Goal: Task Accomplishment & Management: Manage account settings

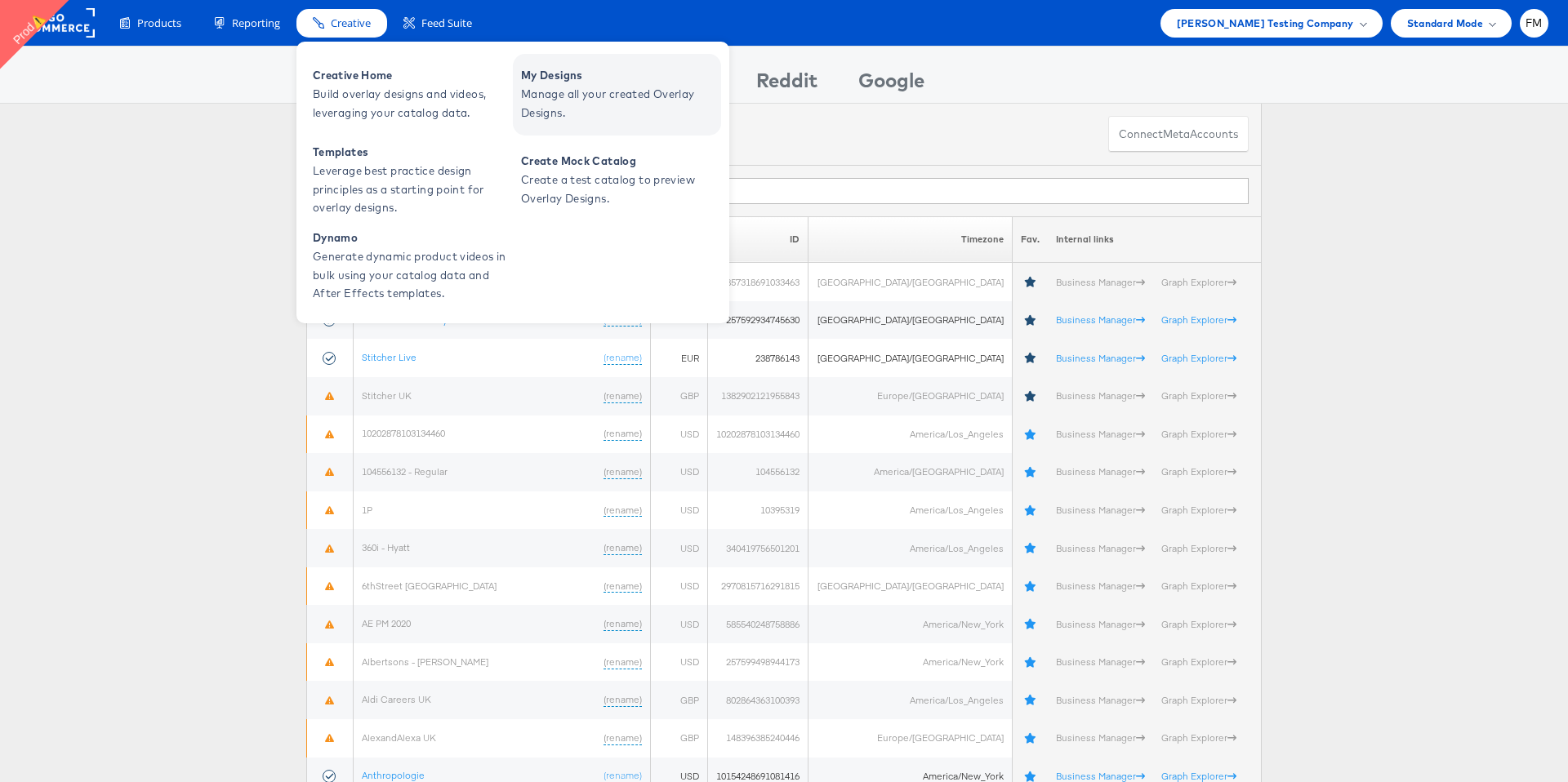
click at [623, 94] on span "Manage all your created Overlay Designs." at bounding box center [619, 104] width 196 height 38
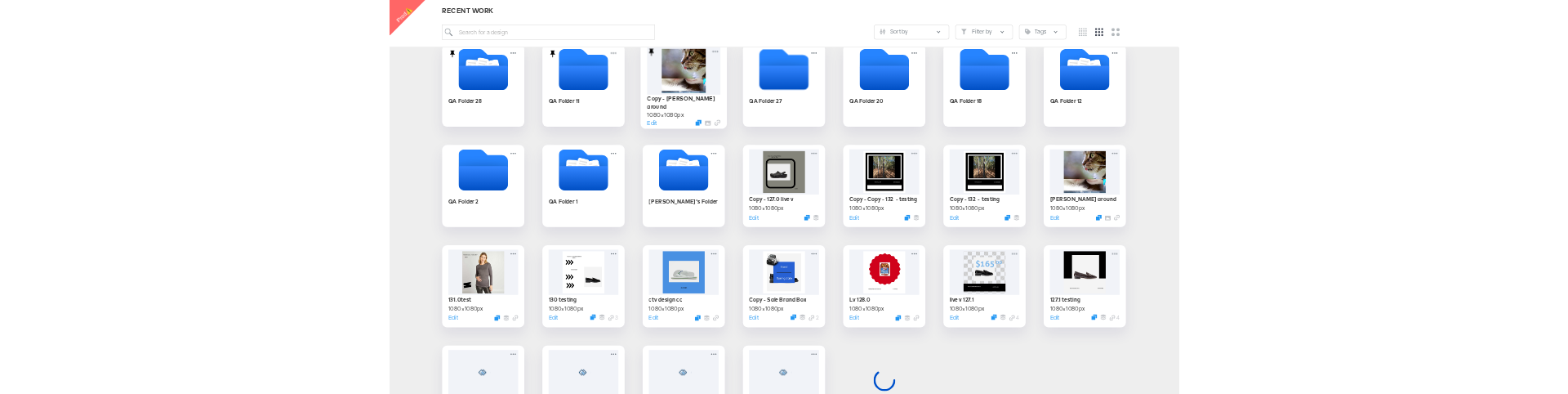
scroll to position [418, 0]
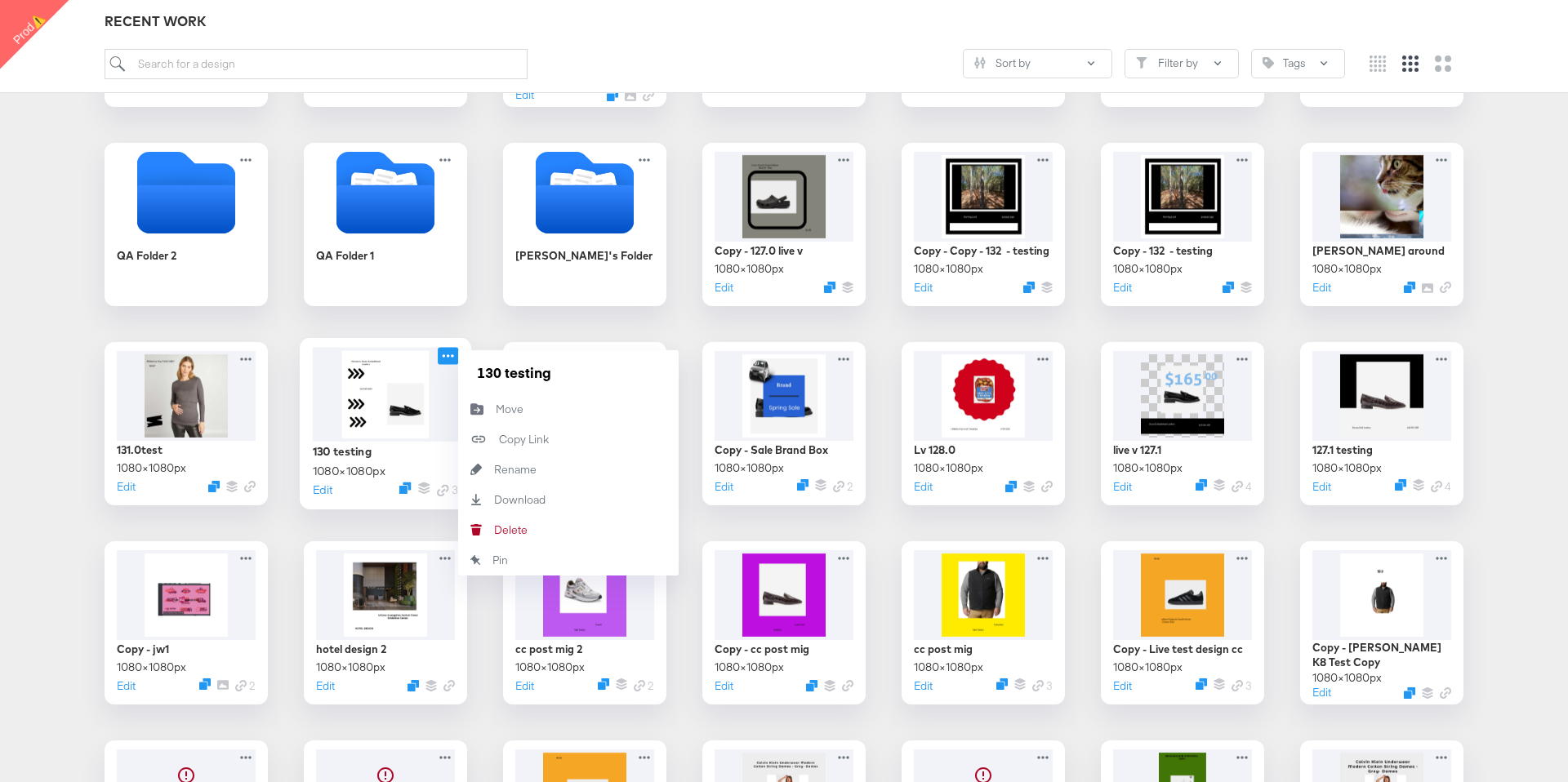
click at [450, 360] on icon at bounding box center [448, 355] width 21 height 17
click at [574, 536] on button "Delete Delete" at bounding box center [569, 530] width 220 height 30
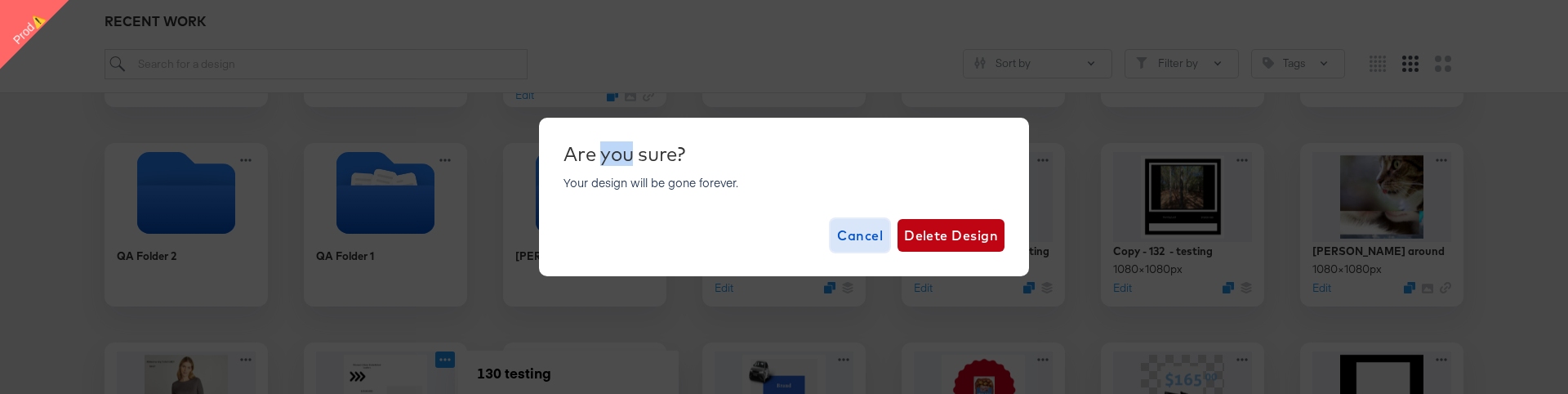
click at [860, 236] on span "Cancel" at bounding box center [859, 234] width 46 height 23
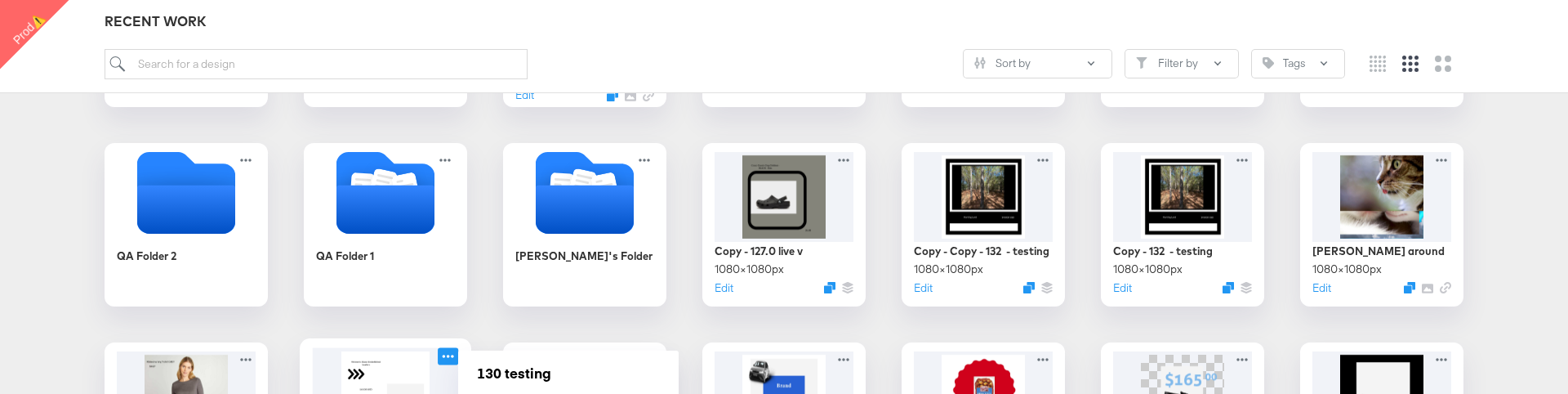
click at [447, 358] on icon at bounding box center [448, 355] width 21 height 17
click at [454, 350] on icon at bounding box center [448, 355] width 21 height 17
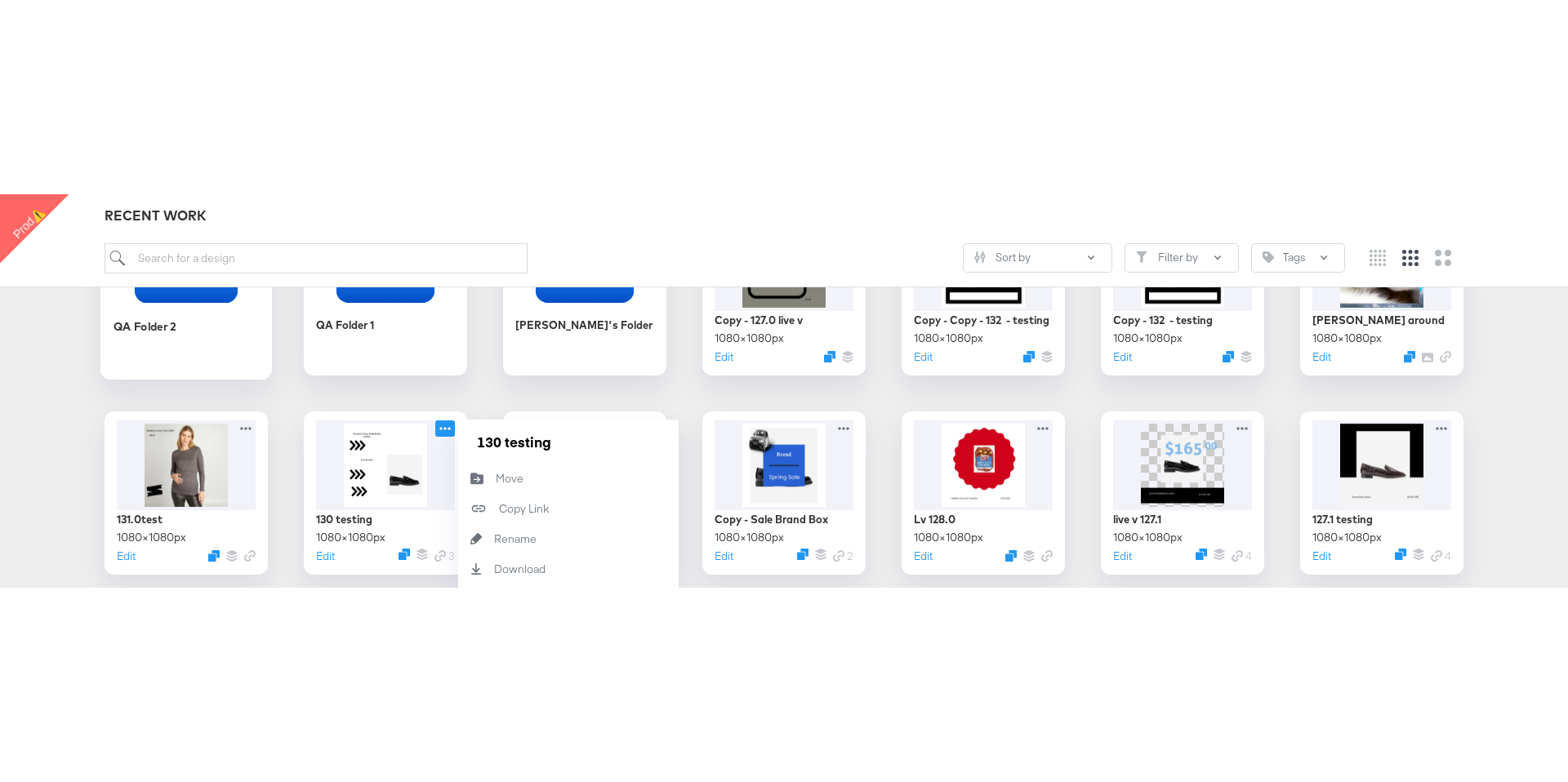
scroll to position [726, 0]
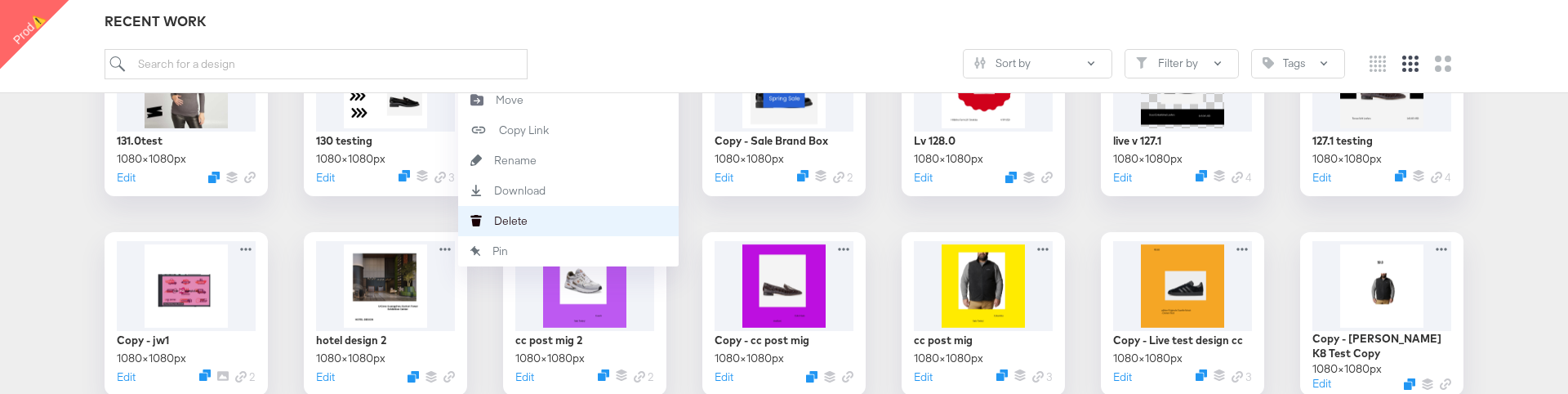
click at [494, 220] on div "Delete Delete" at bounding box center [494, 220] width 0 height 0
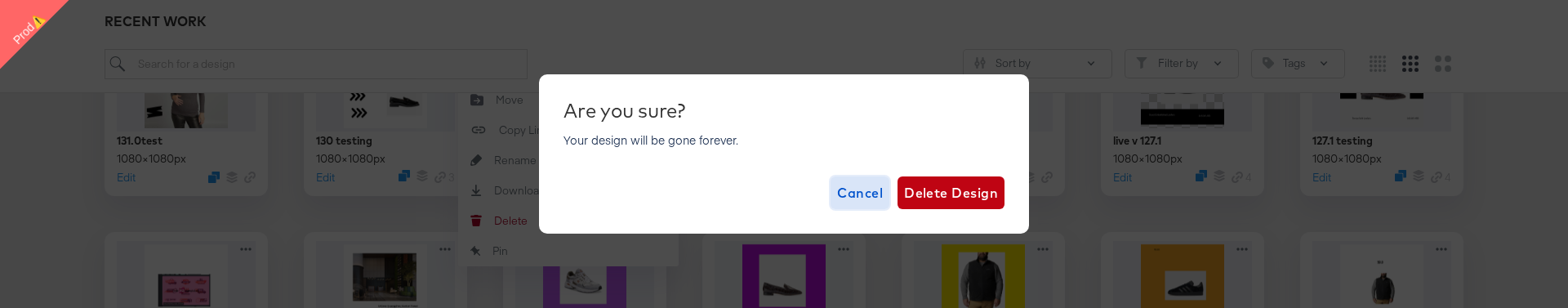
click at [864, 192] on span "Cancel" at bounding box center [859, 193] width 46 height 23
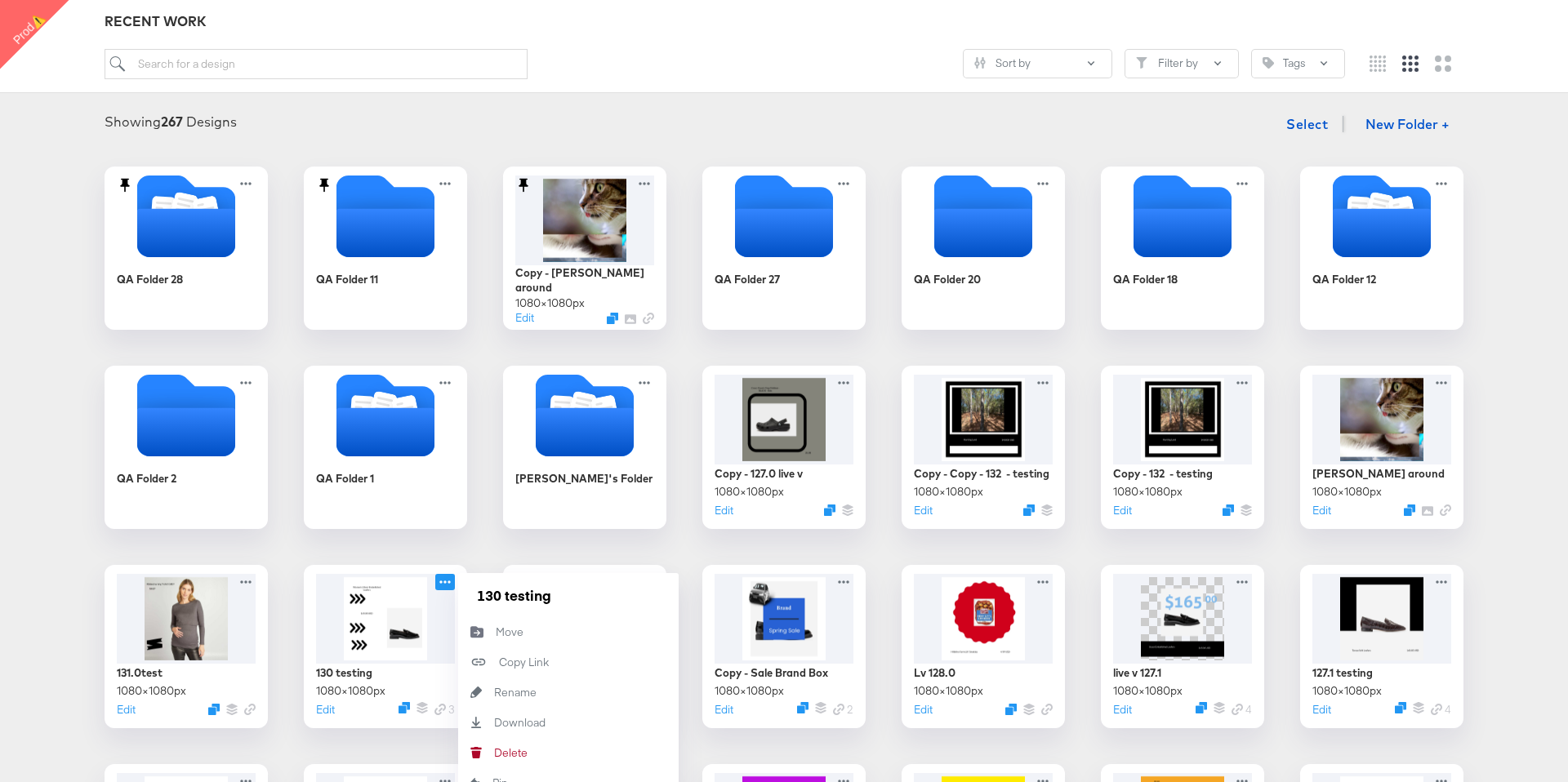
scroll to position [0, 0]
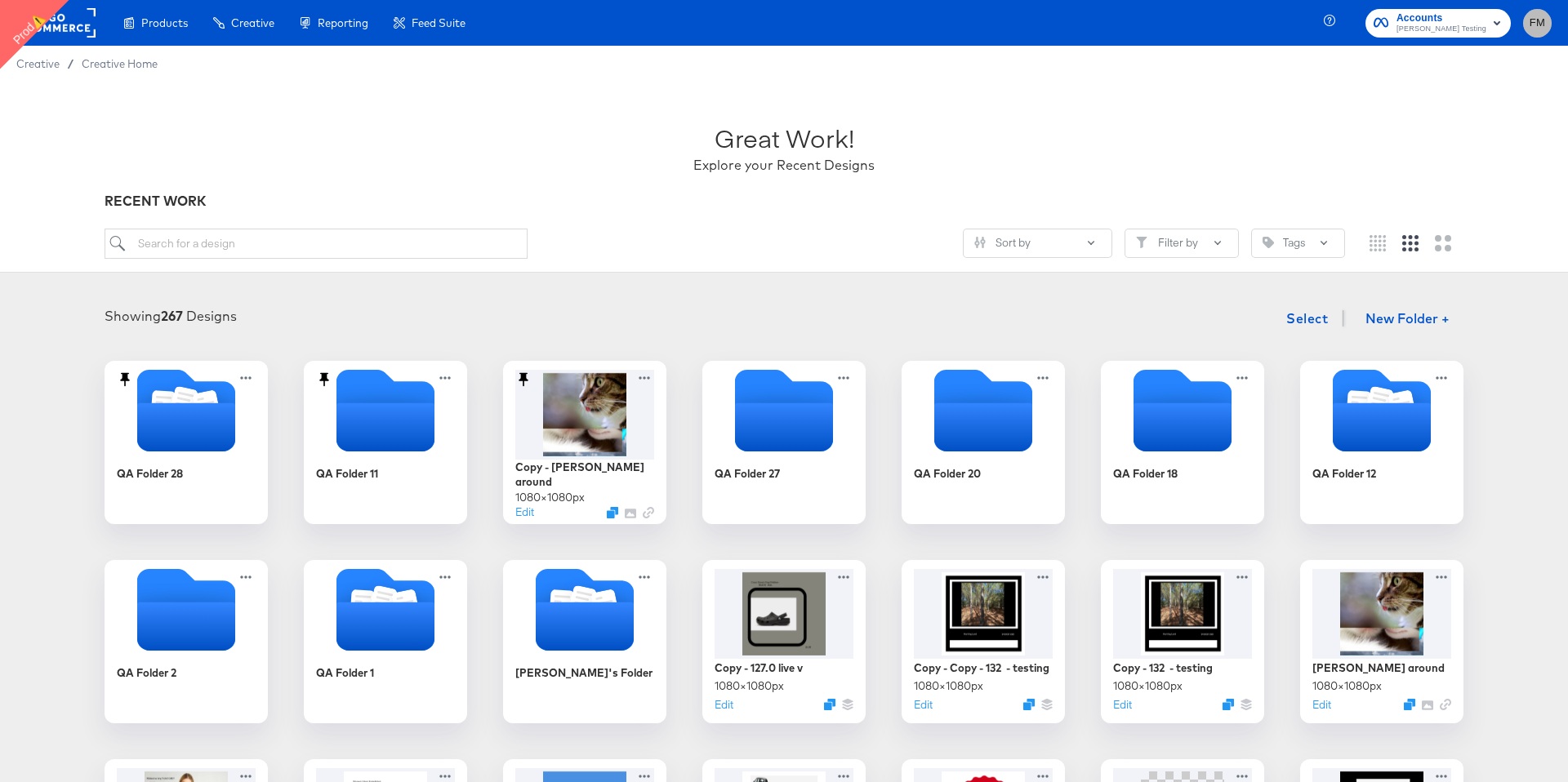
click at [1540, 29] on span "FM" at bounding box center [1537, 23] width 16 height 19
click at [1478, 202] on li "Logout" at bounding box center [1462, 196] width 152 height 32
click at [1427, 199] on link "Logout" at bounding box center [1417, 196] width 63 height 30
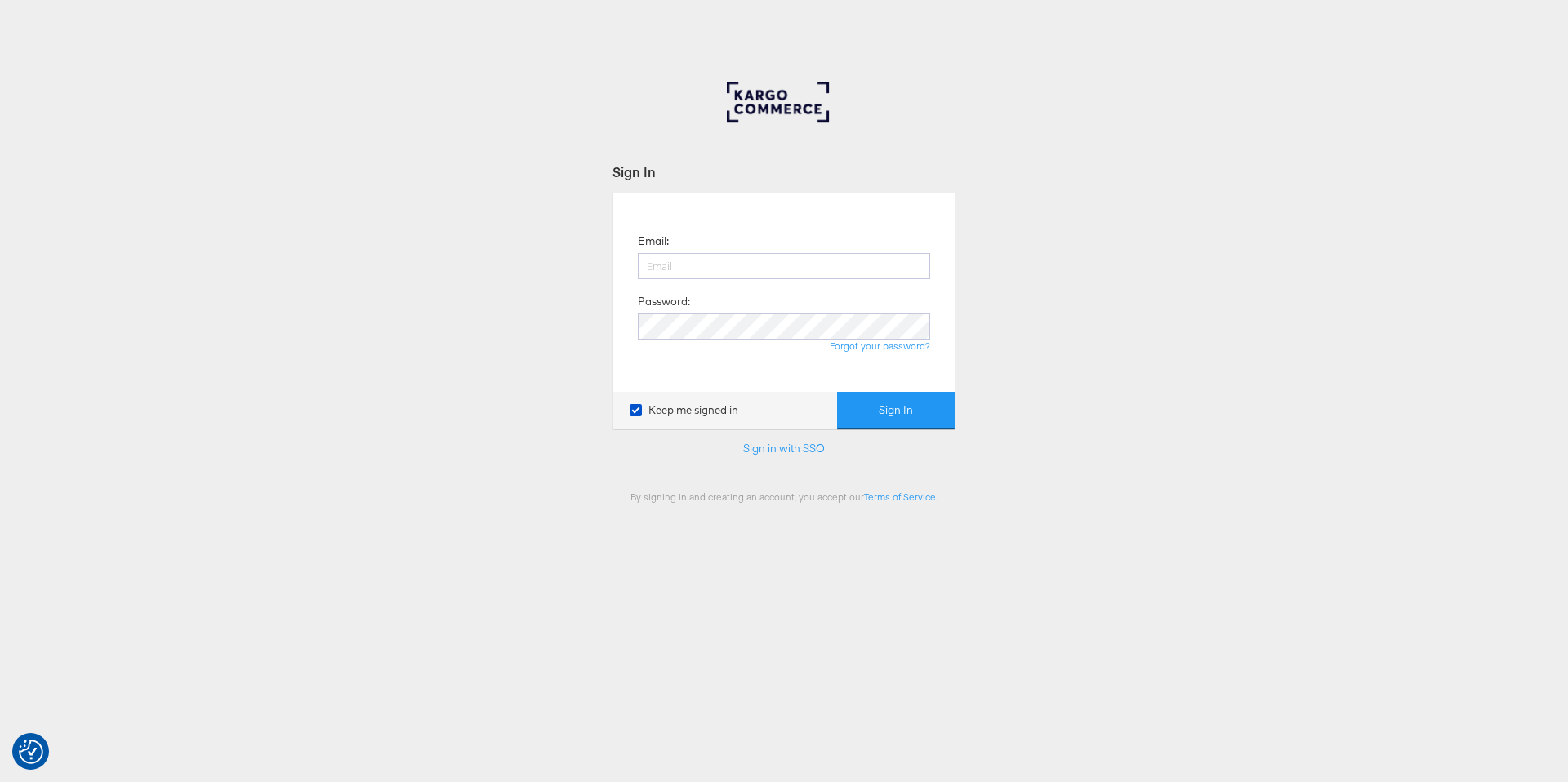
checkbox input "true"
type input "[PERSON_NAME][EMAIL_ADDRESS][DOMAIN_NAME]"
click at [892, 397] on button "Sign In" at bounding box center [895, 410] width 118 height 37
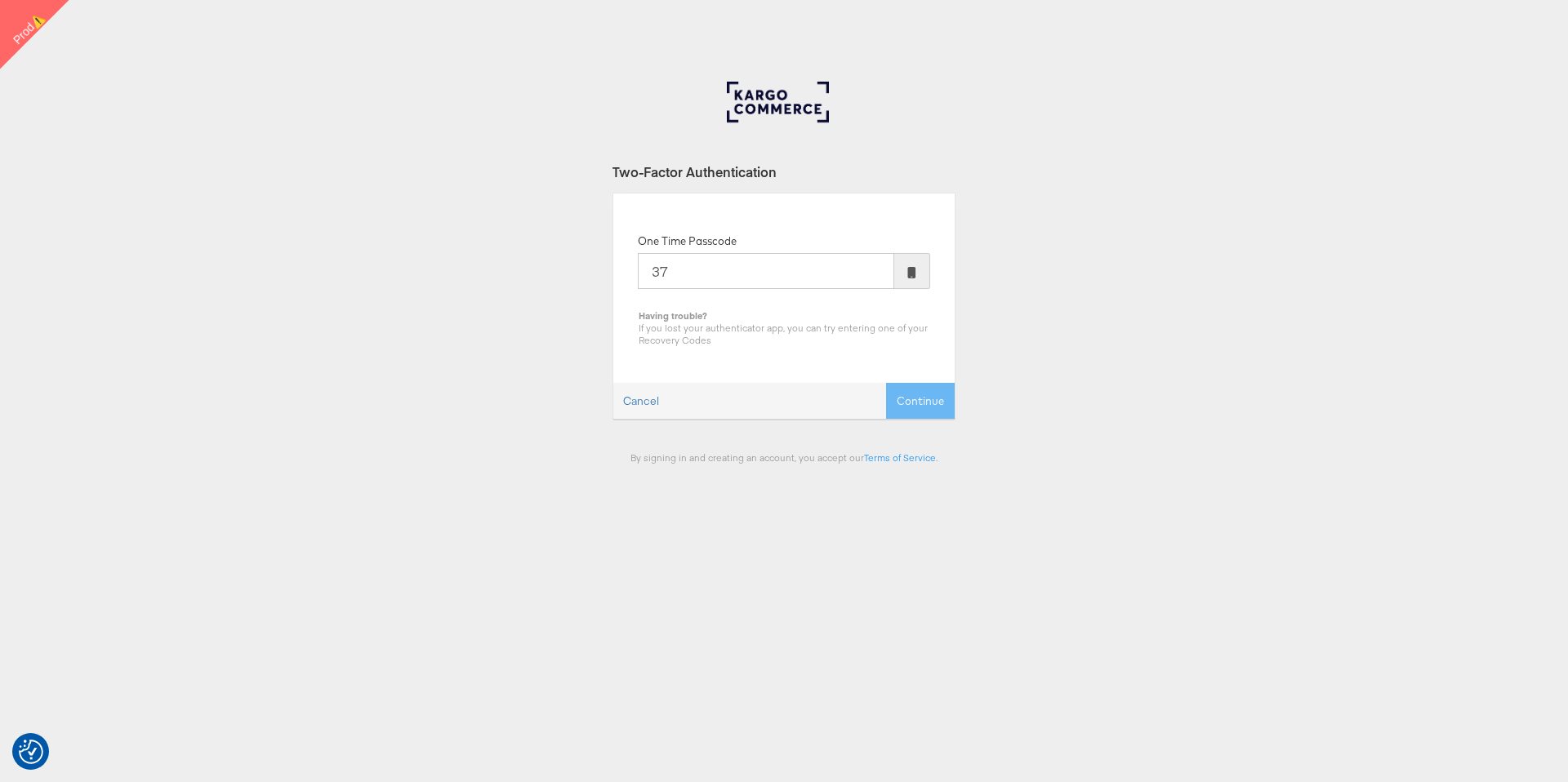
type input "3"
type input "253150"
click at [886, 383] on button "Continue" at bounding box center [920, 401] width 68 height 37
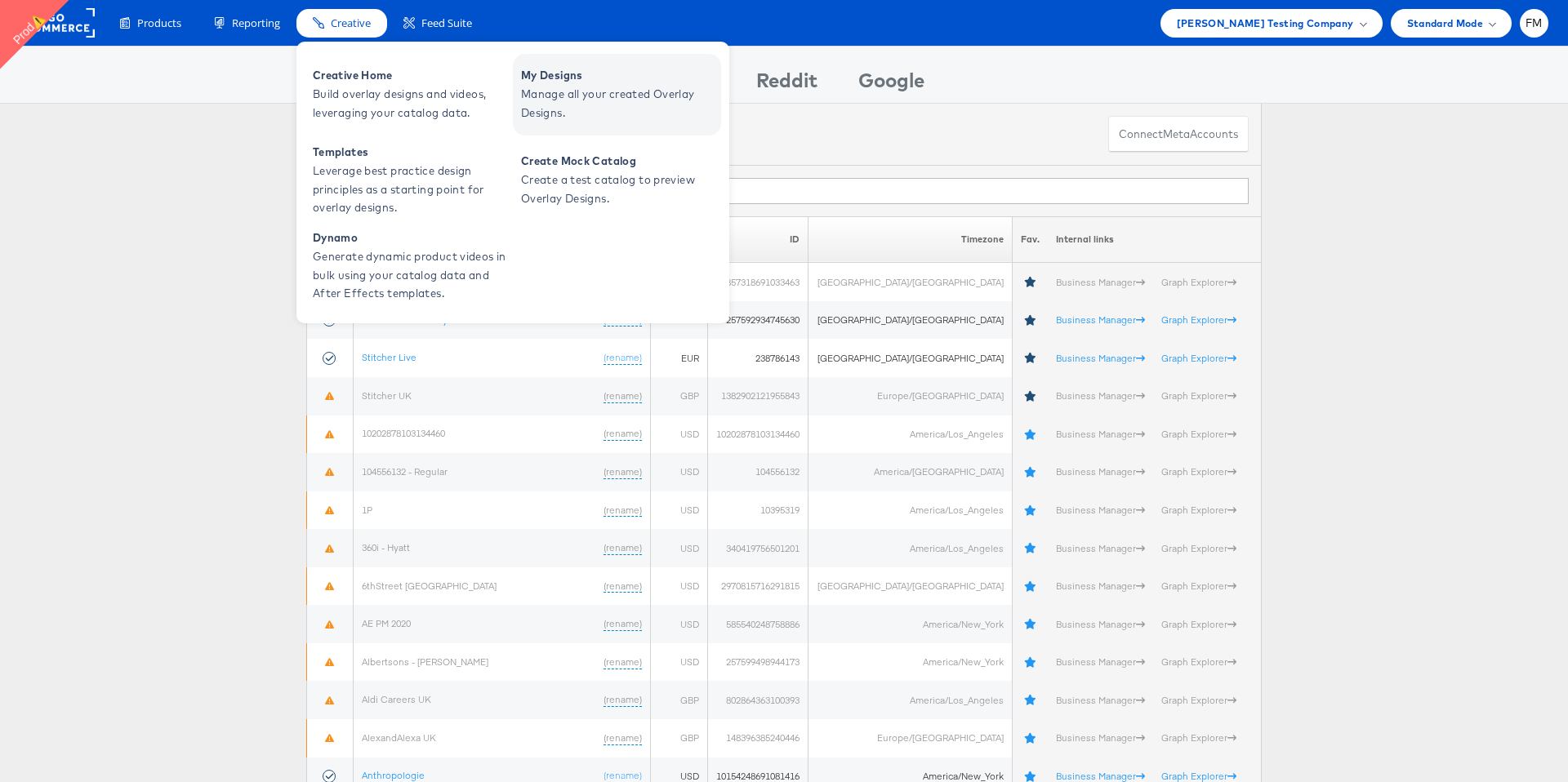
click at [528, 78] on span "My Designs" at bounding box center [619, 75] width 196 height 19
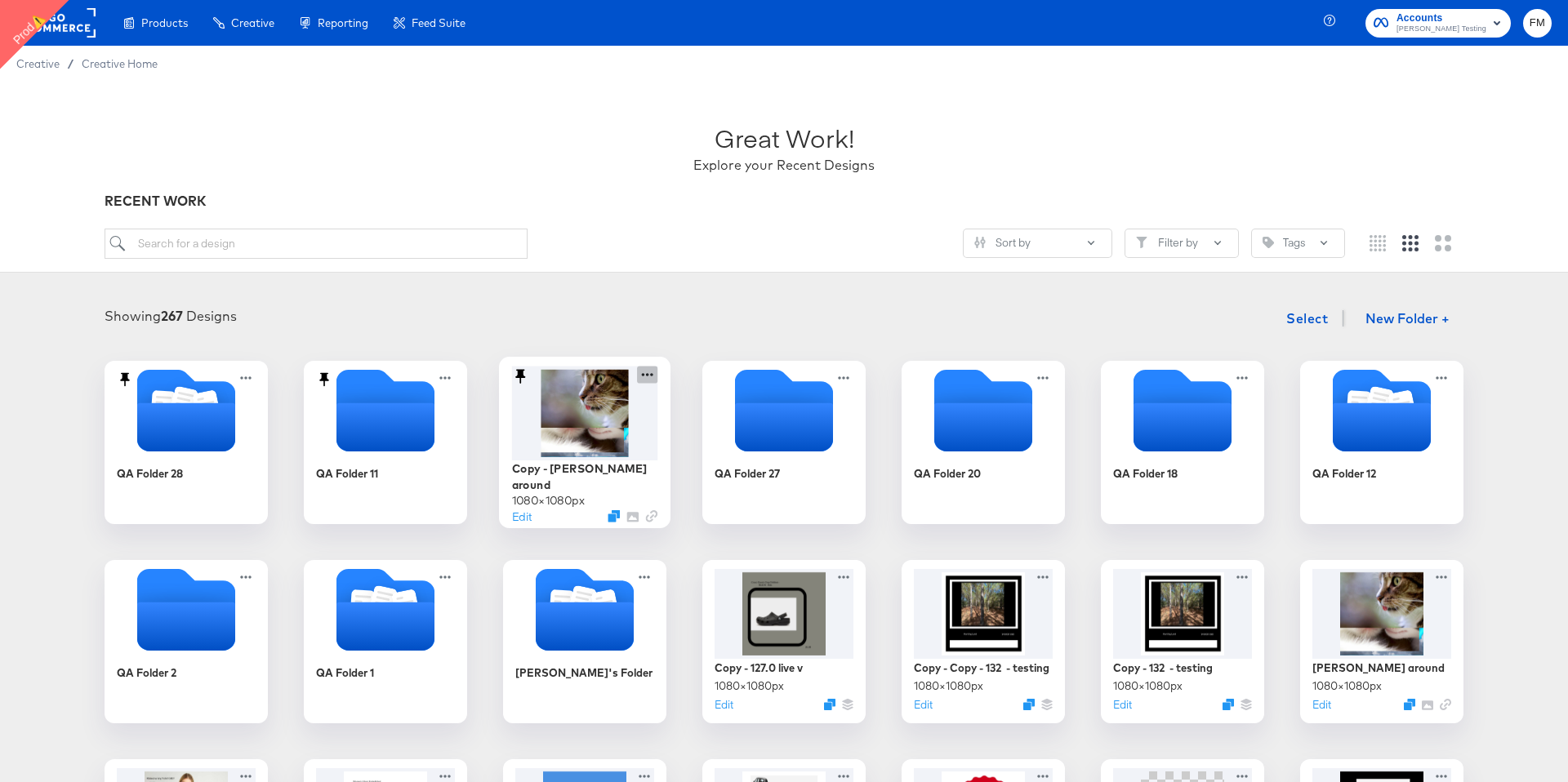
click at [646, 368] on icon at bounding box center [647, 374] width 21 height 17
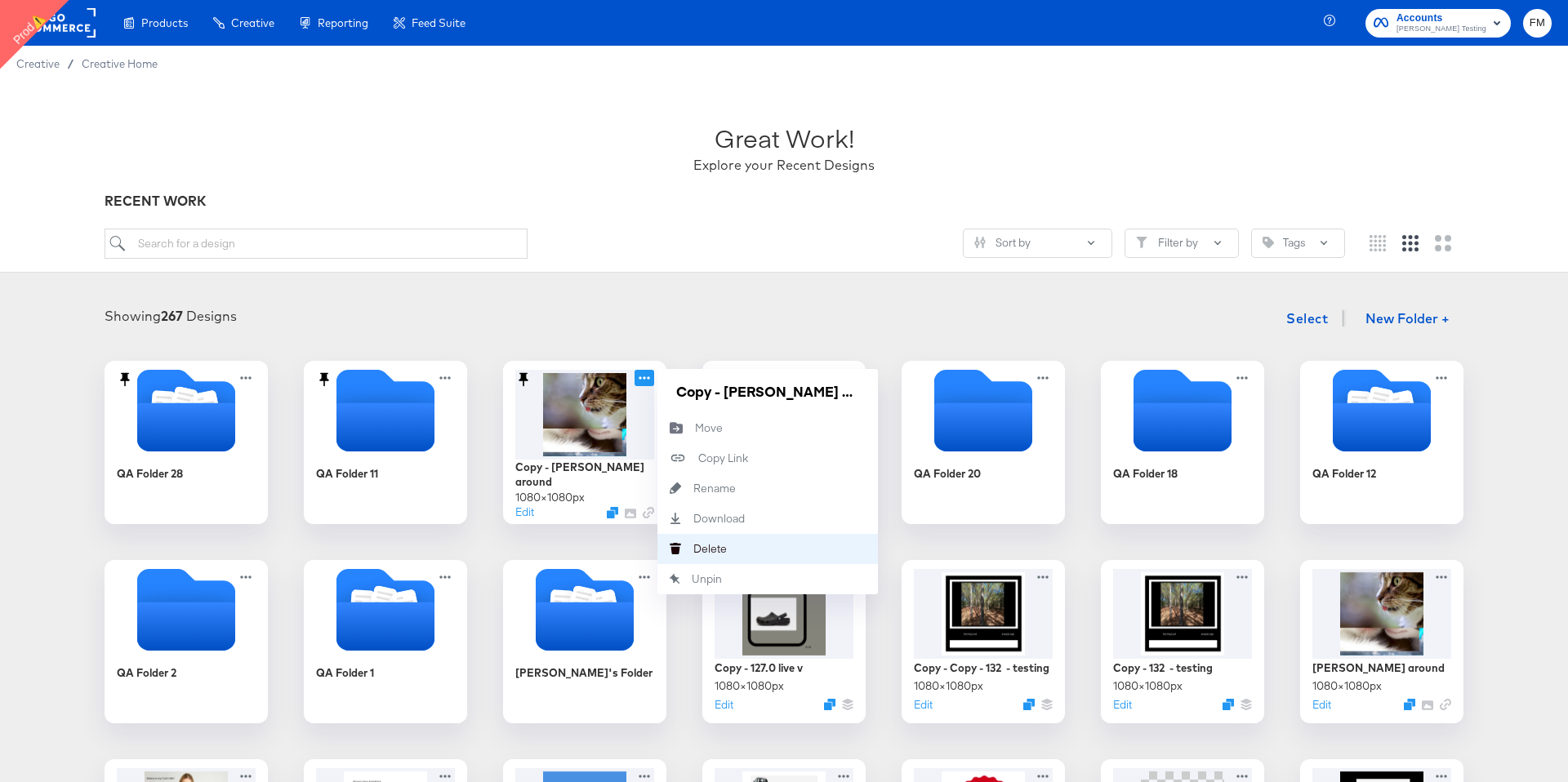
click at [715, 537] on button "Delete Delete" at bounding box center [767, 549] width 220 height 30
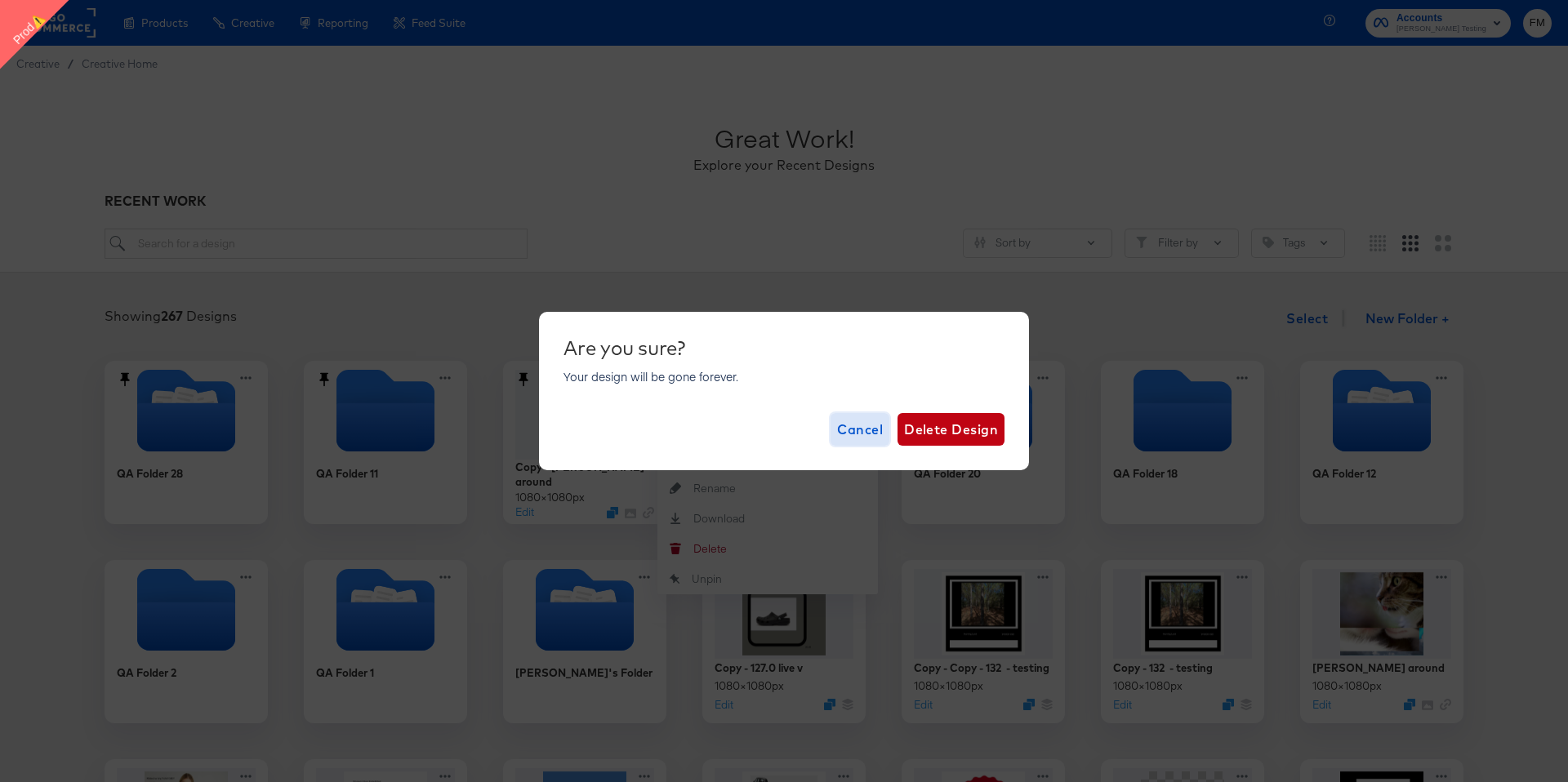
click at [856, 423] on span "Cancel" at bounding box center [859, 429] width 46 height 23
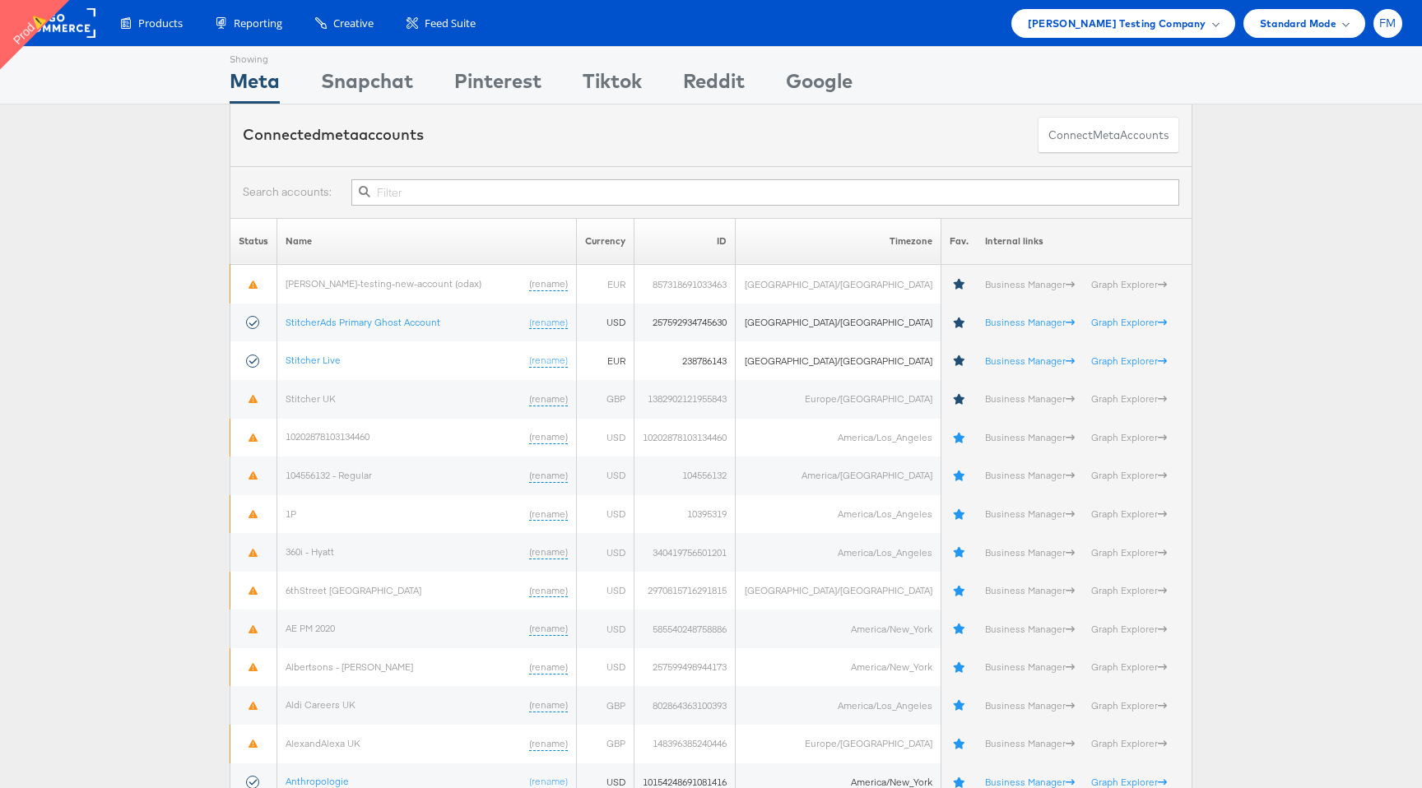
click at [1388, 29] on span "FM" at bounding box center [1387, 23] width 17 height 11
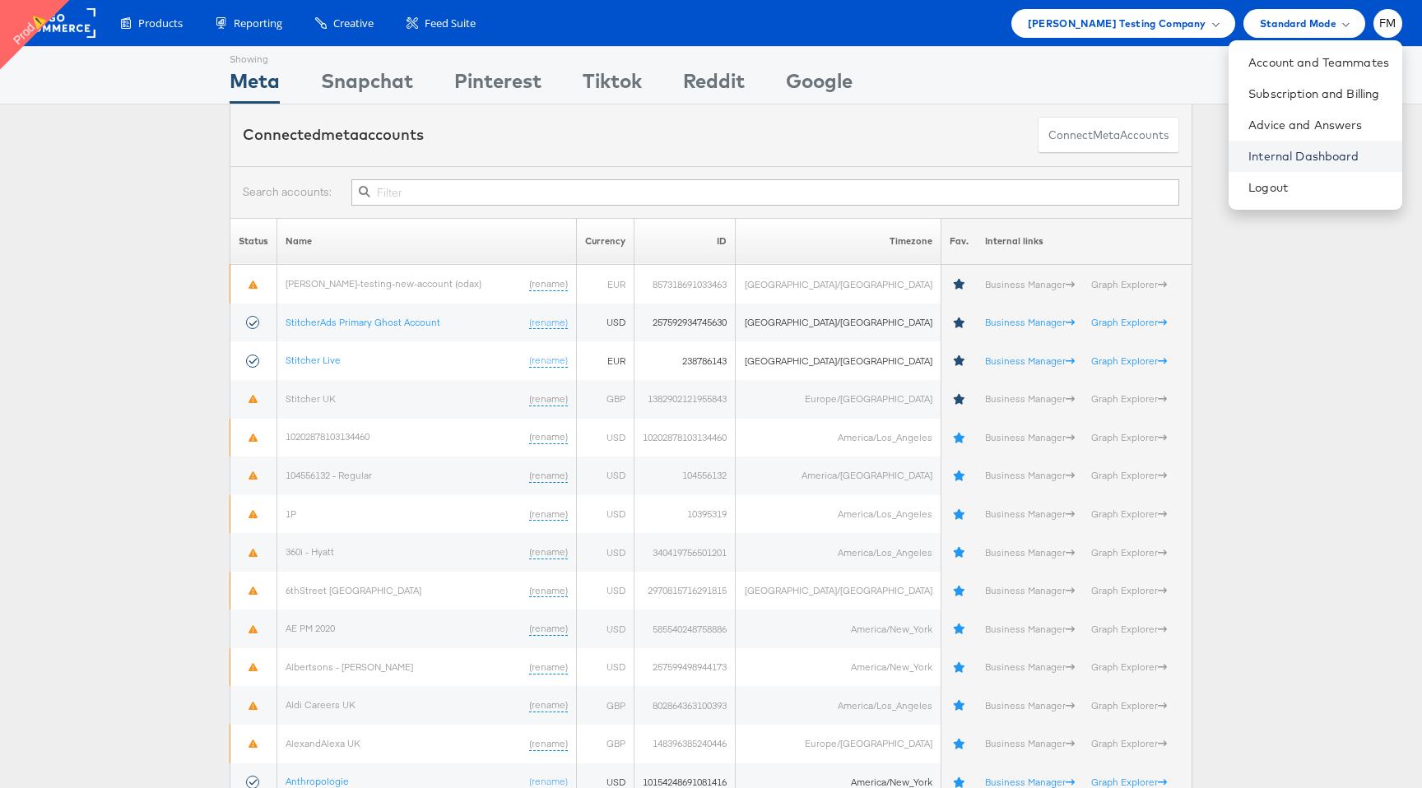
click at [1331, 154] on link "Internal Dashboard" at bounding box center [1318, 156] width 141 height 16
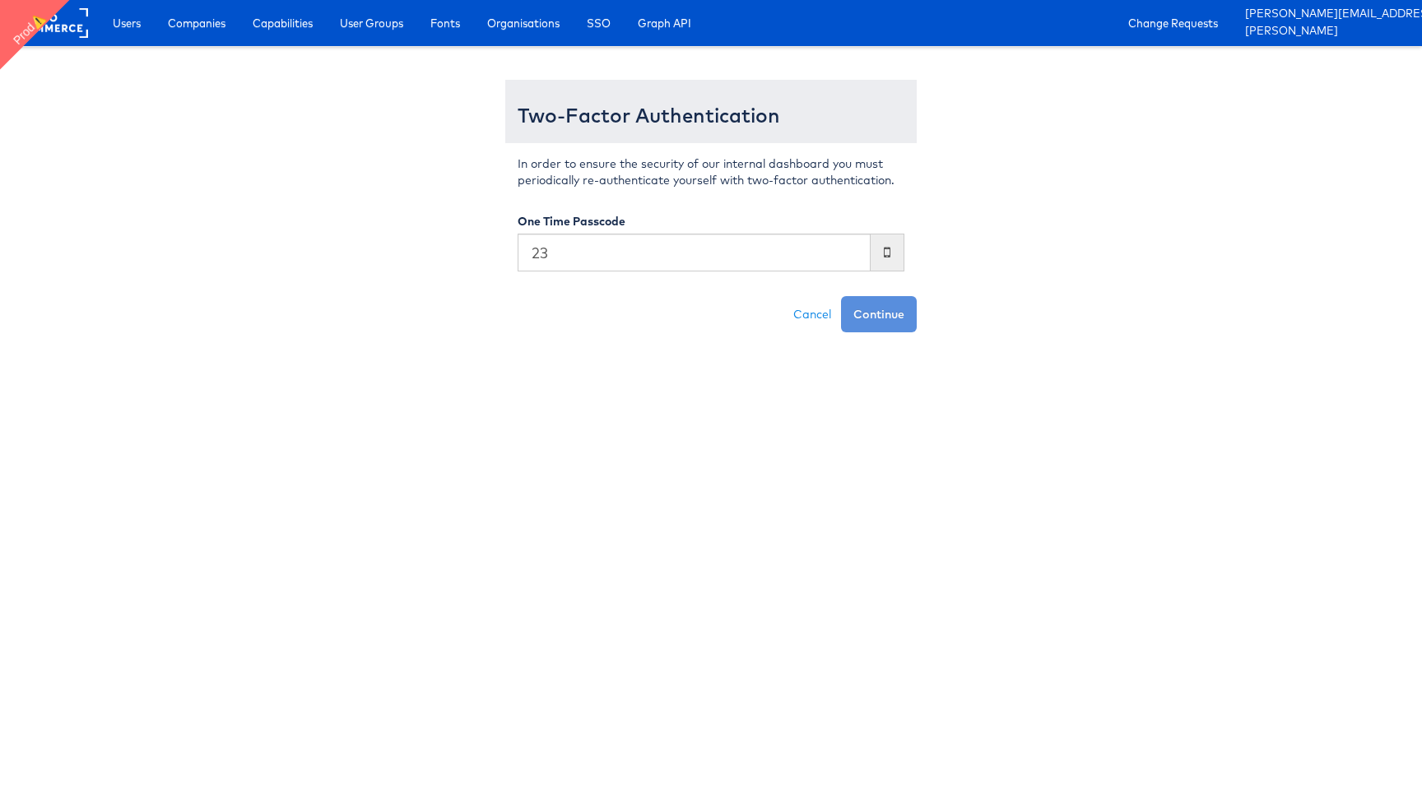
type input "2"
type input "246401"
click at [841, 296] on button "Continue" at bounding box center [879, 314] width 76 height 36
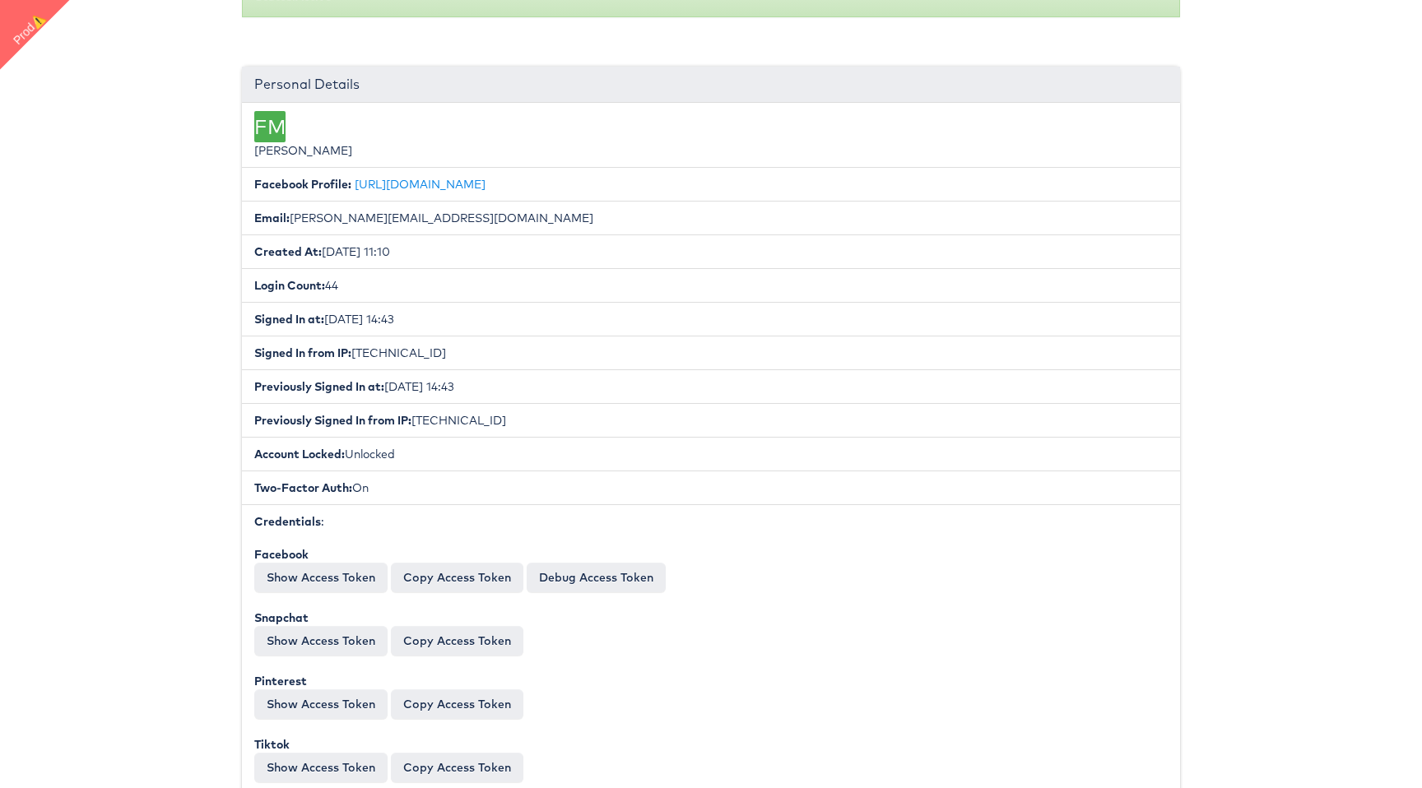
scroll to position [705, 0]
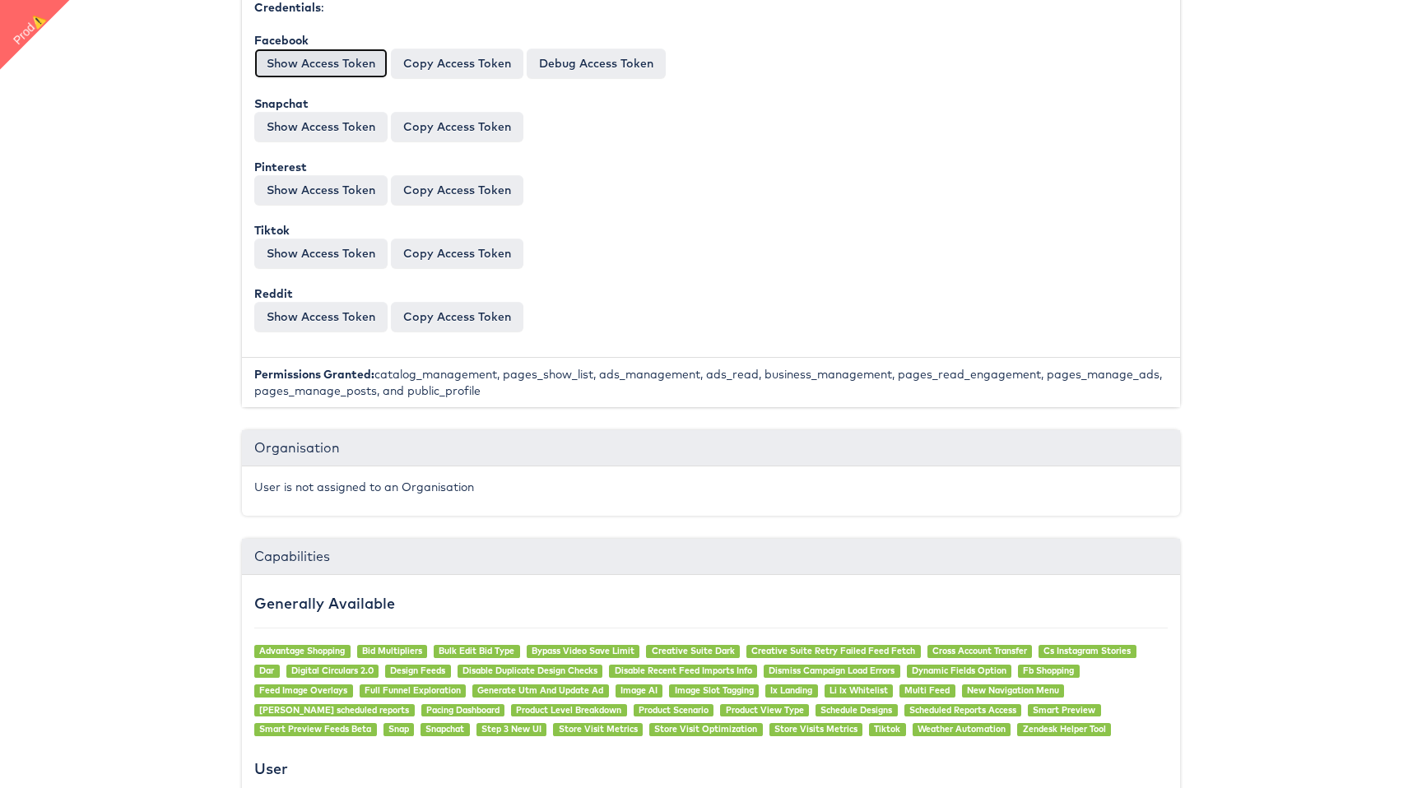
click at [346, 65] on button "Show Access Token" at bounding box center [320, 64] width 133 height 30
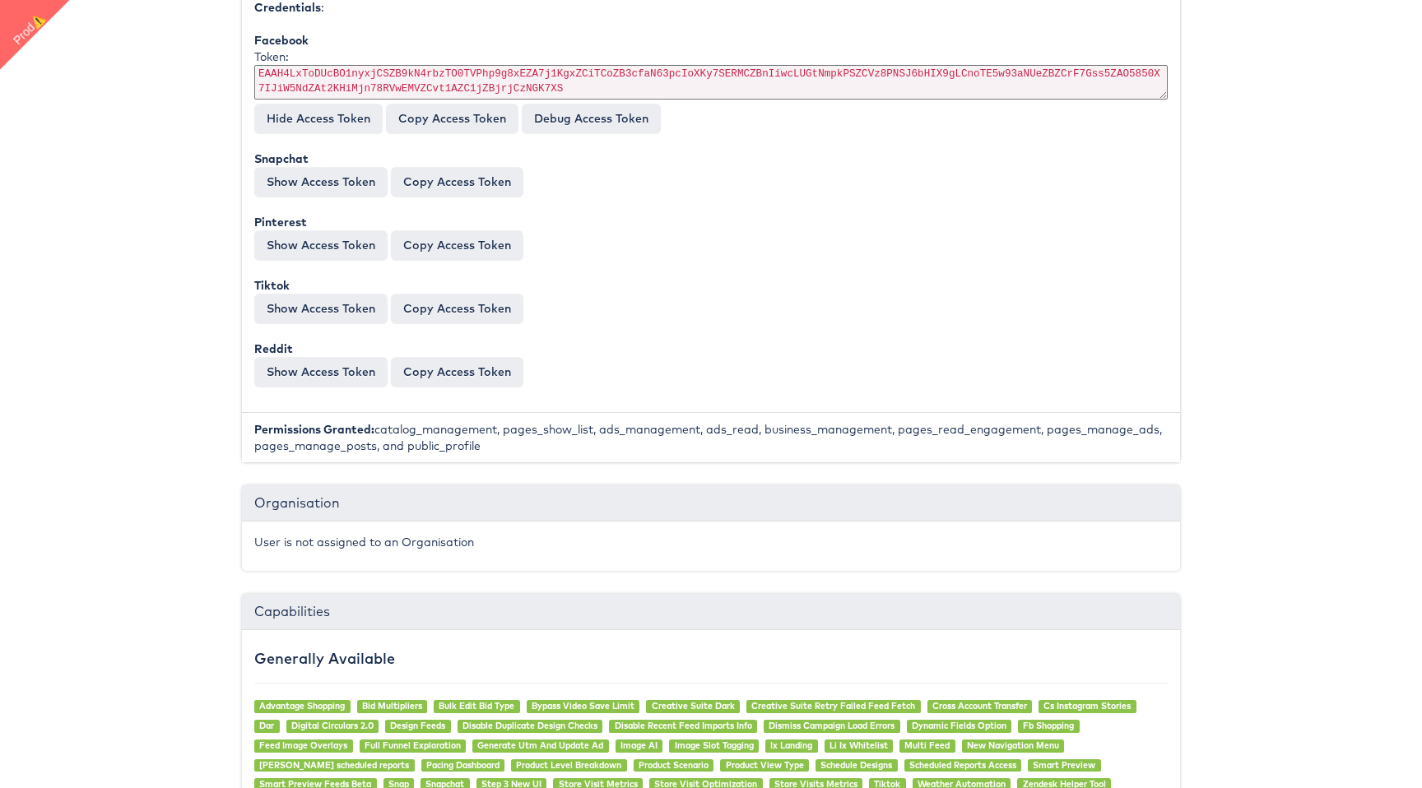
click at [444, 86] on div "Token: EAAH4LxToDUcBO1nyxjCSZB9kN4rbzTO0TVPhp9g8xEZA7j1KgxZCiTCoZB3cfaN63pcIoXK…" at bounding box center [710, 76] width 913 height 55
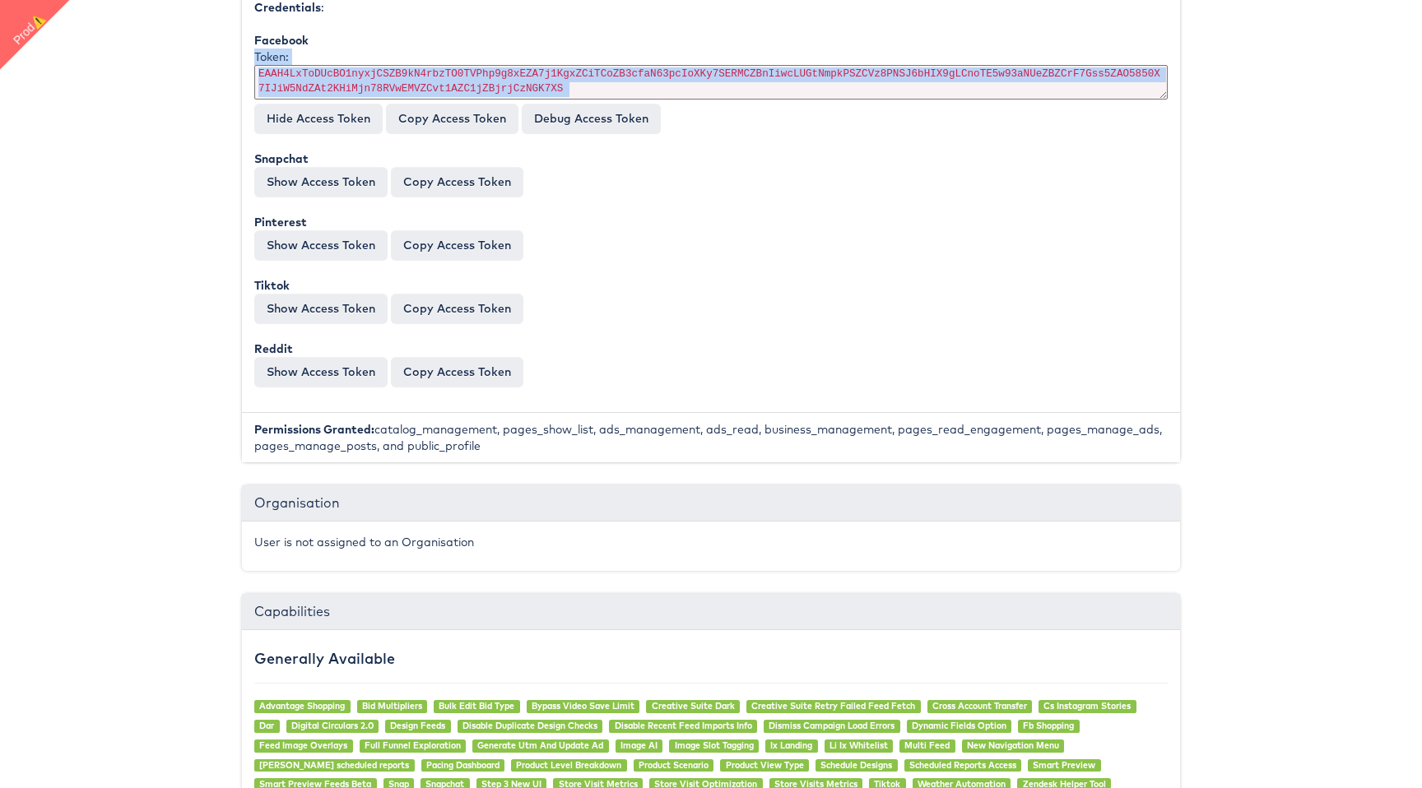
click at [444, 86] on div "Token: EAAH4LxToDUcBO1nyxjCSZB9kN4rbzTO0TVPhp9g8xEZA7j1KgxZCiTCoZB3cfaN63pcIoXK…" at bounding box center [710, 76] width 913 height 55
copy div "Token: EAAH4LxToDUcBO1nyxjCSZB9kN4rbzTO0TVPhp9g8xEZA7j1KgxZCiTCoZB3cfaN63pcIoXK…"
click at [572, 119] on link "Debug Access Token" at bounding box center [591, 119] width 139 height 30
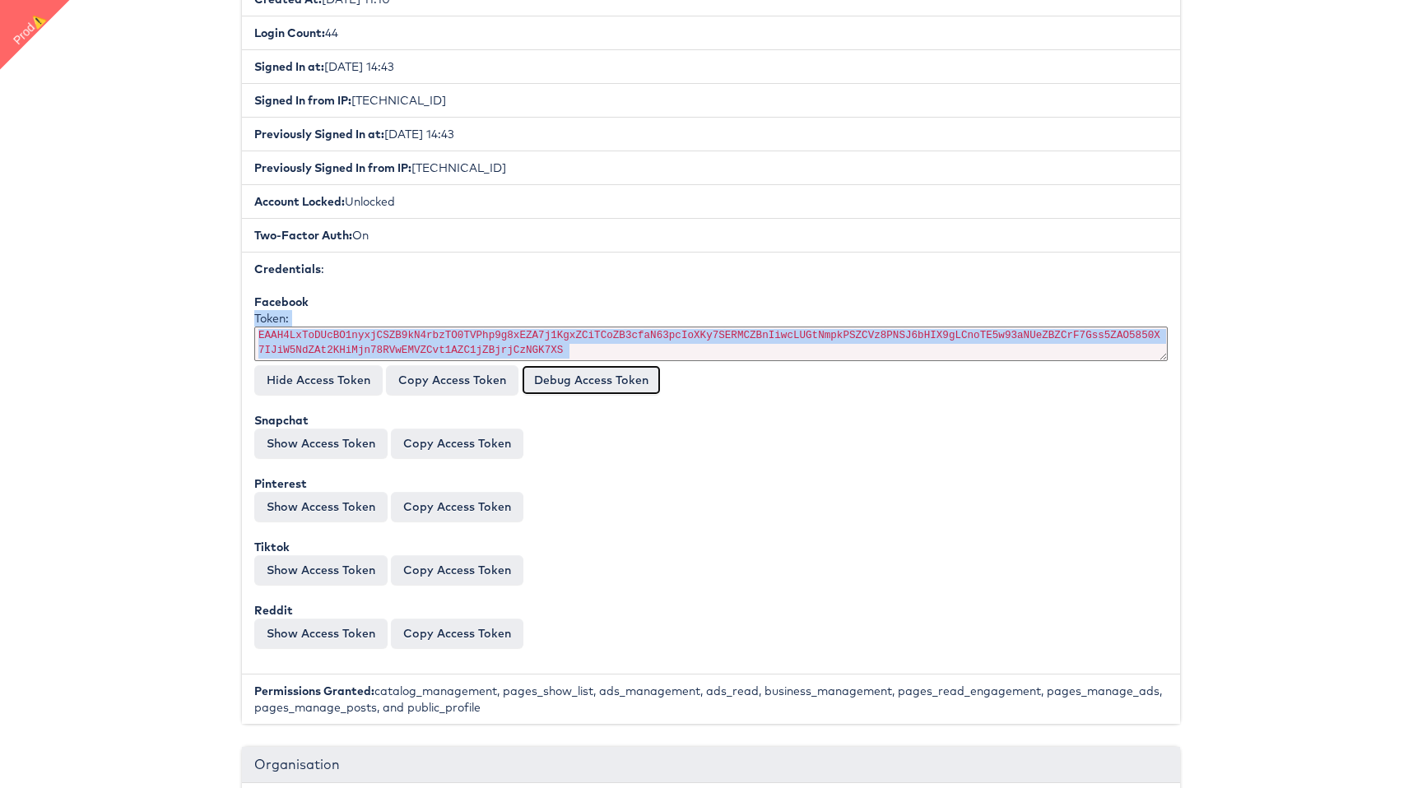
scroll to position [0, 0]
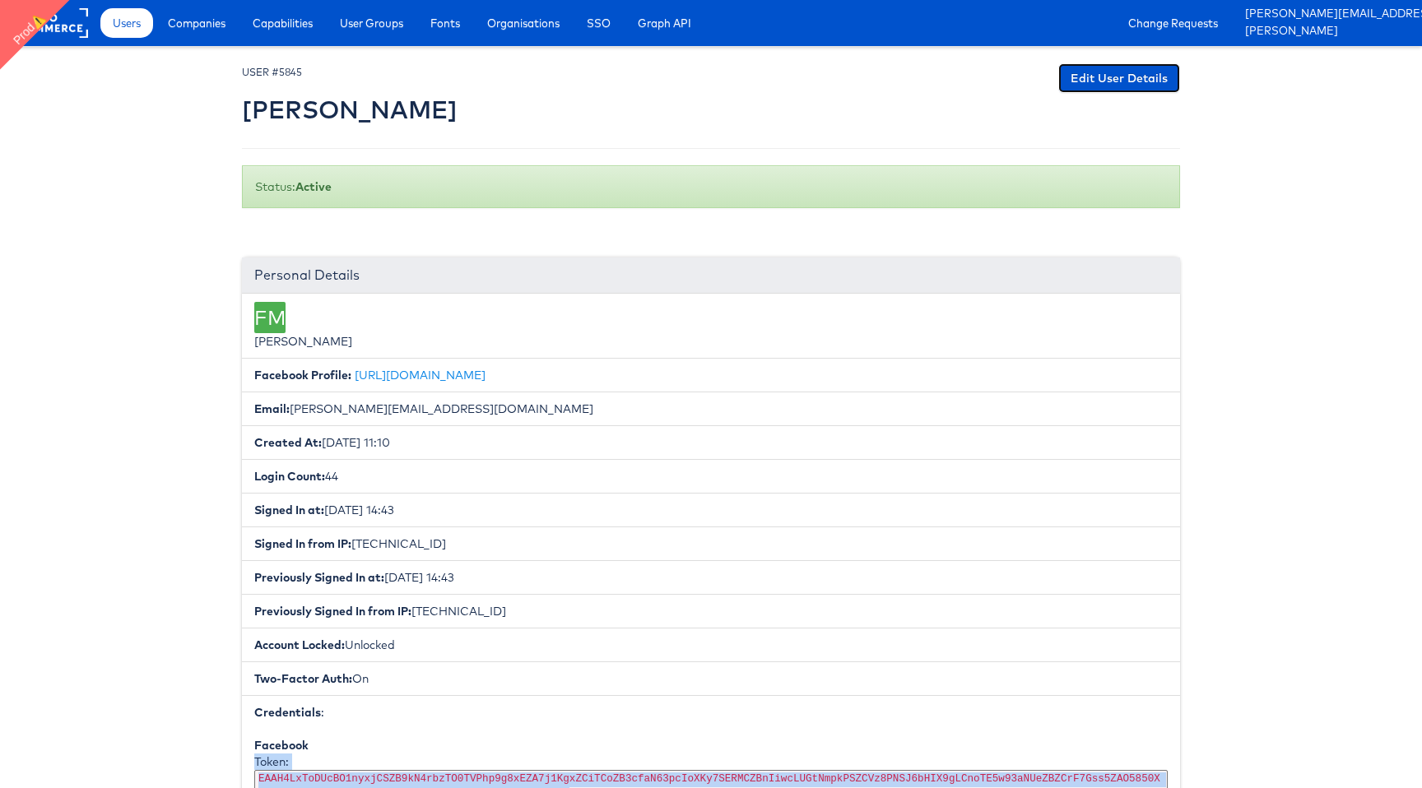
click at [1122, 85] on link "Edit User Details" at bounding box center [1119, 78] width 122 height 30
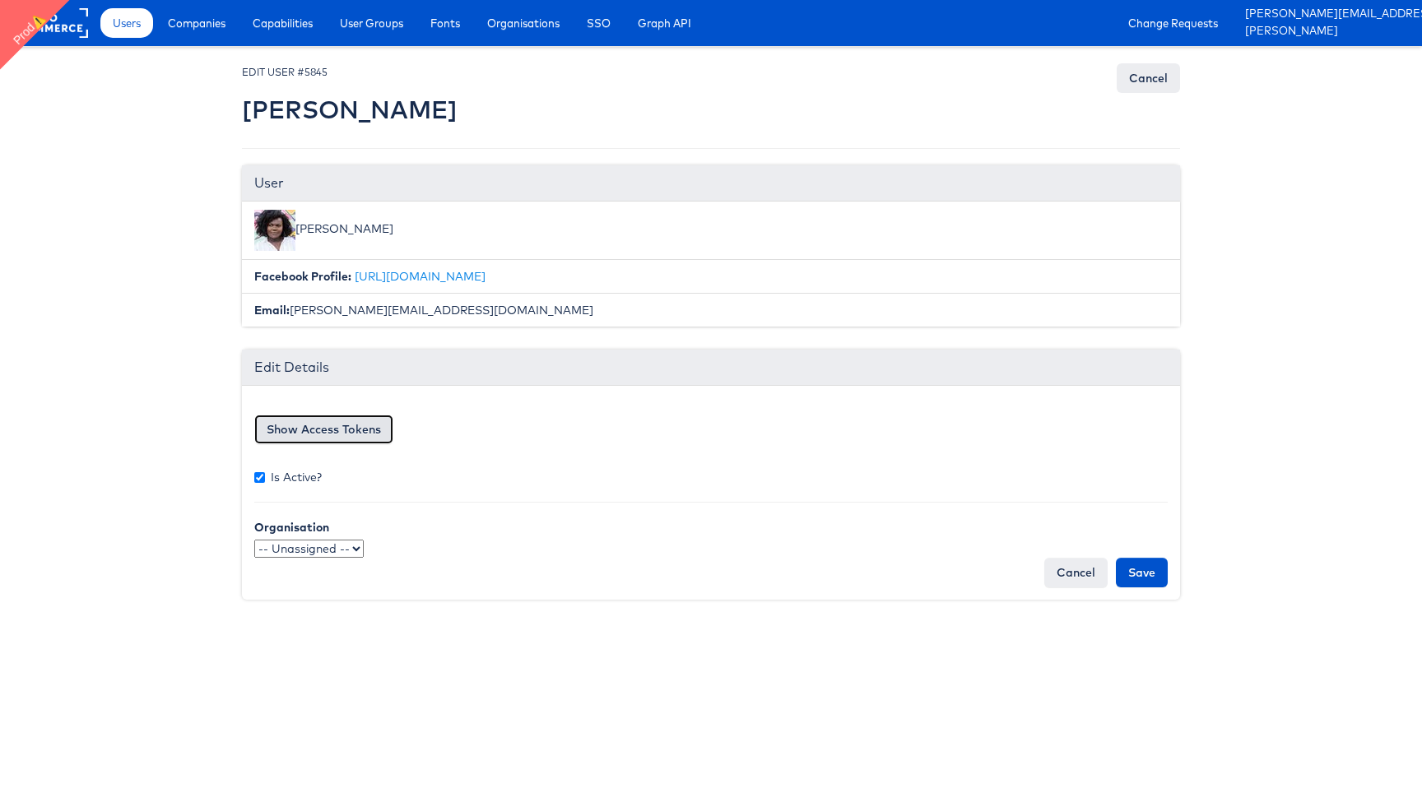
click at [360, 429] on button "Show Access Tokens" at bounding box center [323, 430] width 139 height 30
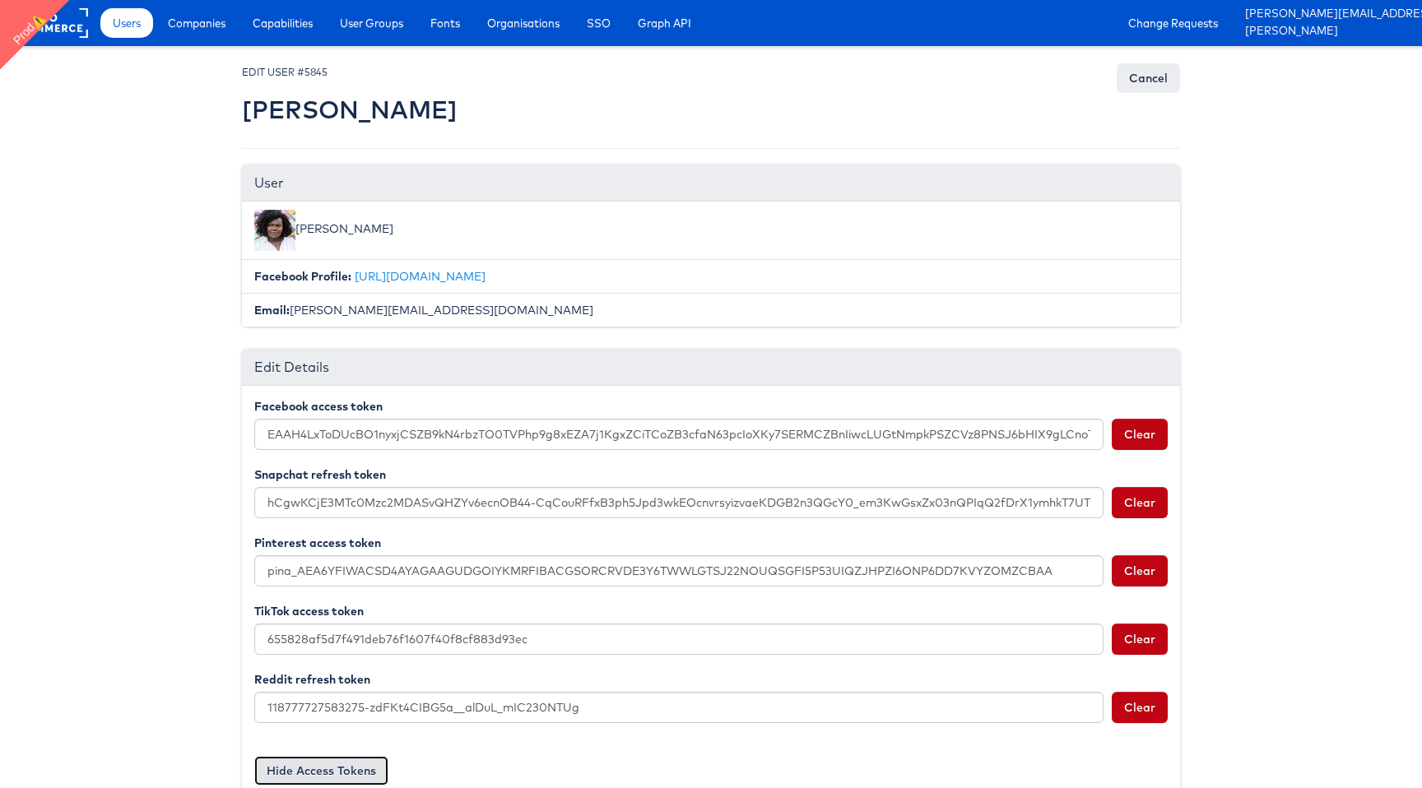
scroll to position [175, 0]
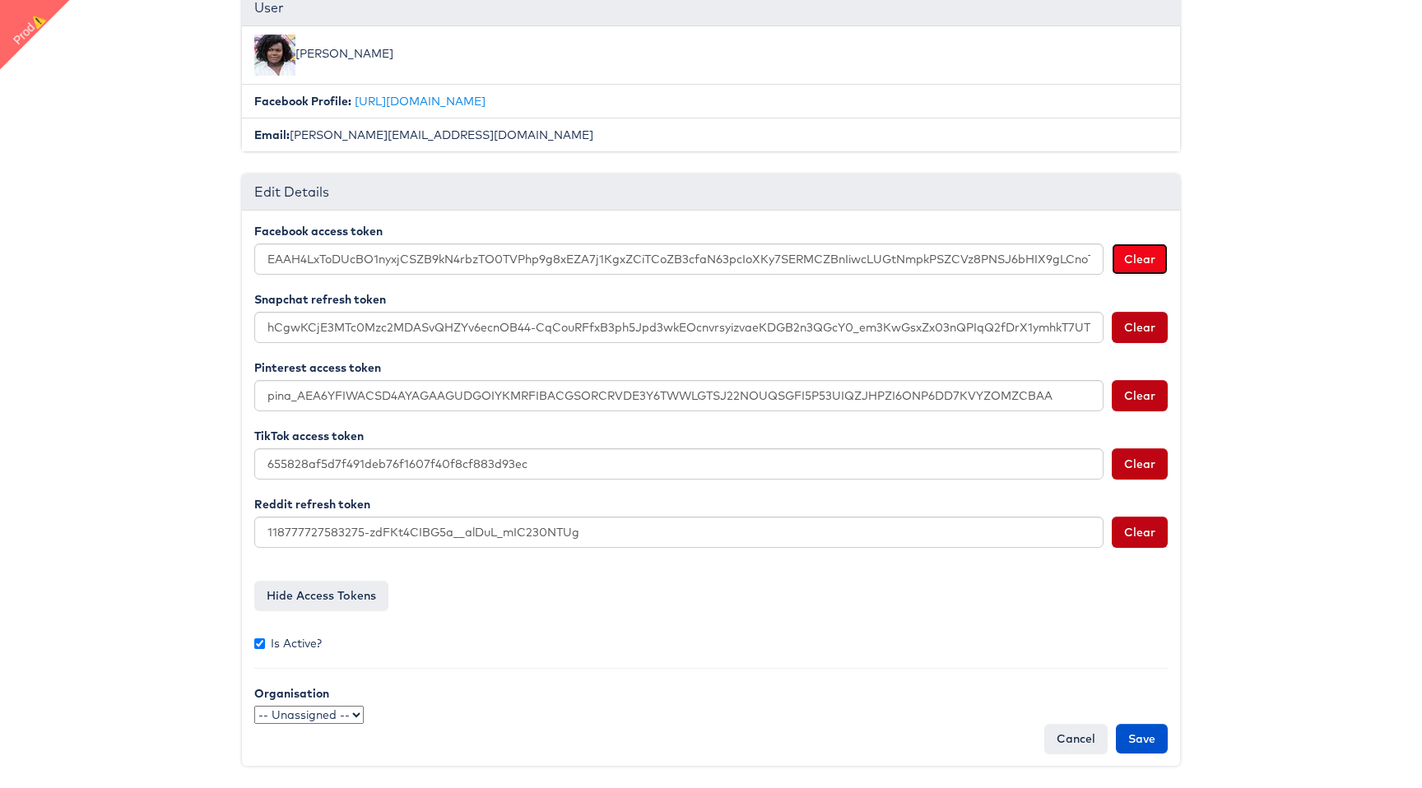
click at [1130, 268] on button "Clear" at bounding box center [1140, 259] width 56 height 31
click at [1118, 752] on div "Cancel Save" at bounding box center [710, 739] width 913 height 30
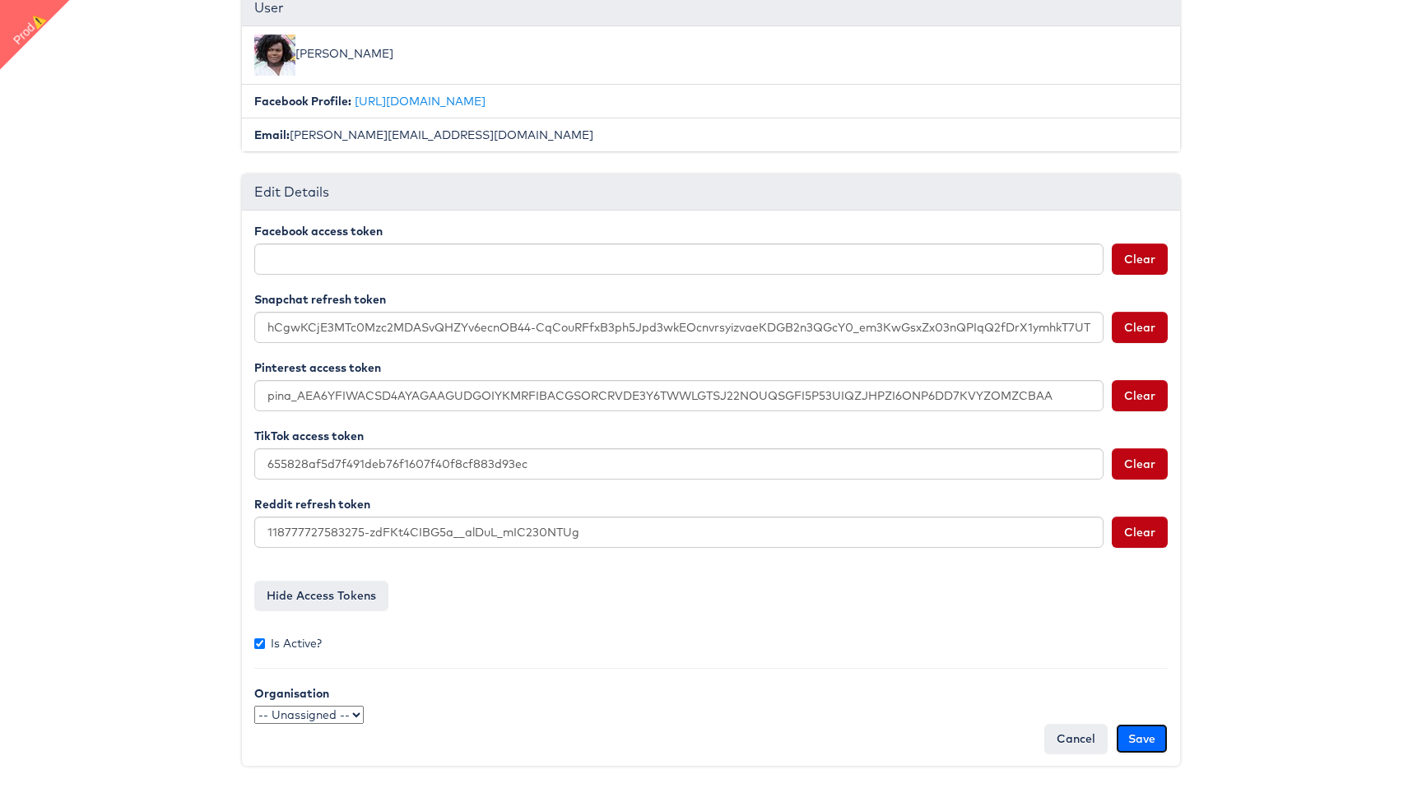
click at [1132, 746] on input "Save" at bounding box center [1142, 739] width 52 height 30
type input "Saving..."
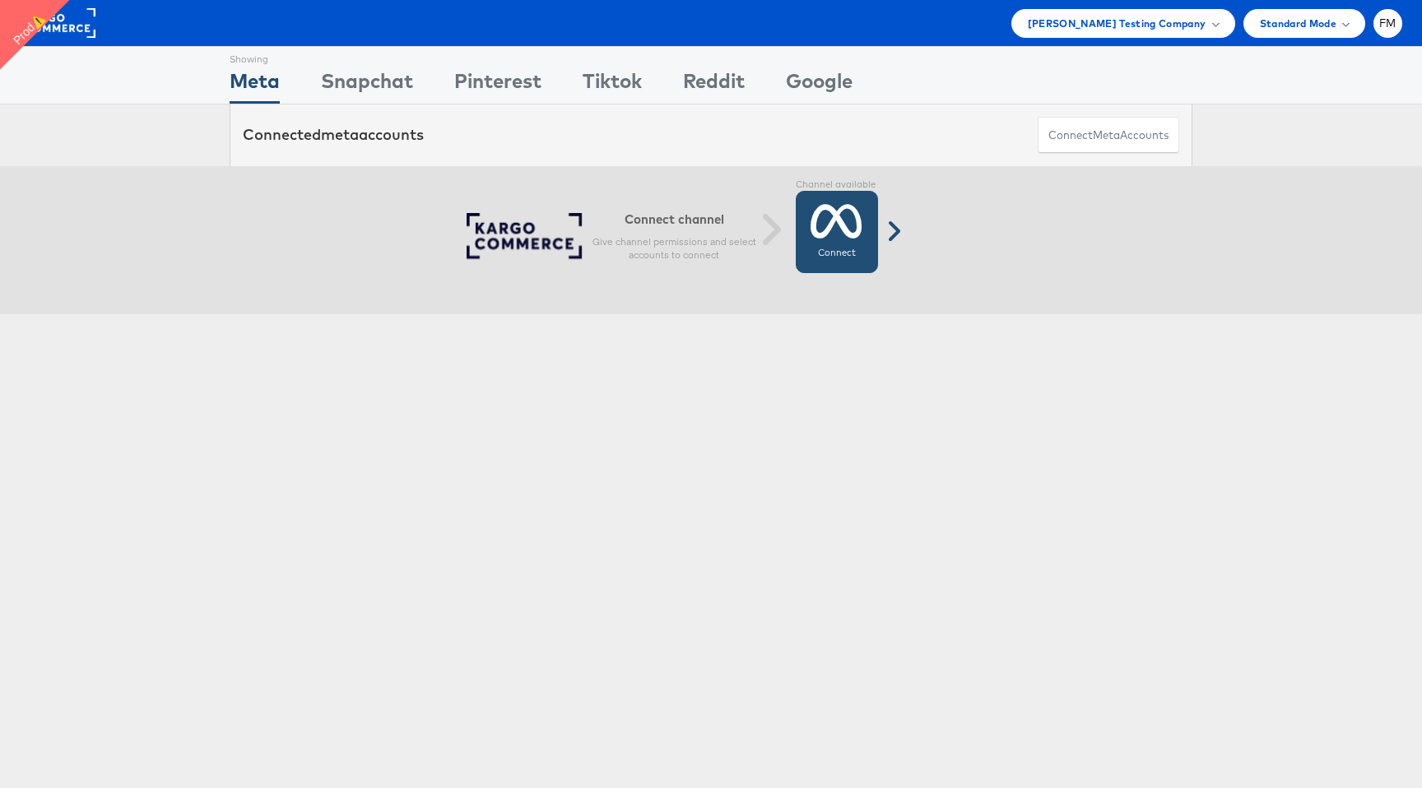
click at [856, 243] on link "Connect Connected" at bounding box center [837, 232] width 82 height 82
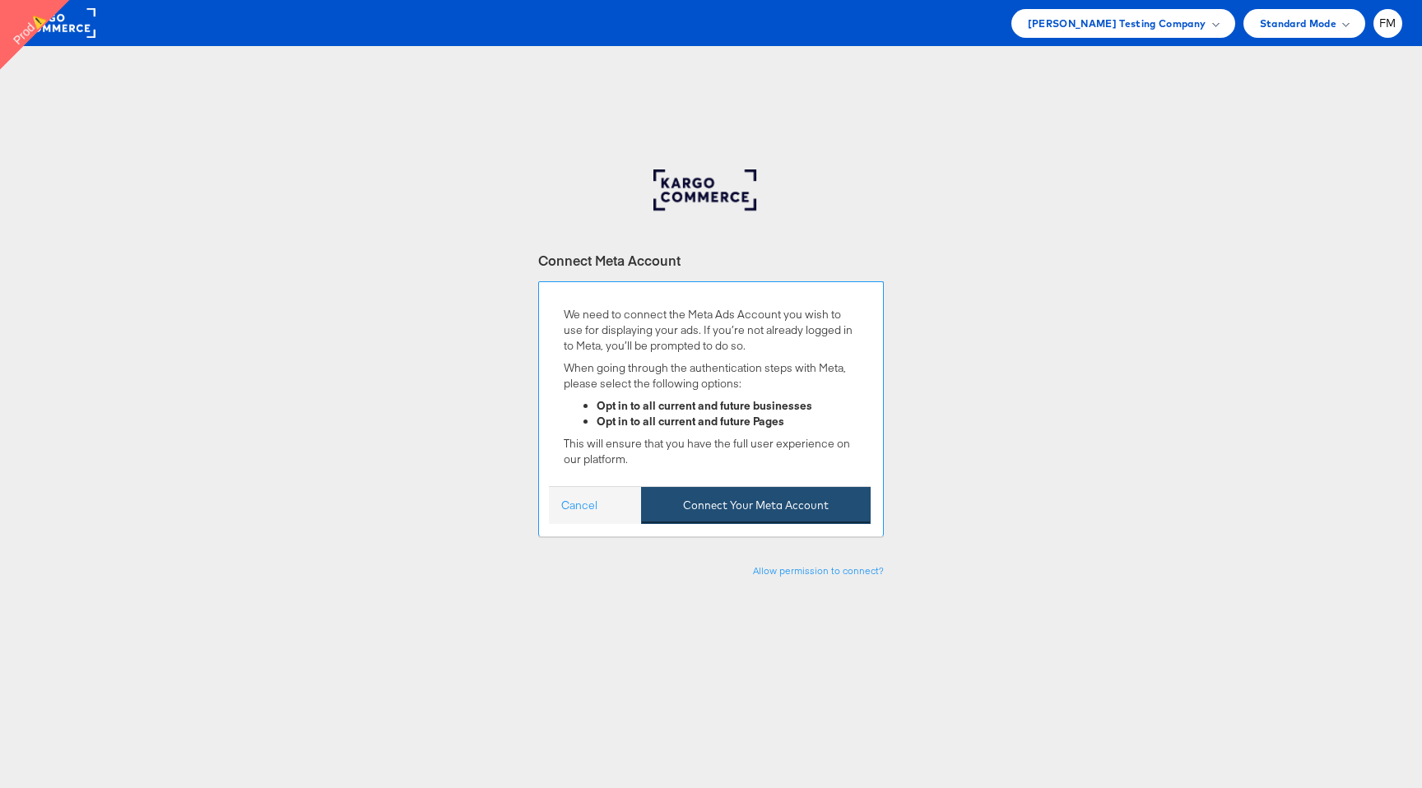
click at [830, 508] on button "Connect Your Meta Account" at bounding box center [756, 505] width 230 height 37
click at [771, 504] on button "Connect Your Meta Account" at bounding box center [756, 505] width 230 height 37
click at [710, 503] on button "Connect Your Meta Account" at bounding box center [756, 505] width 230 height 37
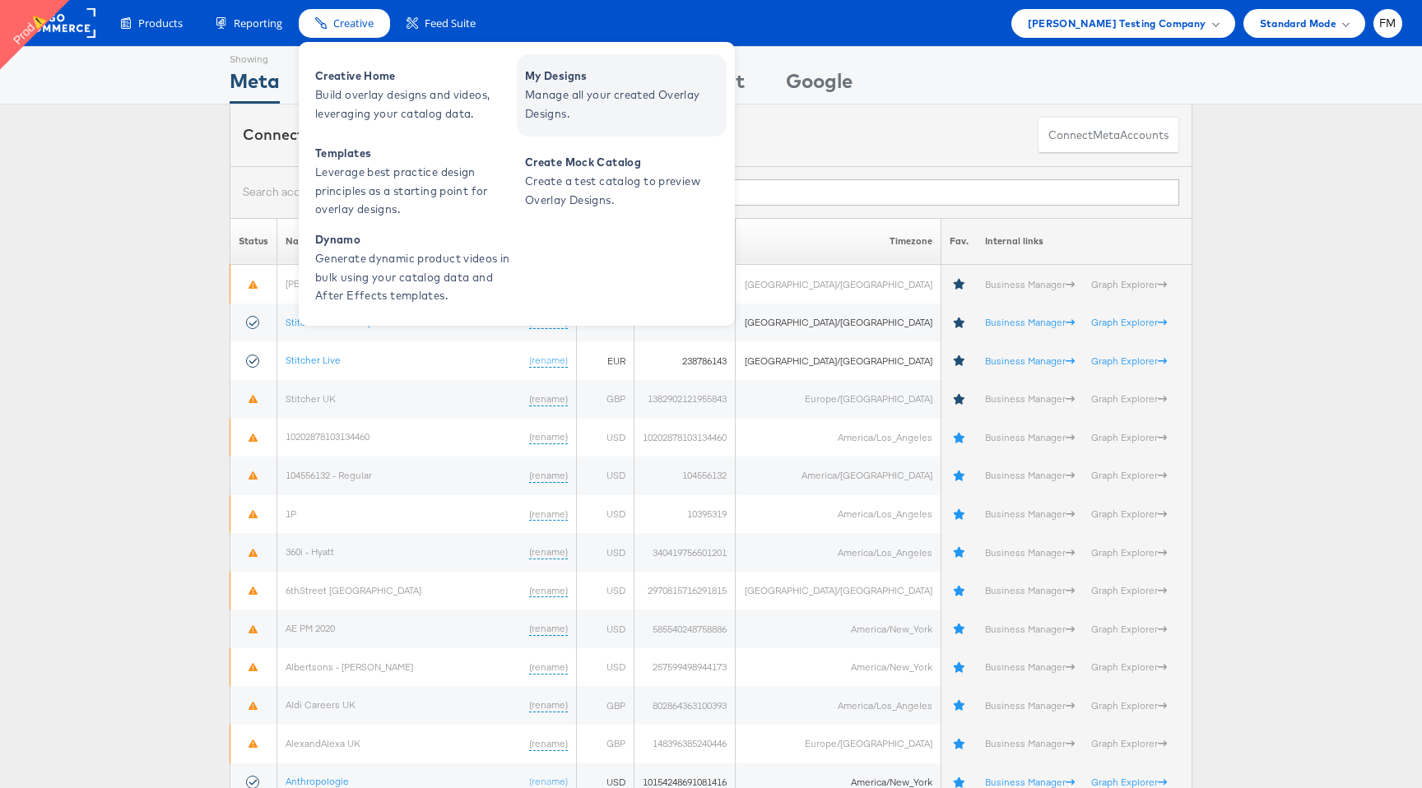
click at [534, 79] on span "My Designs" at bounding box center [624, 76] width 198 height 19
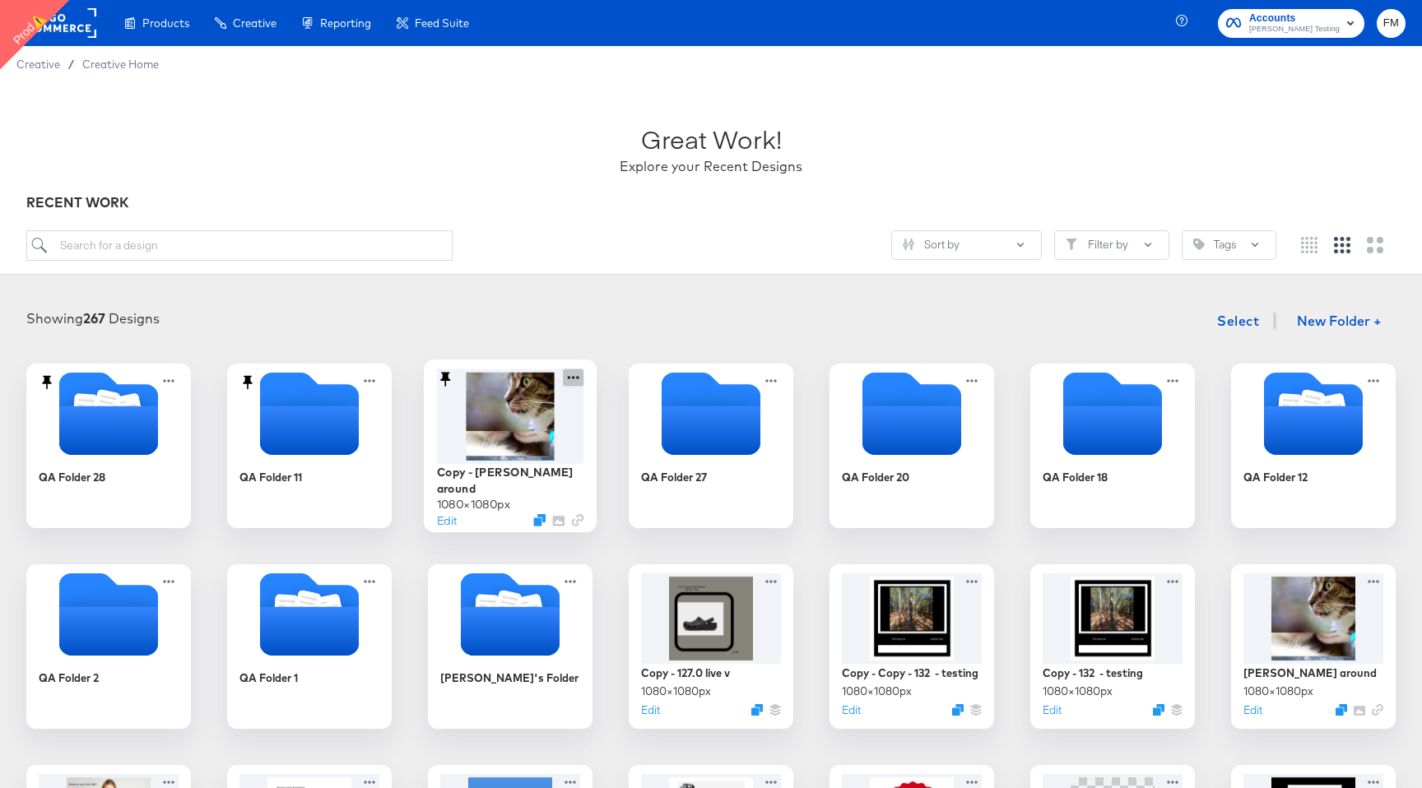
click at [574, 375] on icon at bounding box center [573, 377] width 21 height 17
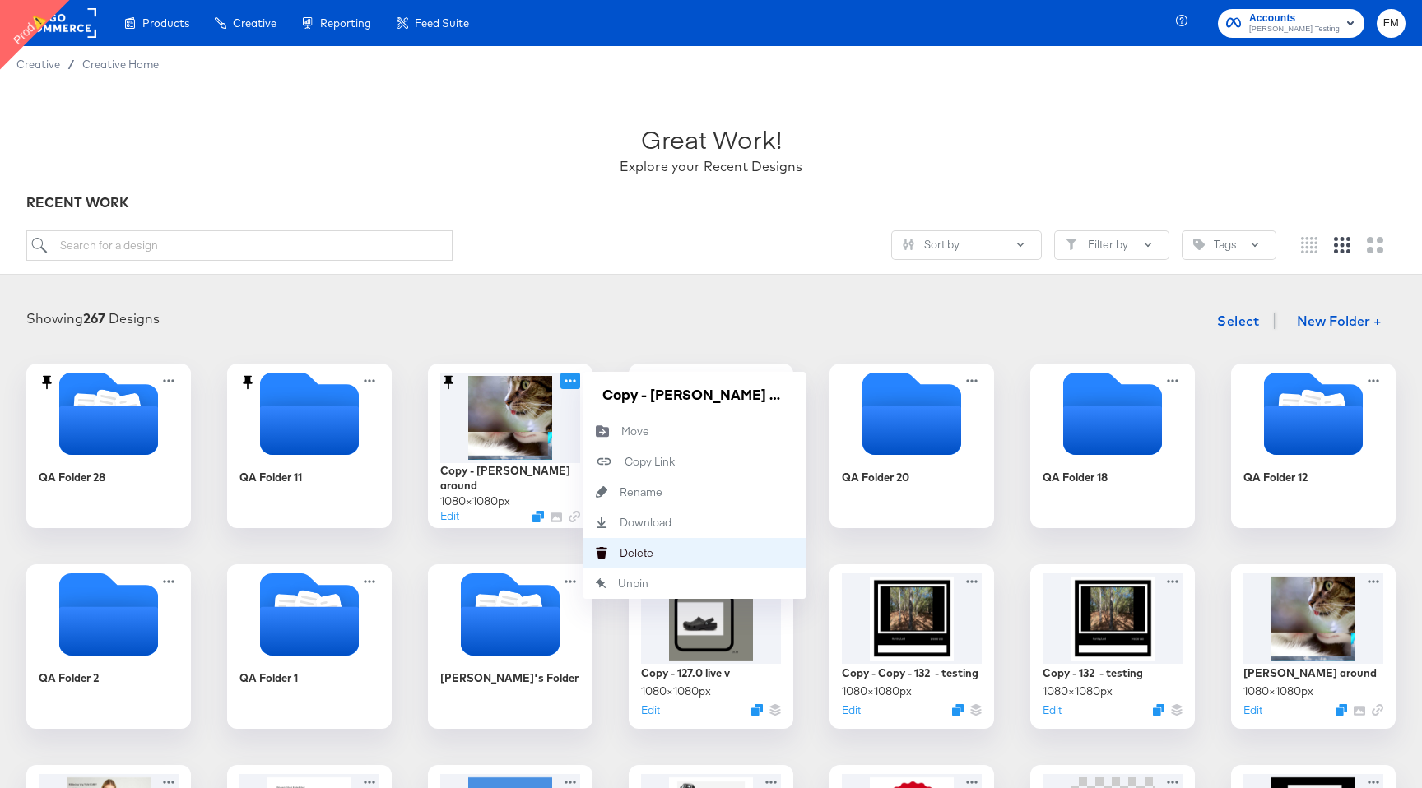
click at [689, 558] on button "Delete Delete" at bounding box center [694, 553] width 222 height 30
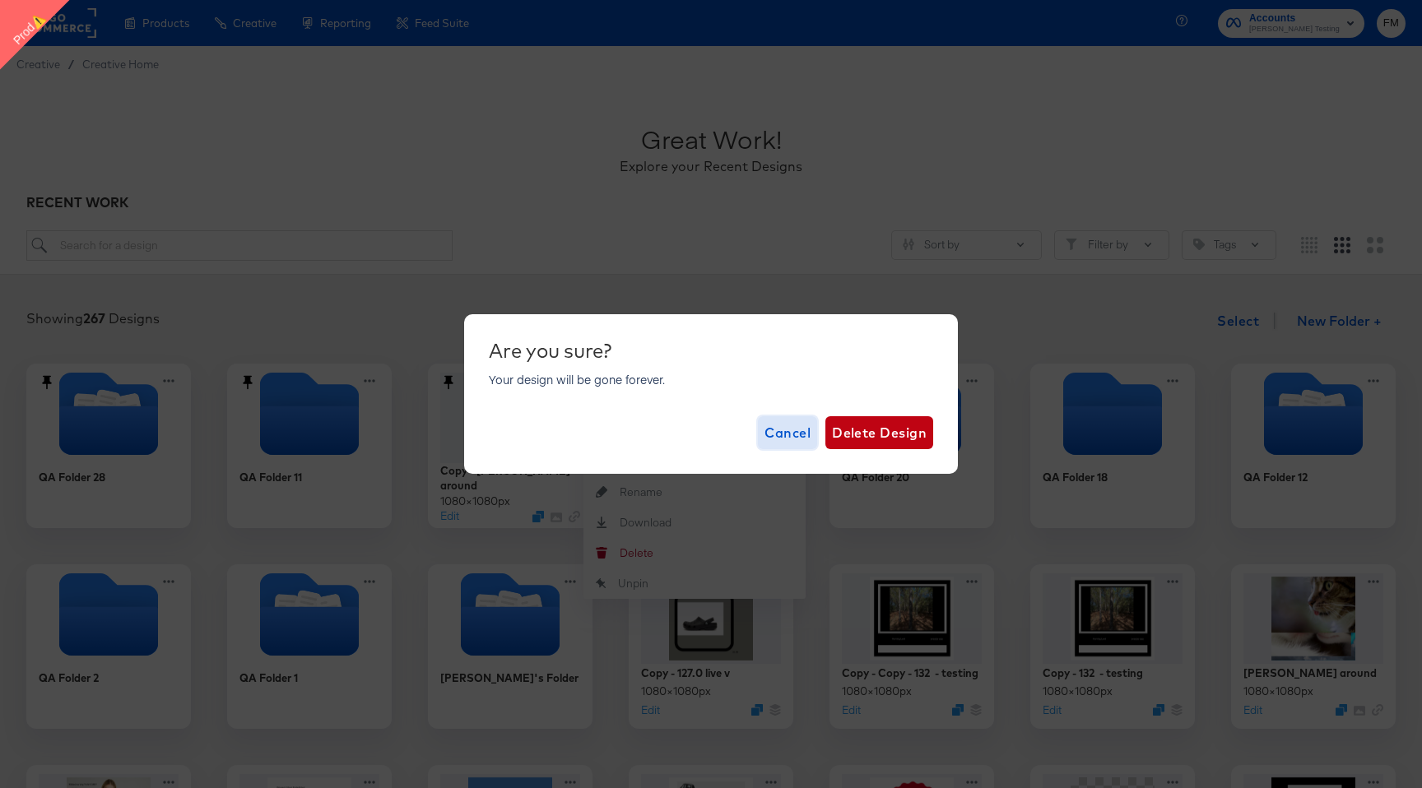
click at [788, 435] on span "Cancel" at bounding box center [787, 432] width 46 height 23
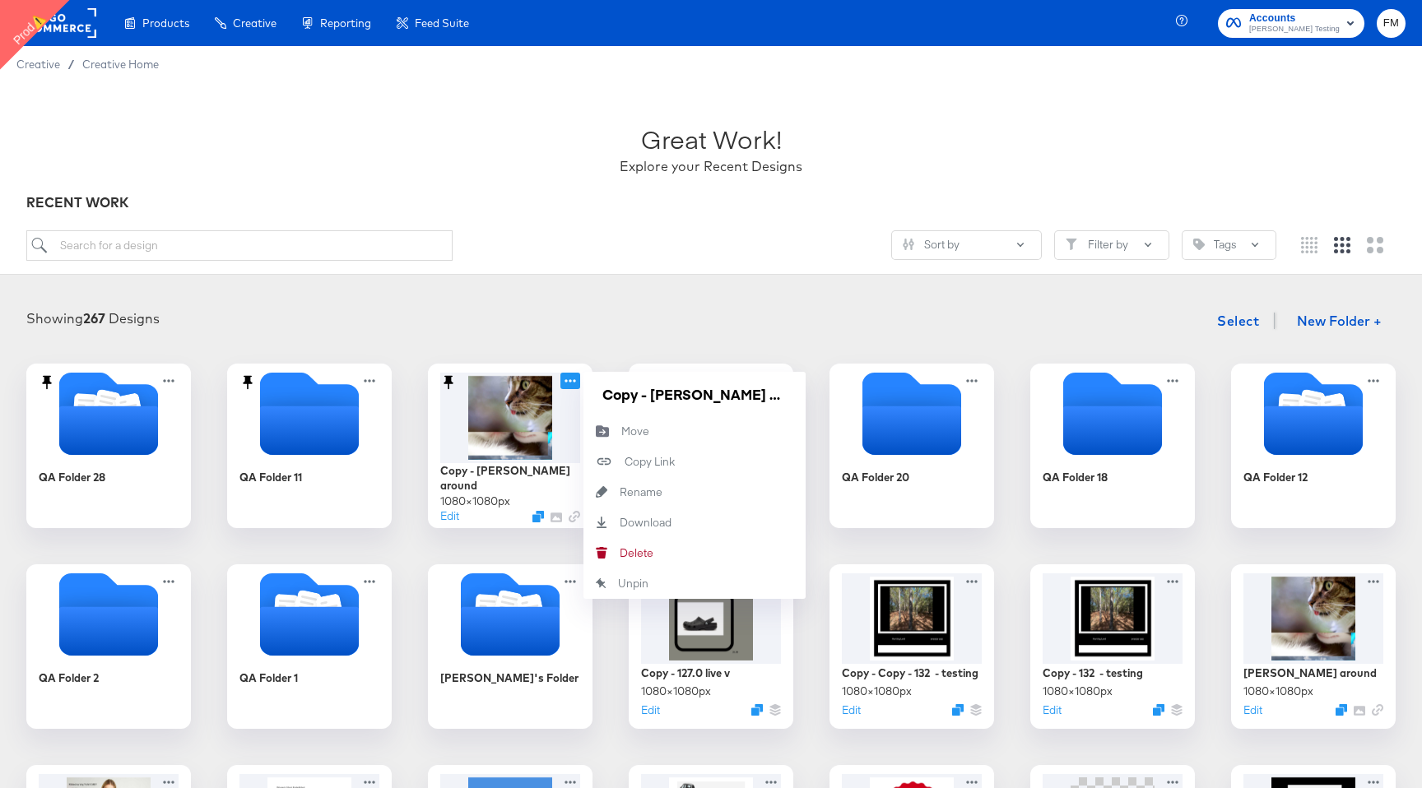
click at [542, 324] on div "Showing 267 Designs Select New Folder +" at bounding box center [710, 321] width 1389 height 34
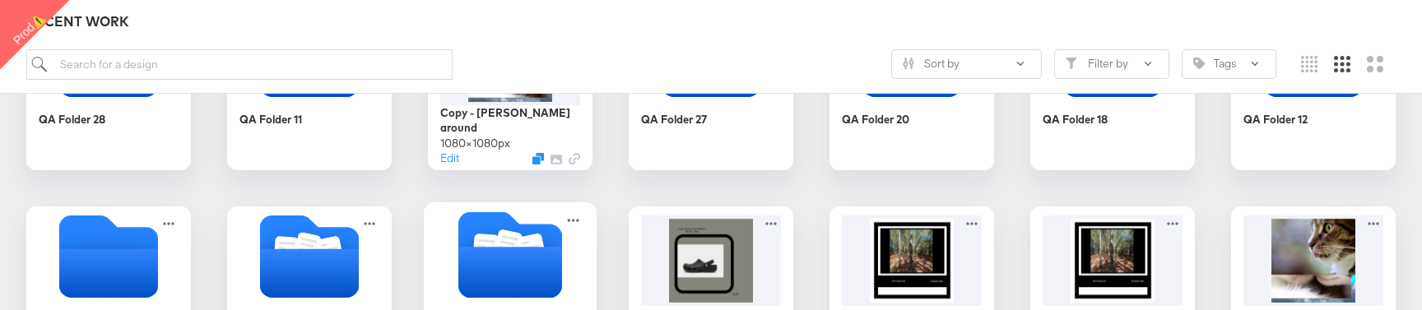
scroll to position [234, 0]
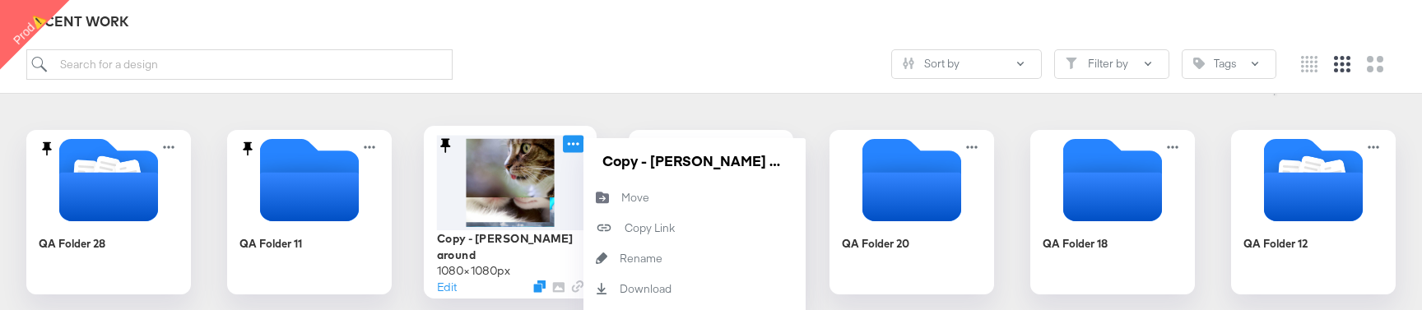
click at [574, 150] on icon at bounding box center [573, 143] width 21 height 17
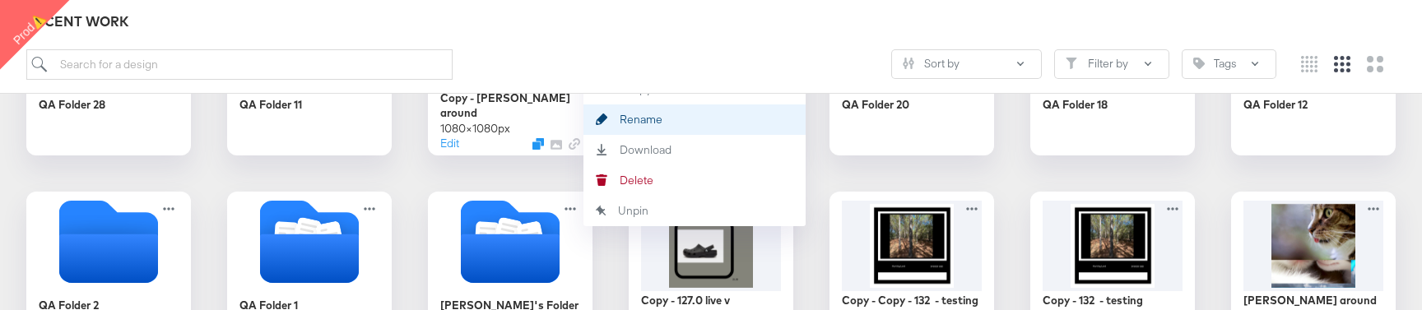
scroll to position [397, 0]
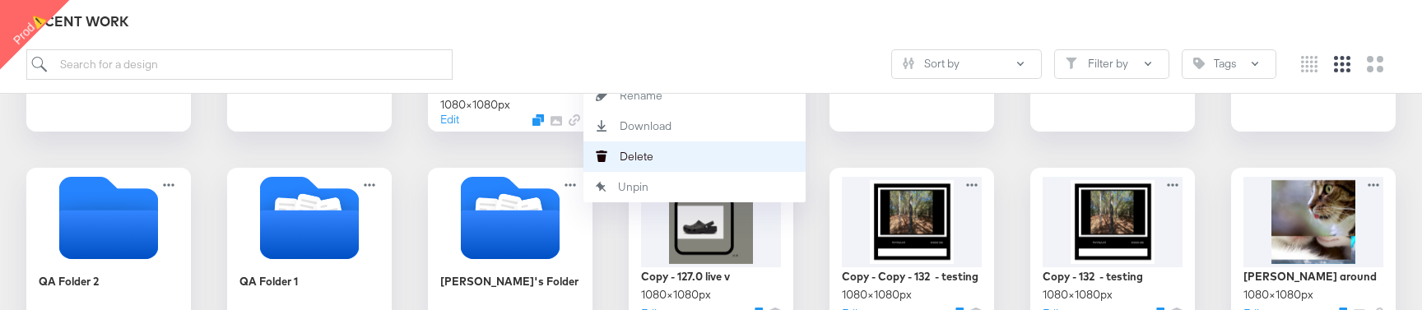
click at [685, 147] on button "Delete Delete" at bounding box center [694, 157] width 222 height 30
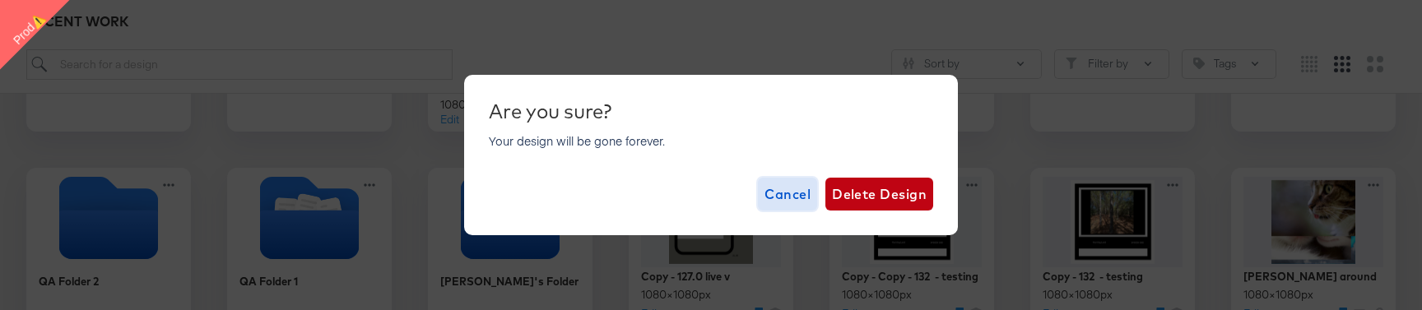
click at [795, 200] on span "Cancel" at bounding box center [787, 194] width 46 height 23
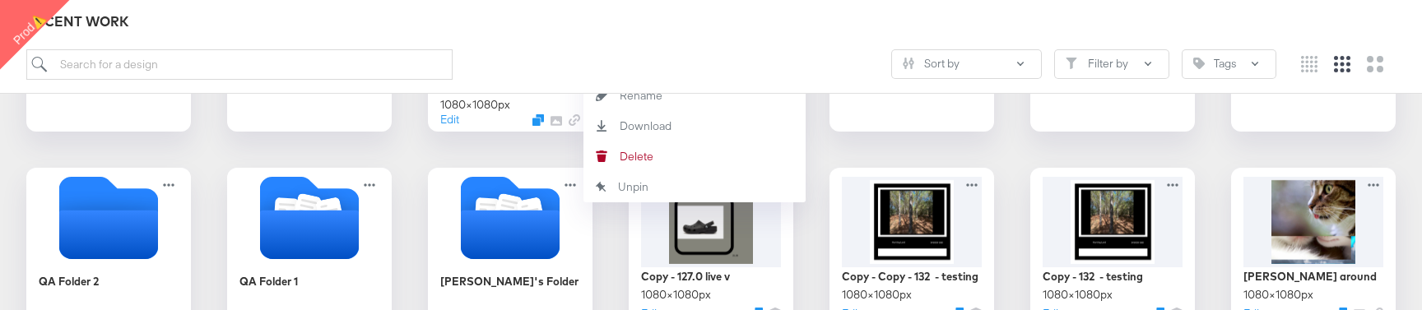
scroll to position [0, 0]
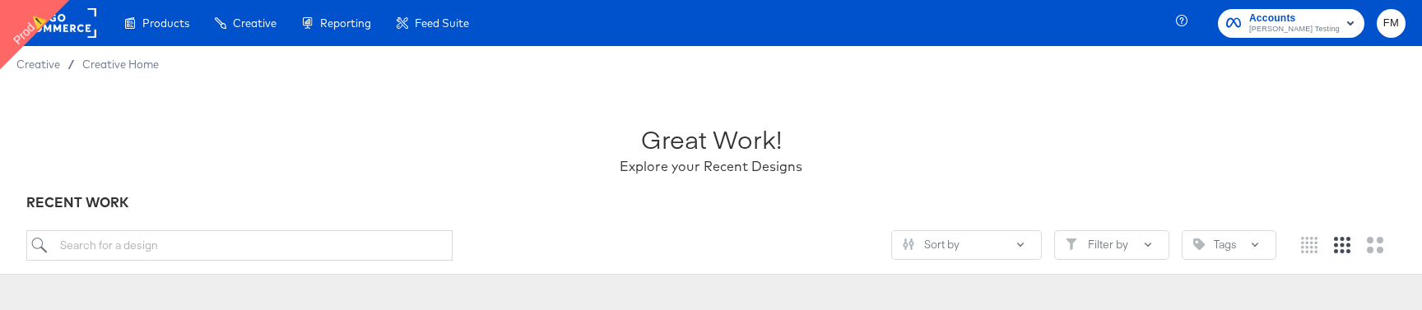
click at [94, 34] on rect at bounding box center [59, 23] width 76 height 30
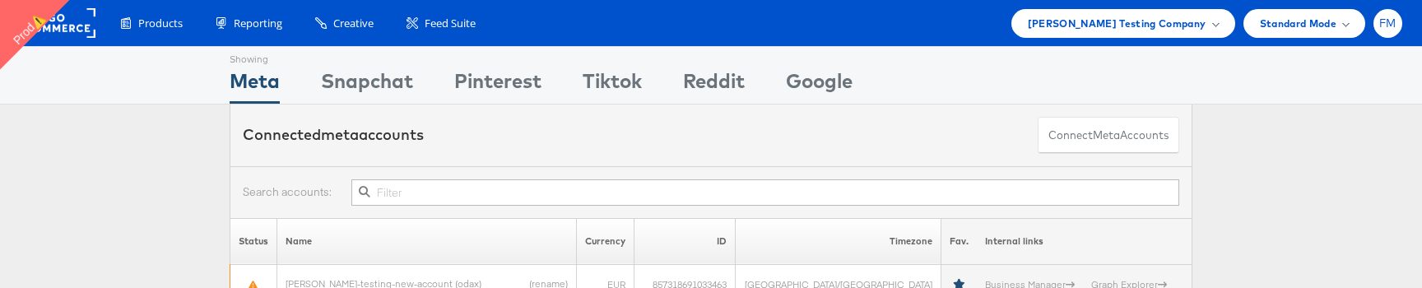
click at [1384, 30] on div "FM" at bounding box center [1387, 23] width 29 height 29
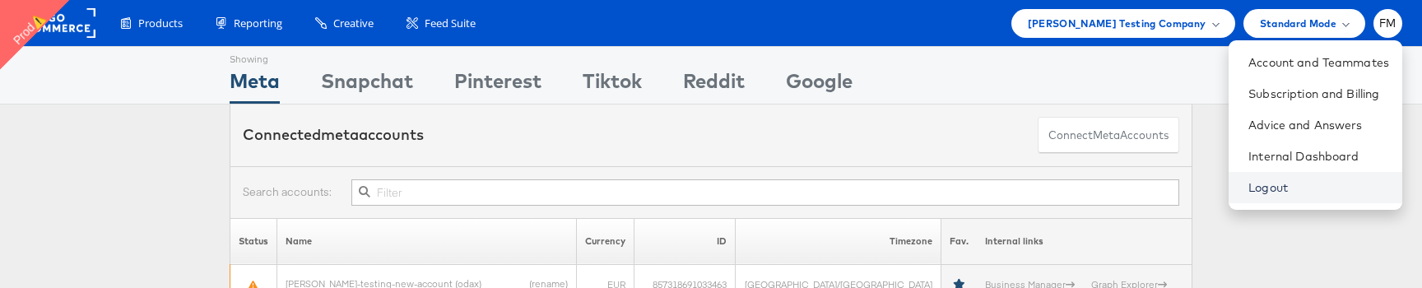
click at [1324, 179] on link "Logout" at bounding box center [1318, 187] width 141 height 16
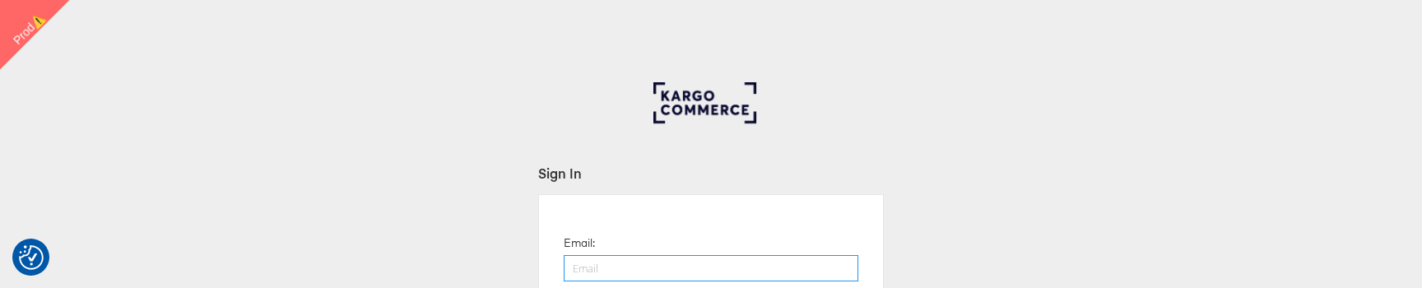
type input "[PERSON_NAME][EMAIL_ADDRESS][DOMAIN_NAME]"
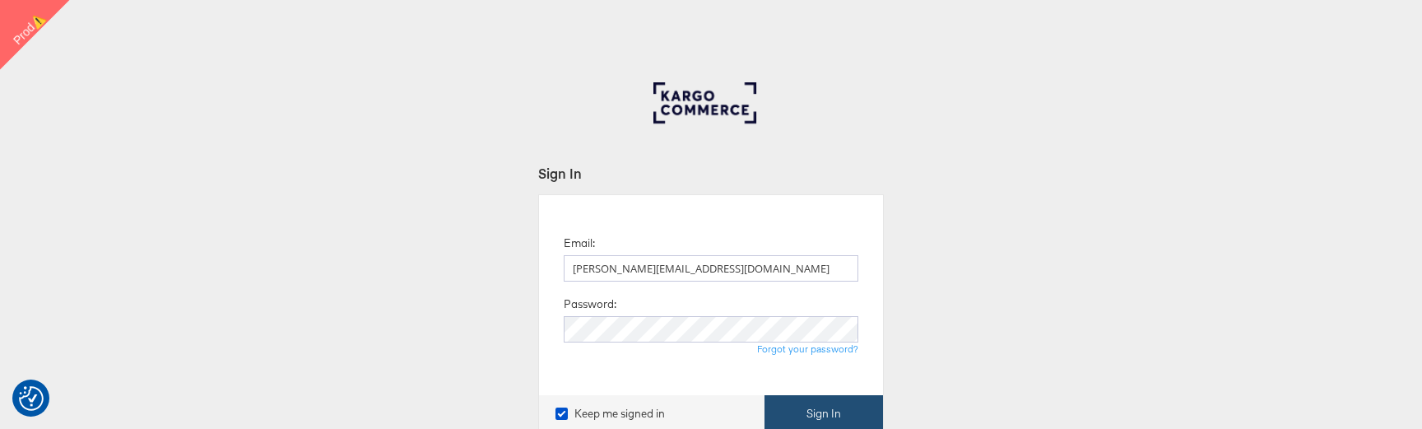
click at [783, 287] on button "Sign In" at bounding box center [823, 413] width 119 height 37
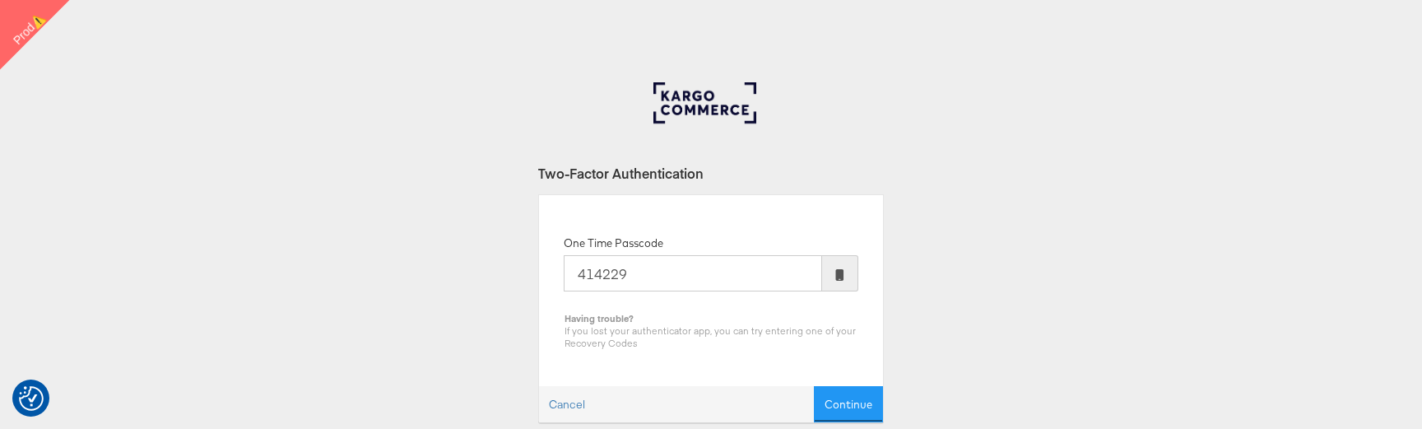
type input "414229"
click at [814, 386] on button "Continue" at bounding box center [848, 404] width 69 height 37
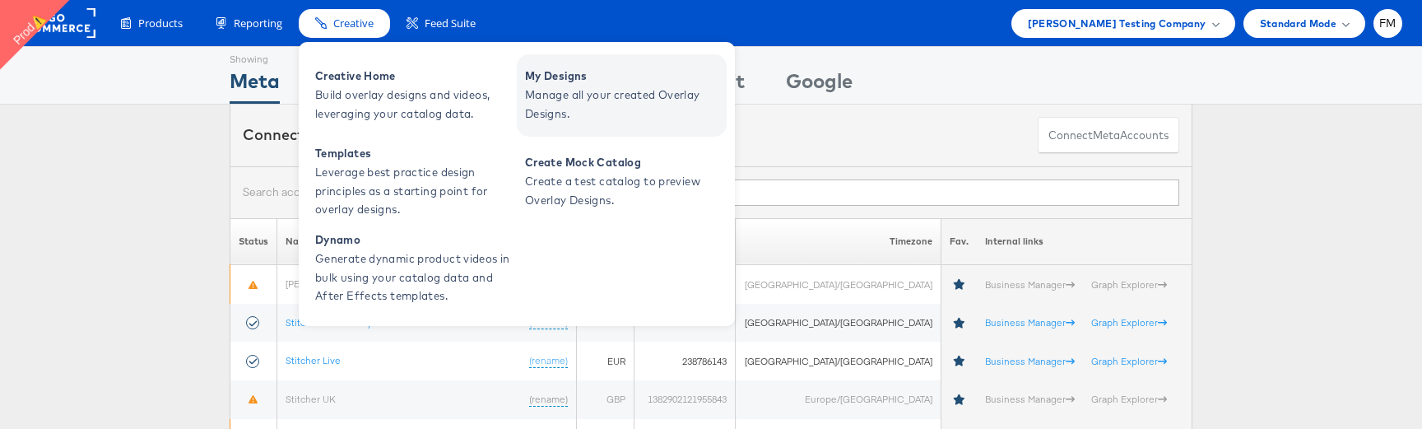
click at [600, 109] on span "Manage all your created Overlay Designs." at bounding box center [624, 105] width 198 height 38
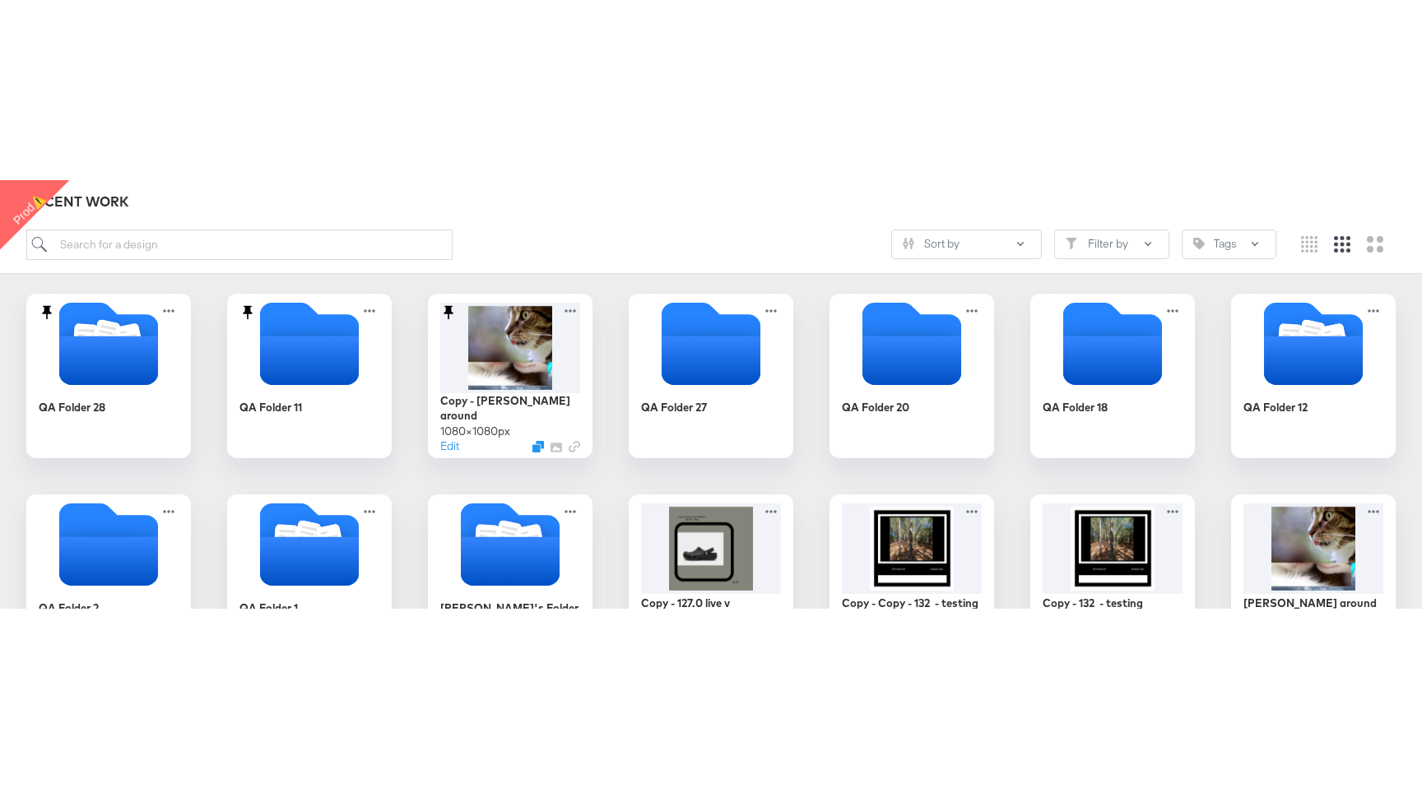
scroll to position [256, 0]
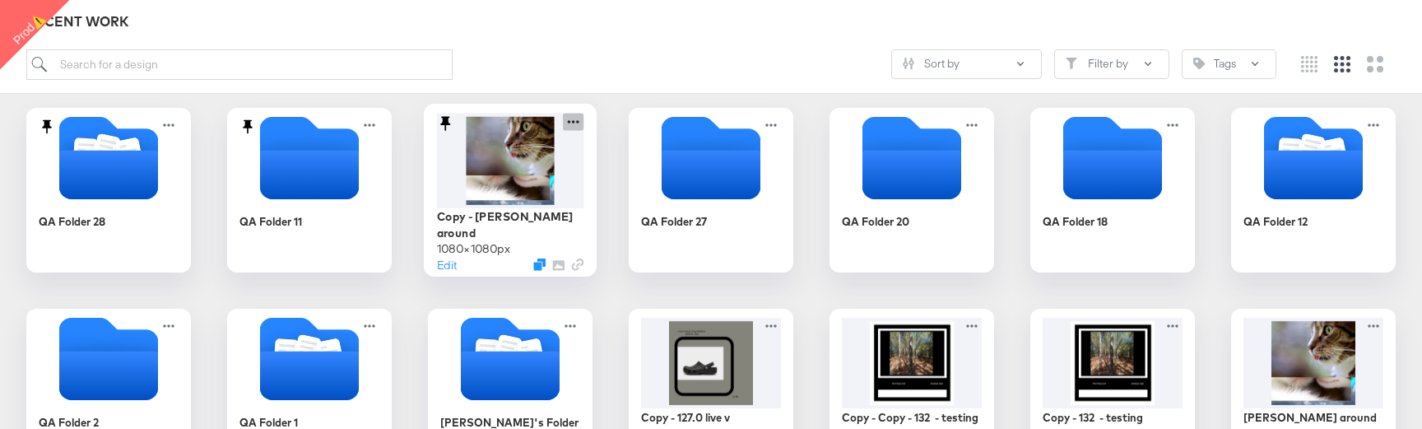
click at [579, 118] on icon at bounding box center [573, 121] width 21 height 17
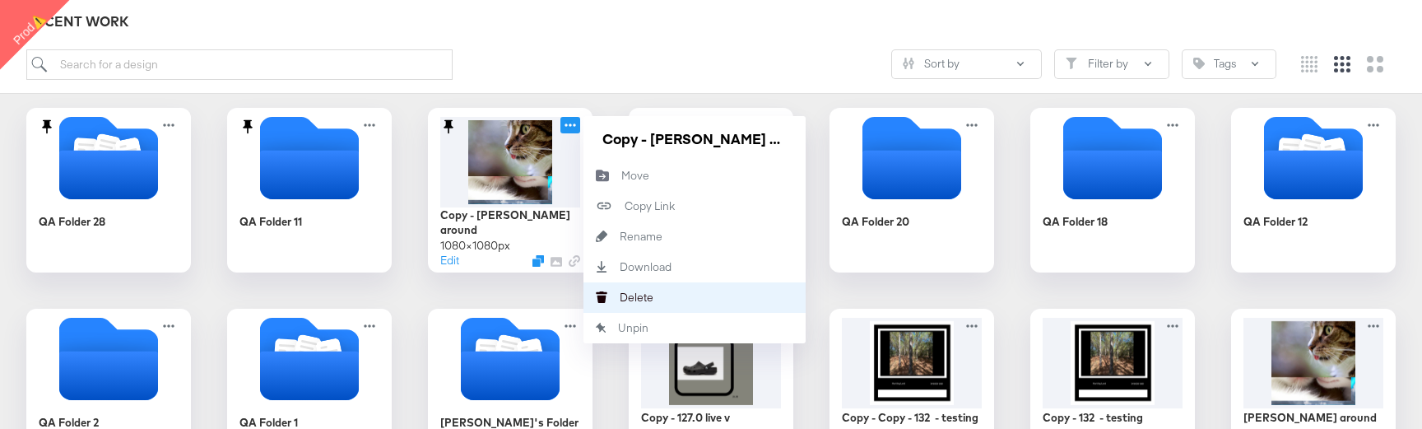
click at [620, 297] on div "[PERSON_NAME]" at bounding box center [620, 297] width 0 height 0
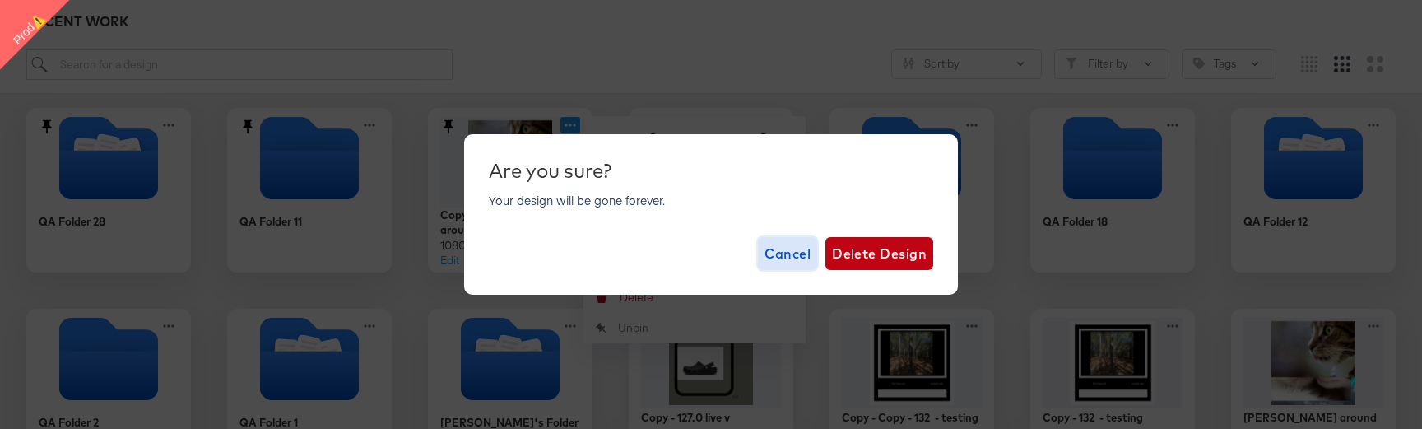
click at [784, 248] on span "Cancel" at bounding box center [787, 253] width 46 height 23
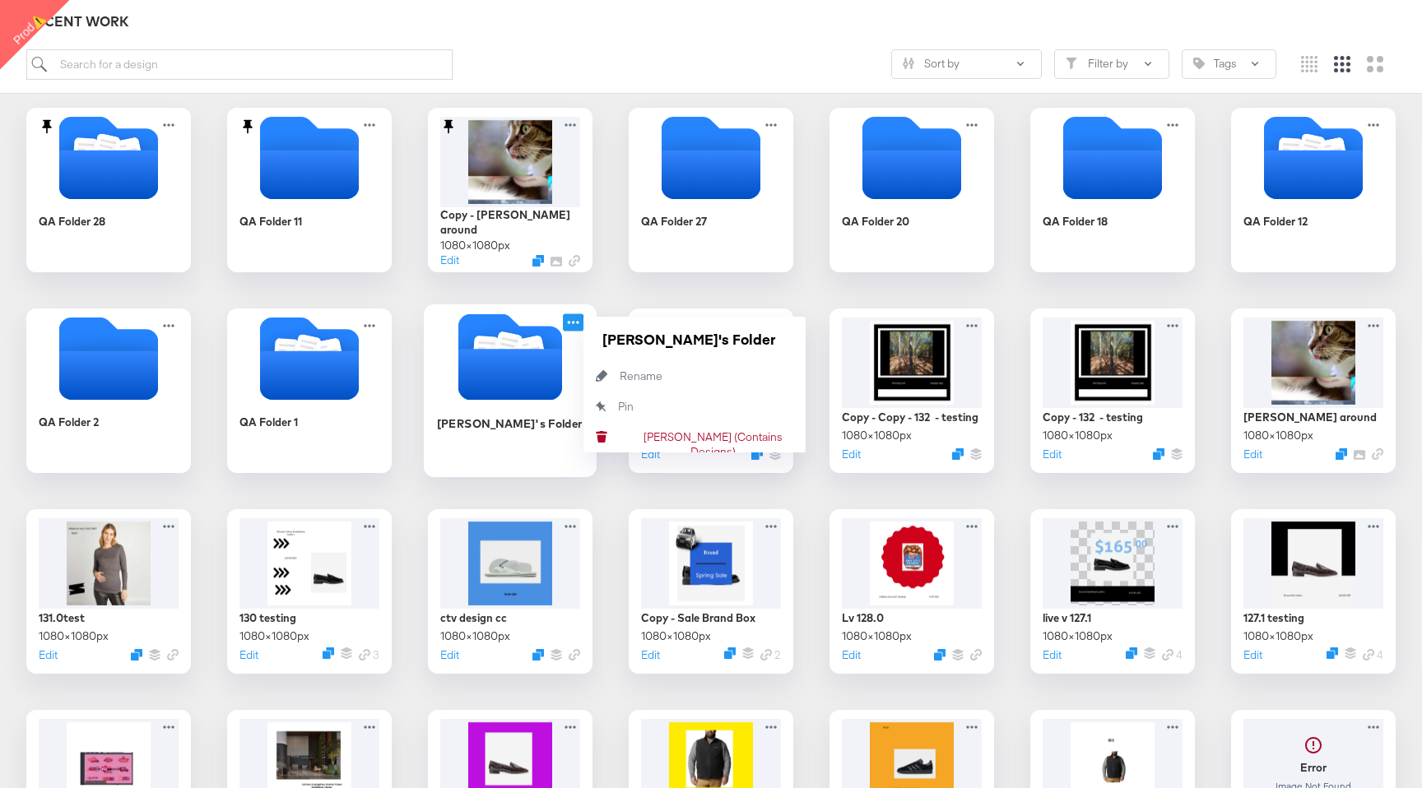
click at [576, 328] on icon at bounding box center [573, 322] width 21 height 17
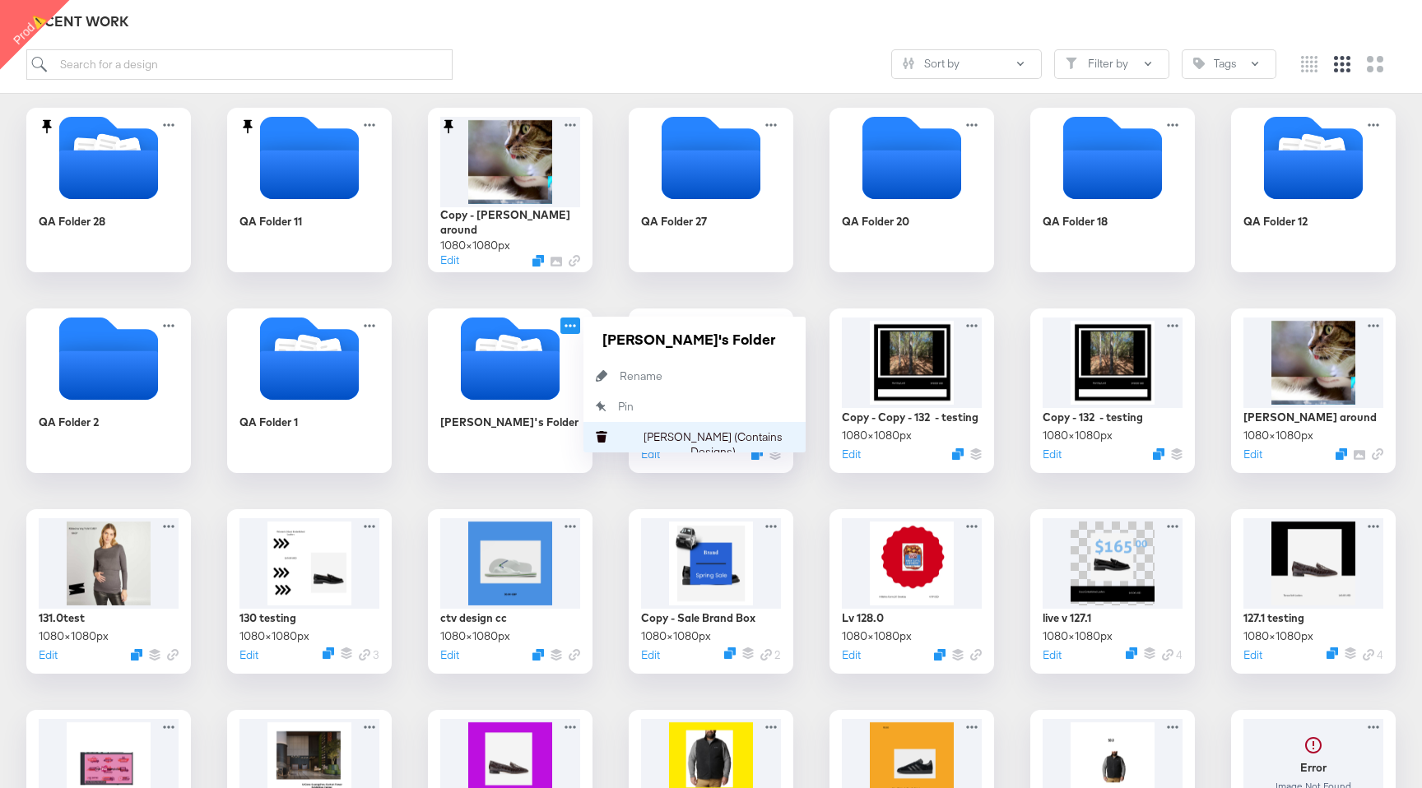
click at [620, 428] on div "[PERSON_NAME] (Contains Designs) [PERSON_NAME] (Contains Designs)" at bounding box center [620, 437] width 0 height 0
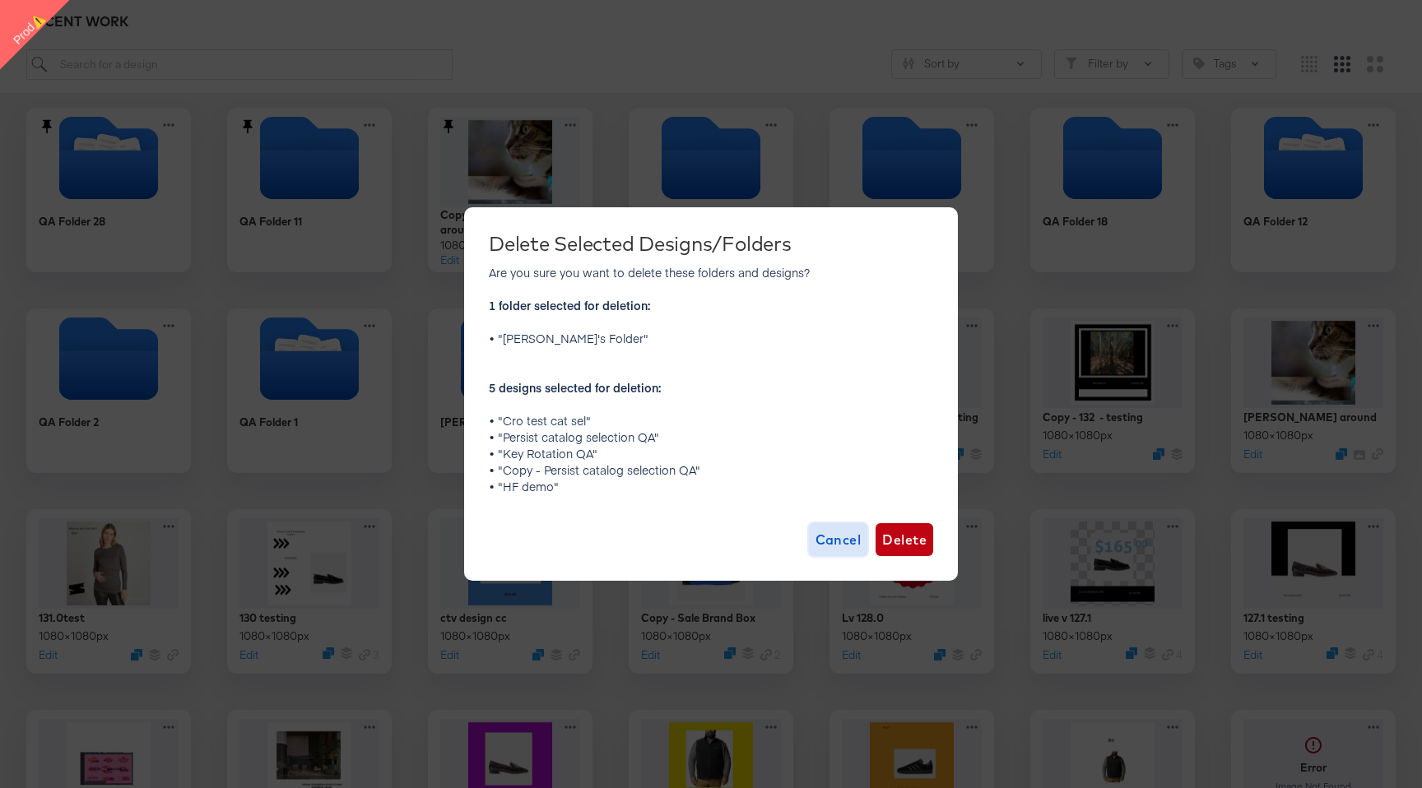
click at [837, 428] on span "Cancel" at bounding box center [839, 539] width 46 height 23
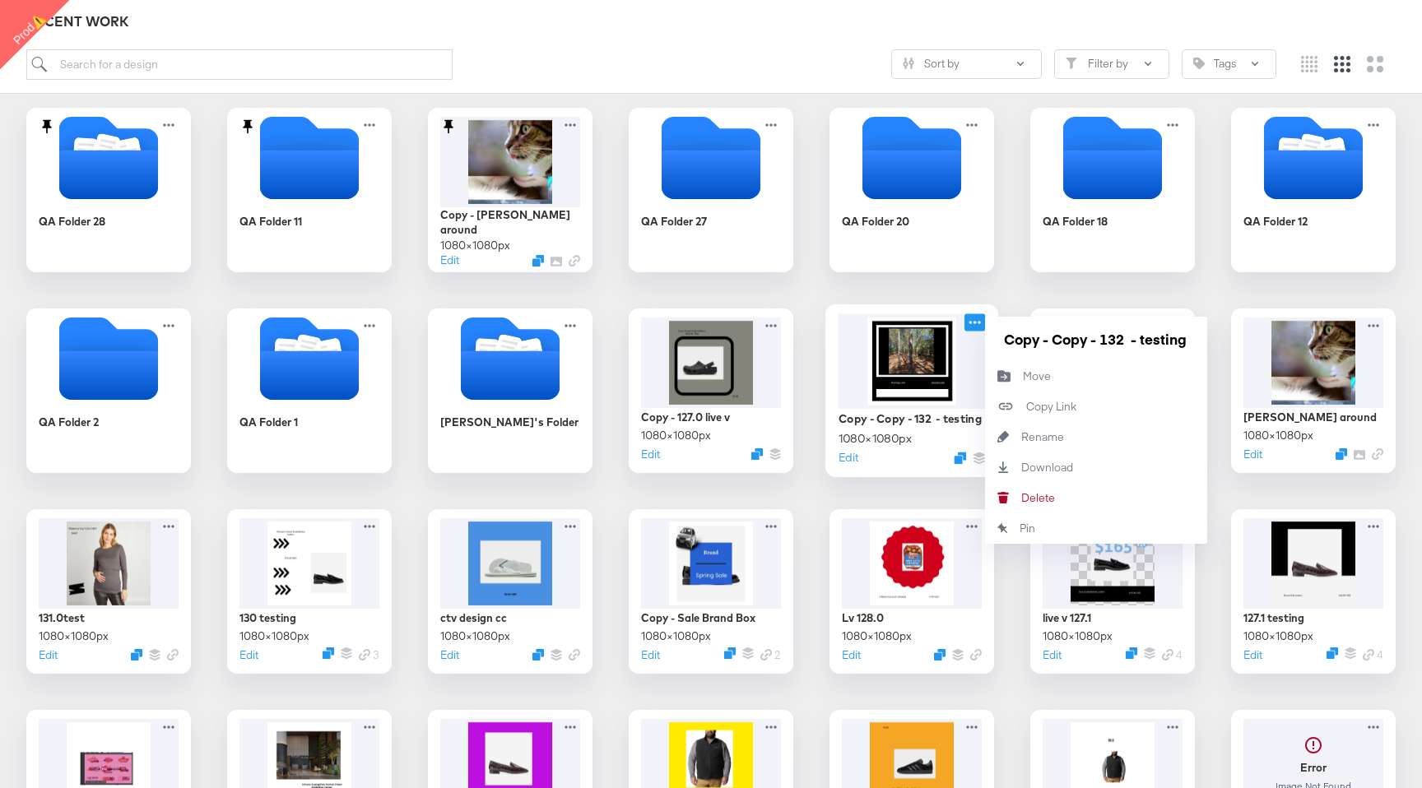
click at [972, 322] on icon at bounding box center [974, 322] width 21 height 17
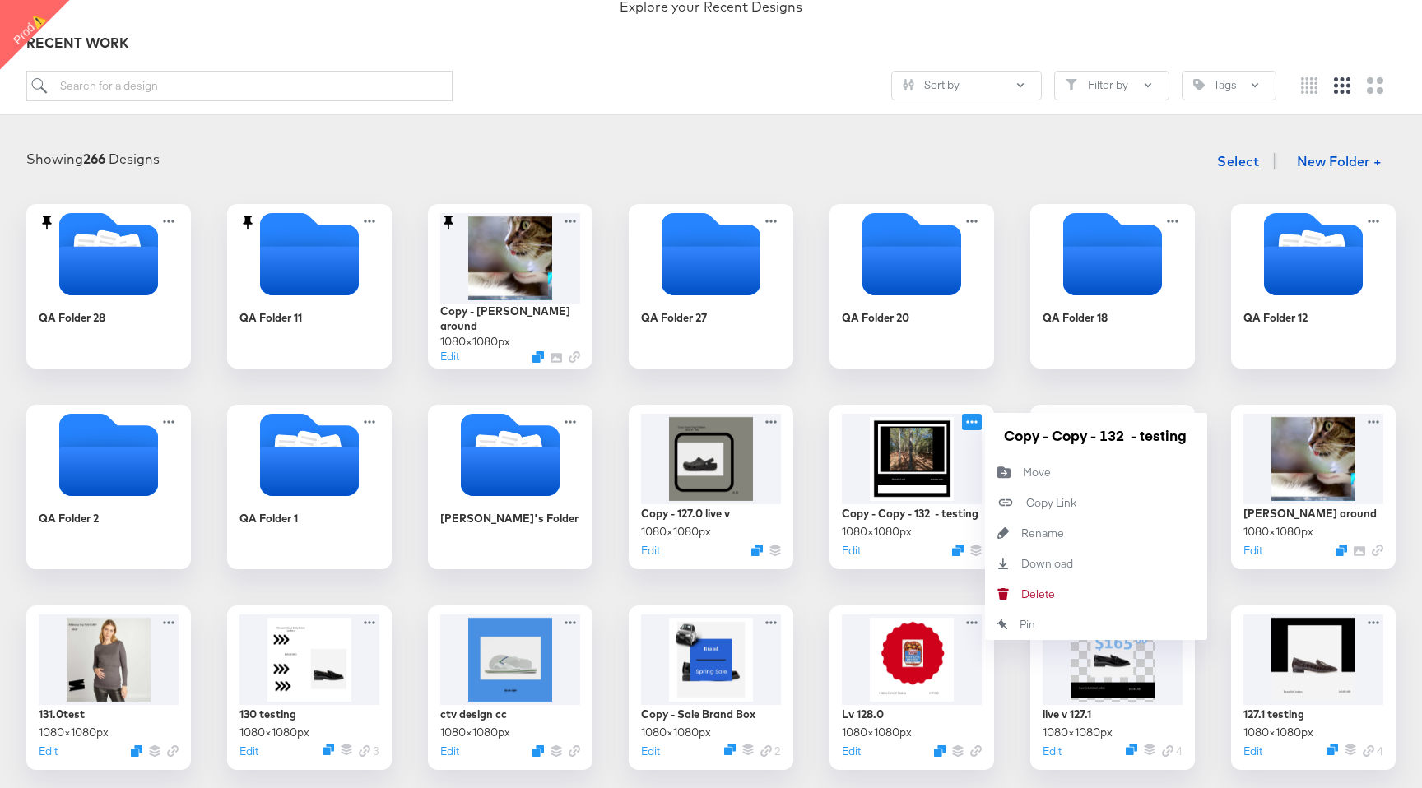
scroll to position [144, 0]
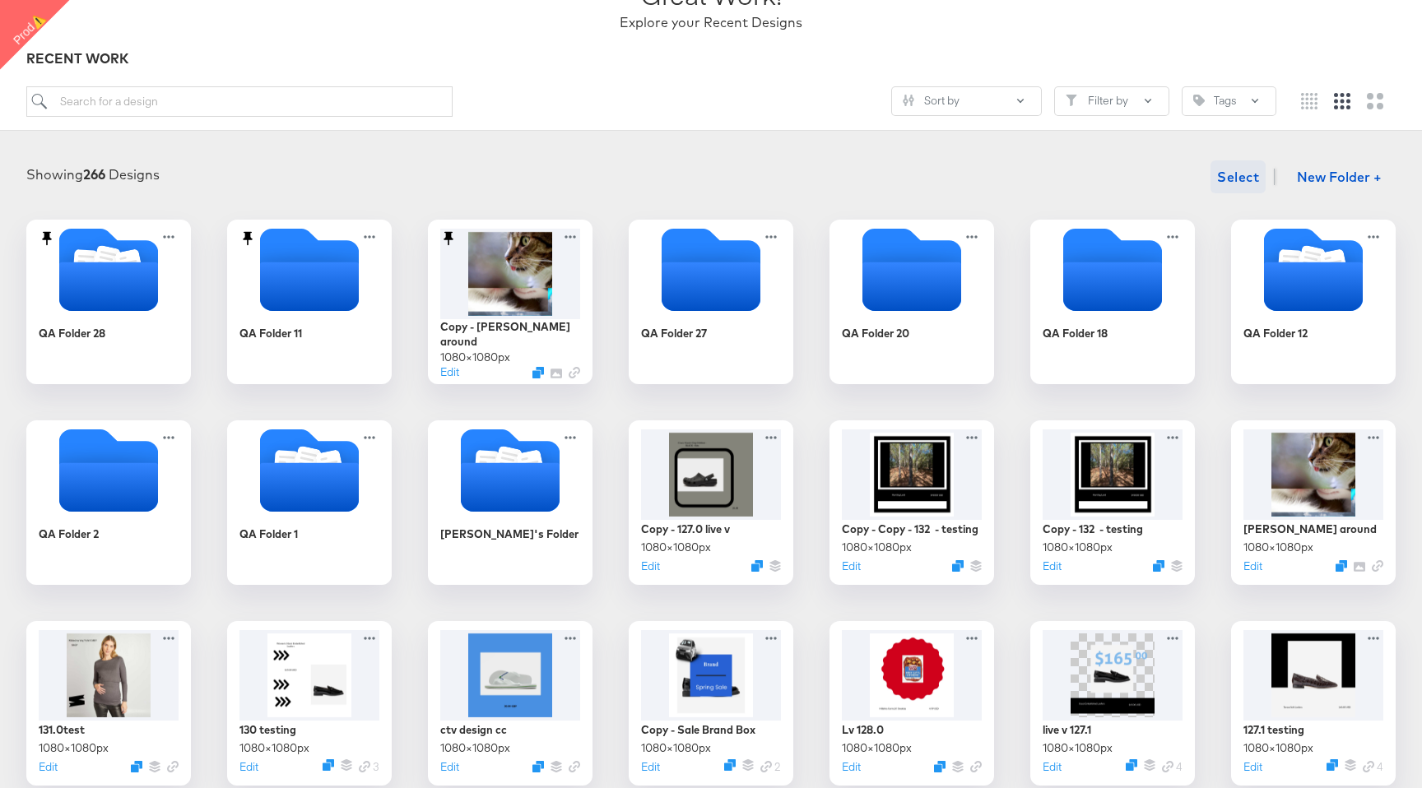
click at [1227, 172] on span "Select" at bounding box center [1238, 176] width 42 height 23
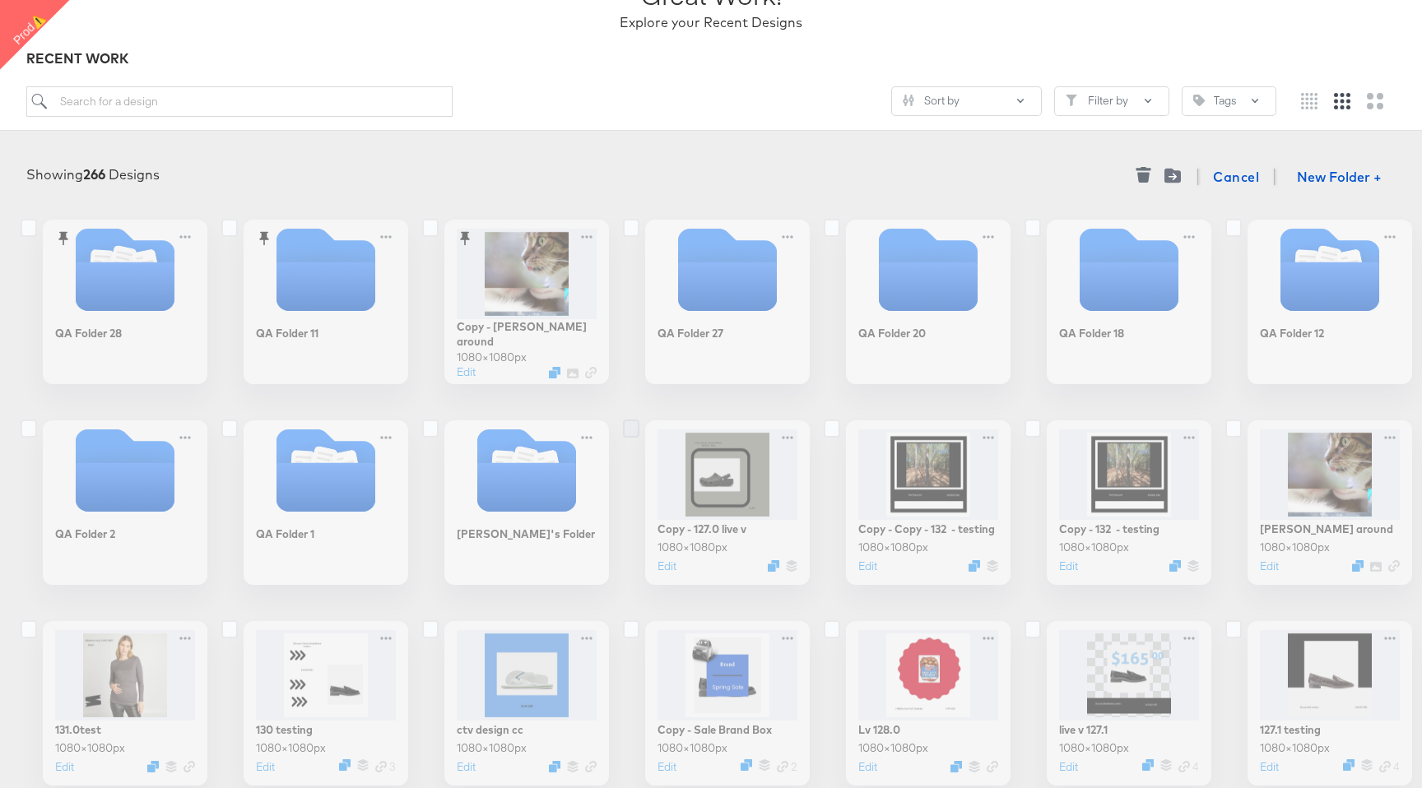
click at [630, 425] on icon at bounding box center [631, 429] width 16 height 18
click at [0, 0] on input "checkbox" at bounding box center [0, 0] width 0 height 0
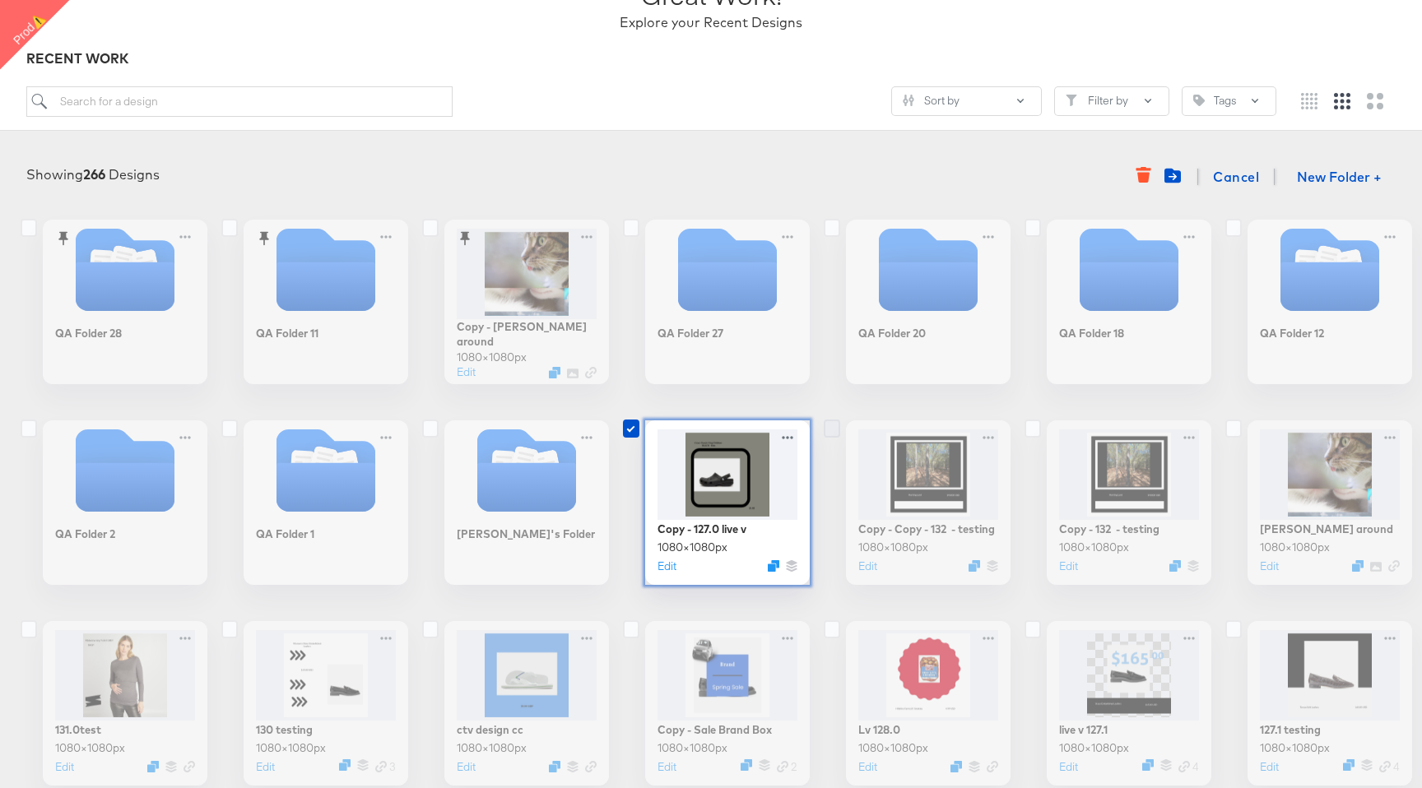
click at [828, 425] on icon at bounding box center [832, 429] width 16 height 18
click at [0, 0] on input "checkbox" at bounding box center [0, 0] width 0 height 0
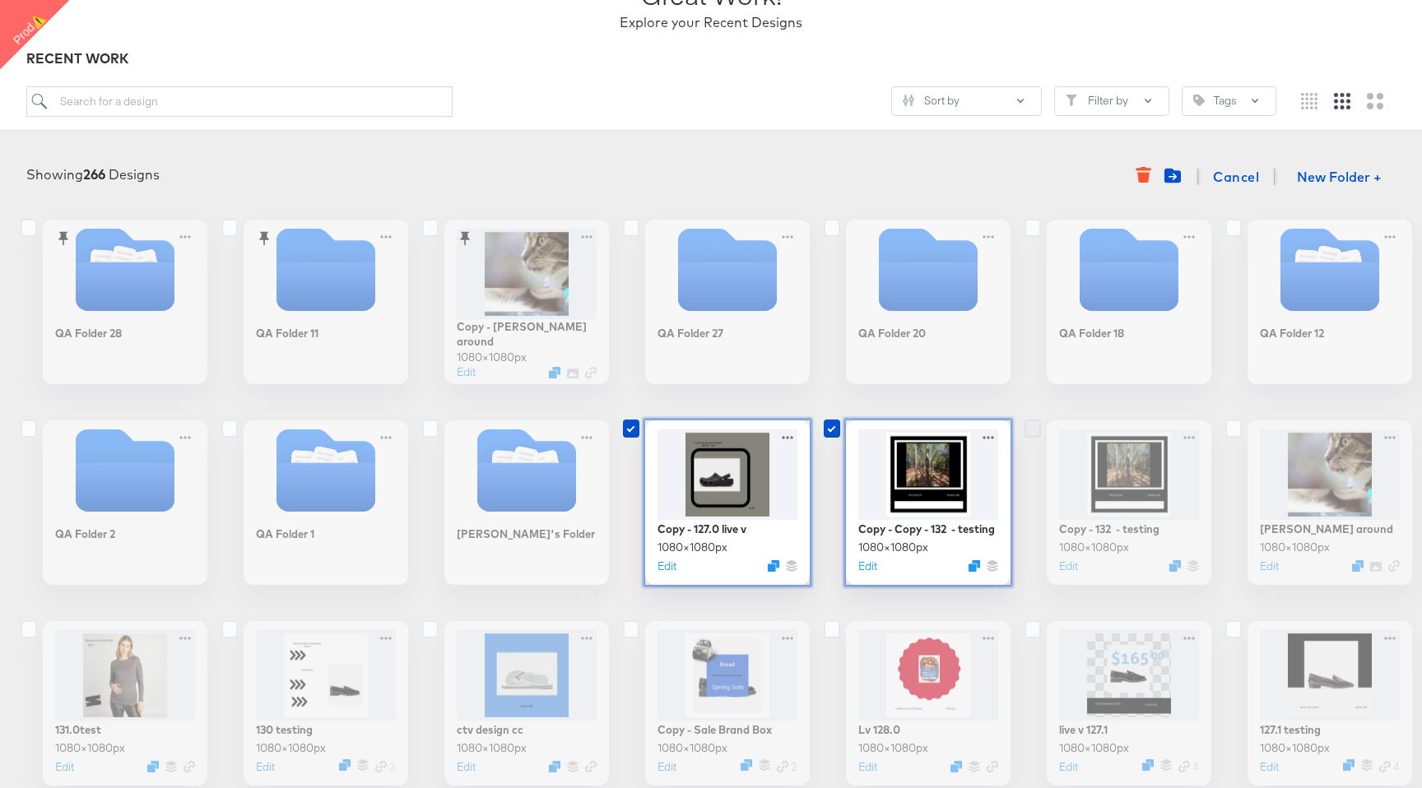
click at [1039, 428] on icon at bounding box center [1033, 429] width 16 height 18
click at [0, 0] on input "checkbox" at bounding box center [0, 0] width 0 height 0
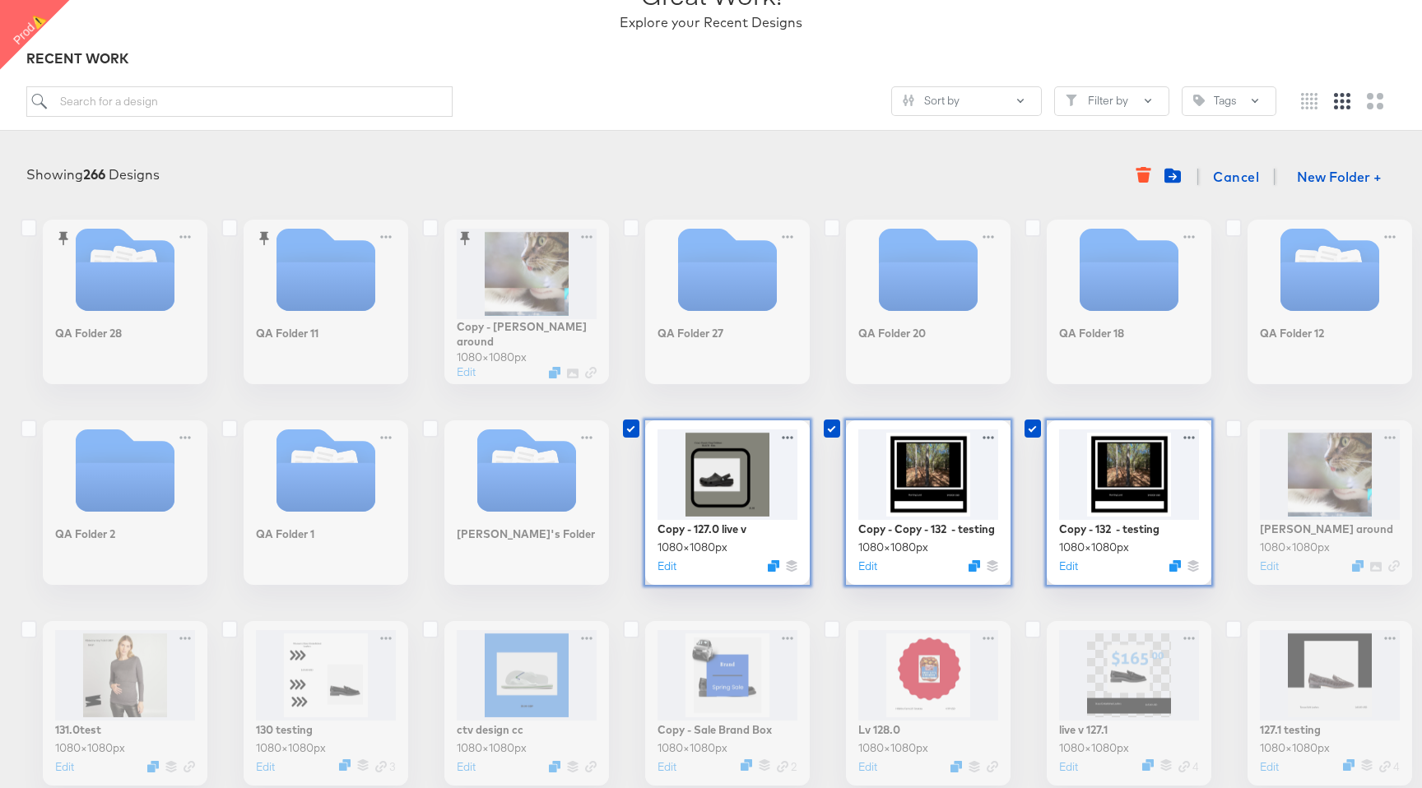
click at [1140, 179] on icon "button" at bounding box center [1143, 178] width 12 height 11
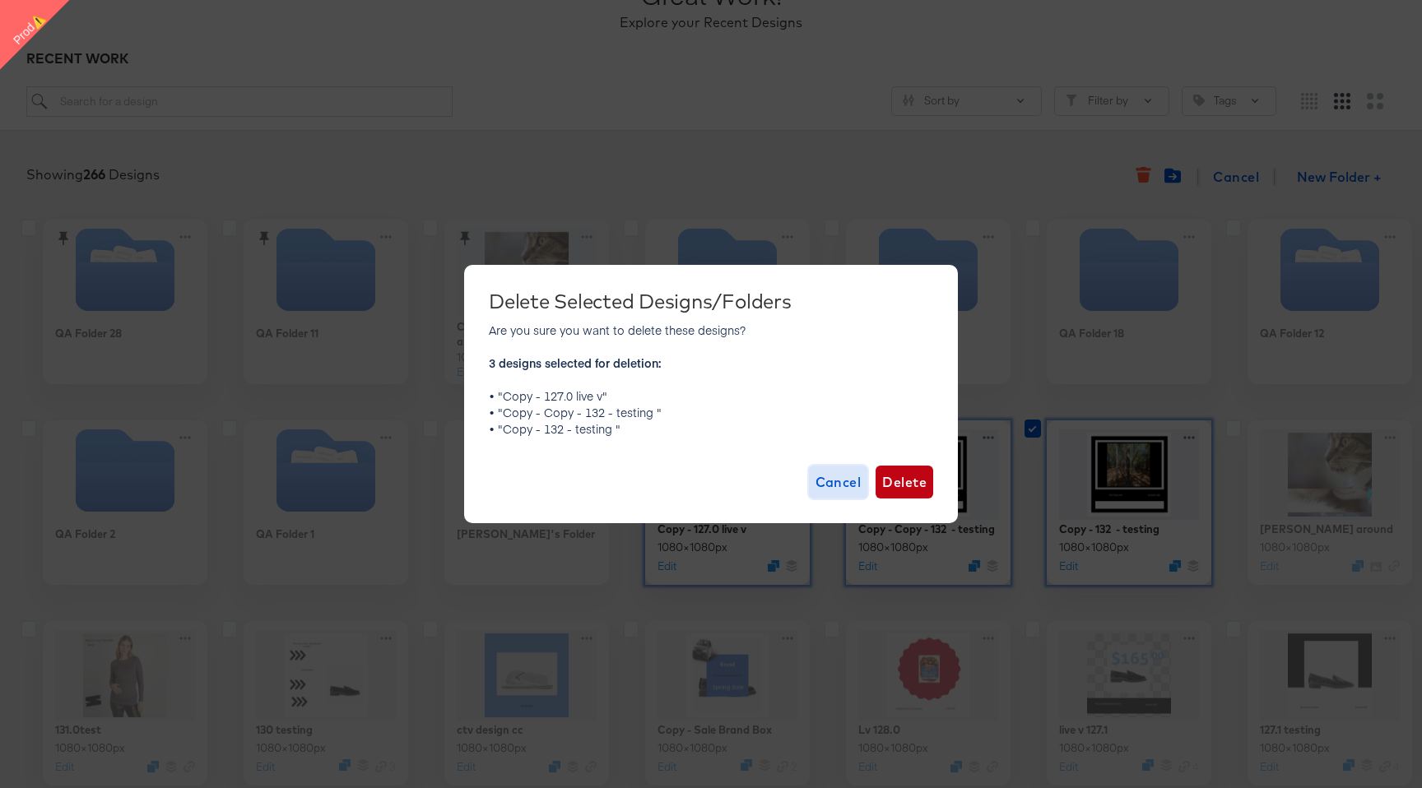
click at [857, 428] on button "Cancel" at bounding box center [838, 482] width 59 height 33
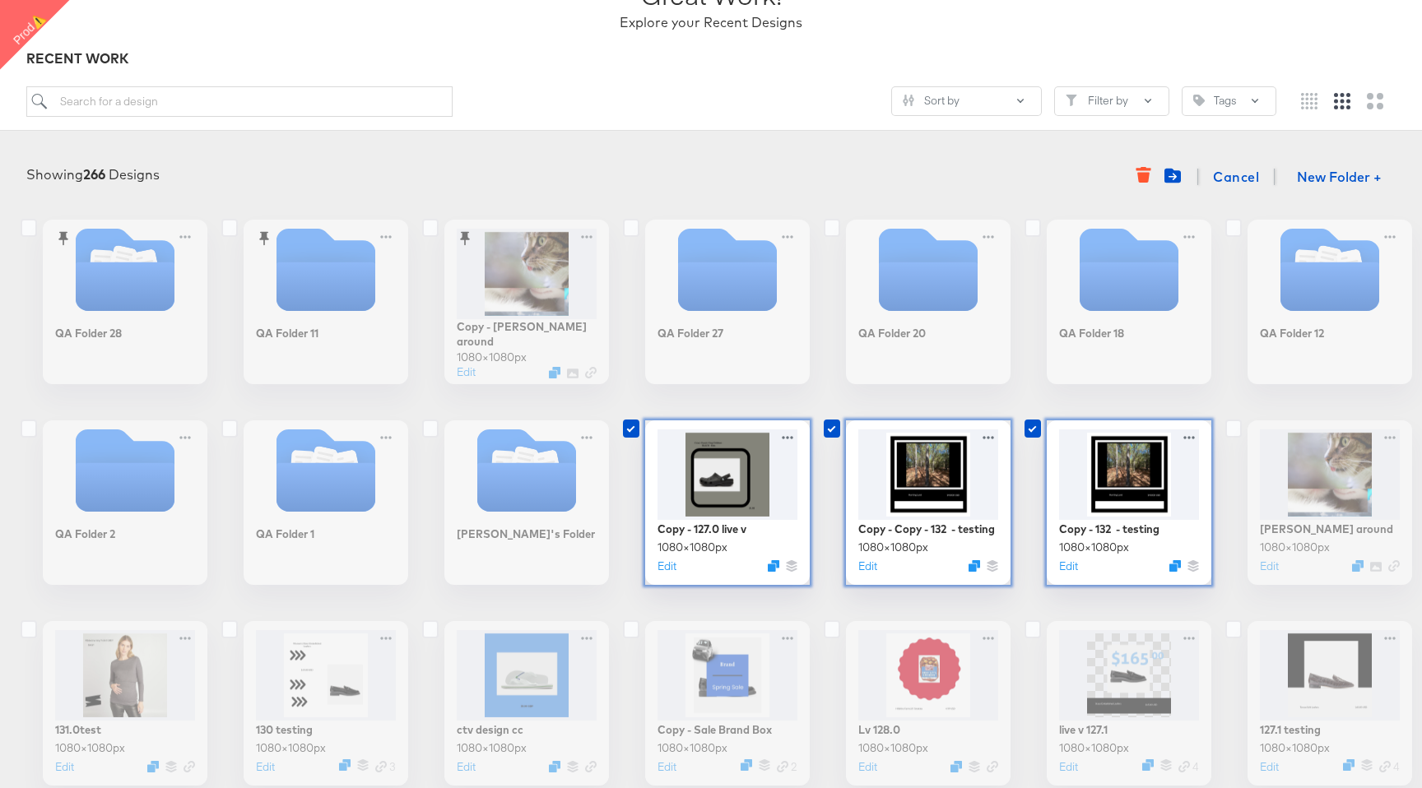
click at [626, 426] on icon at bounding box center [631, 429] width 16 height 18
click at [0, 0] on input "checkbox" at bounding box center [0, 0] width 0 height 0
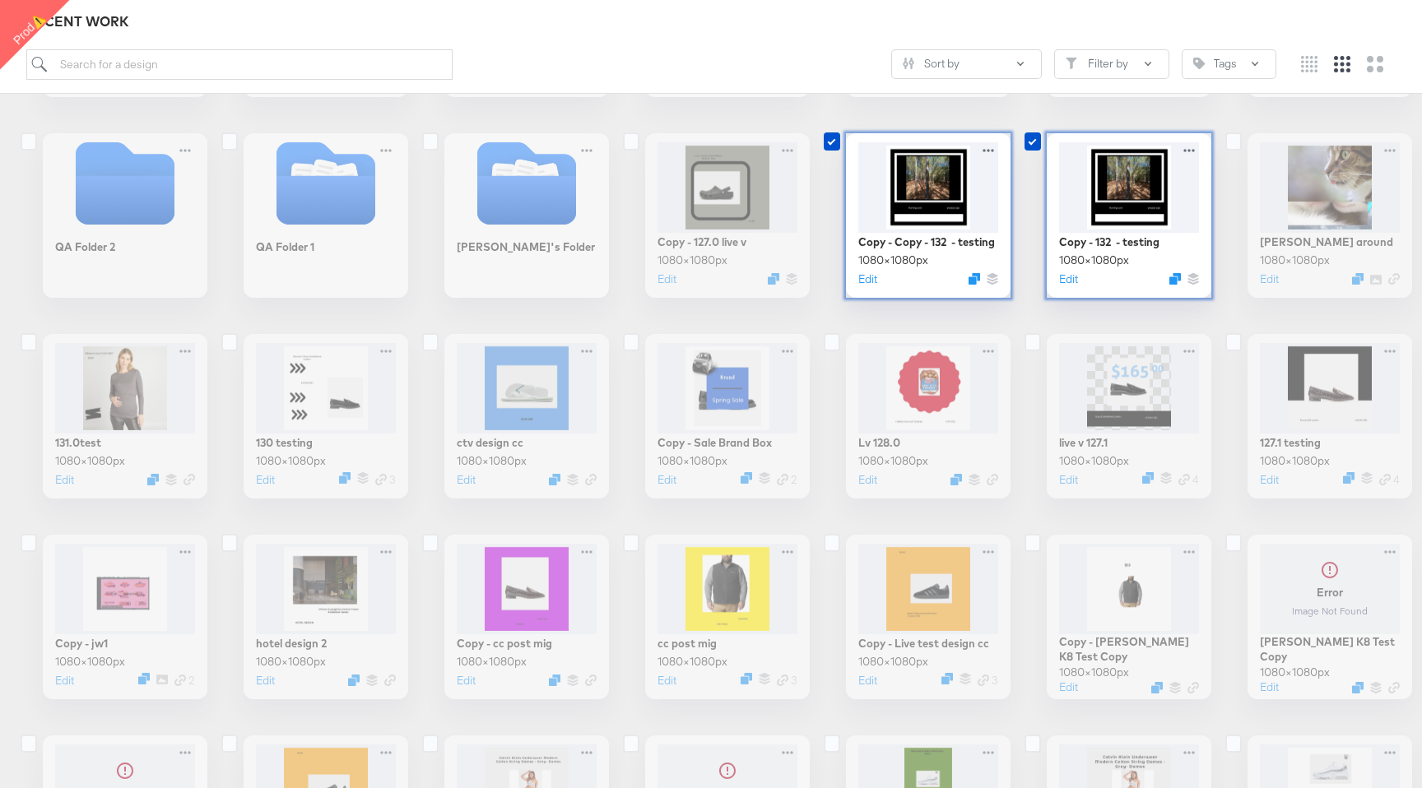
scroll to position [430, 0]
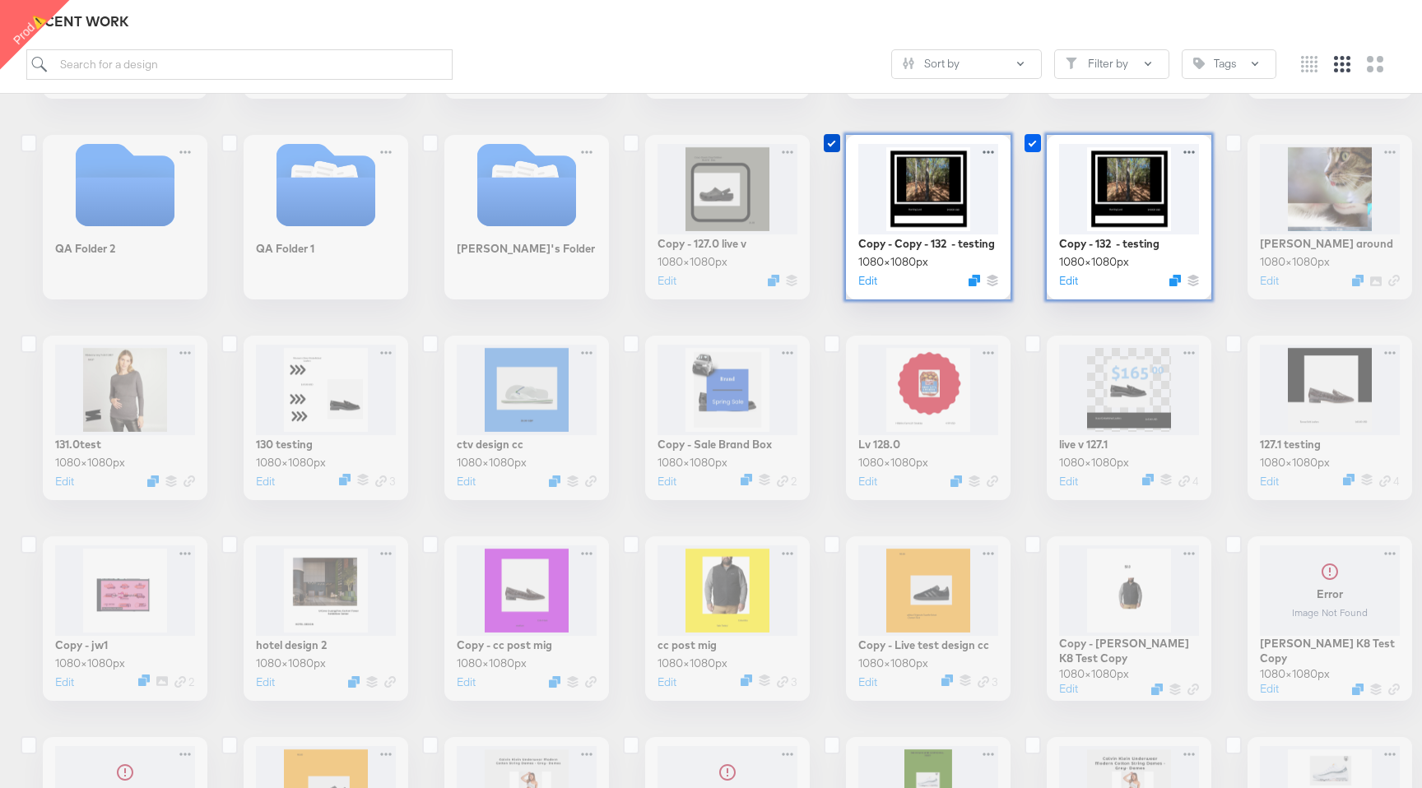
click at [1029, 141] on icon at bounding box center [1033, 143] width 16 height 18
click at [0, 0] on input "checkbox" at bounding box center [0, 0] width 0 height 0
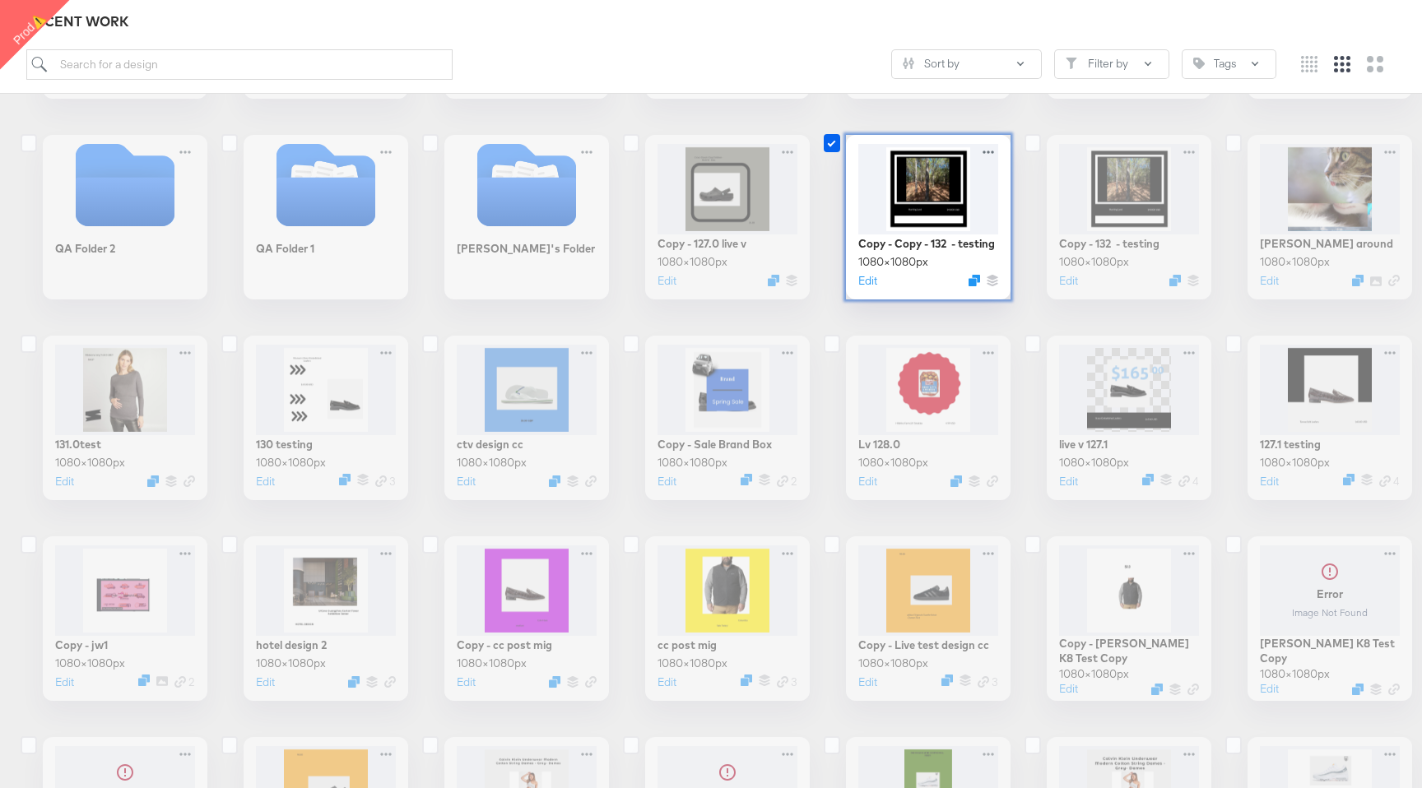
click at [831, 144] on icon at bounding box center [832, 143] width 16 height 18
click at [0, 0] on input "checkbox" at bounding box center [0, 0] width 0 height 0
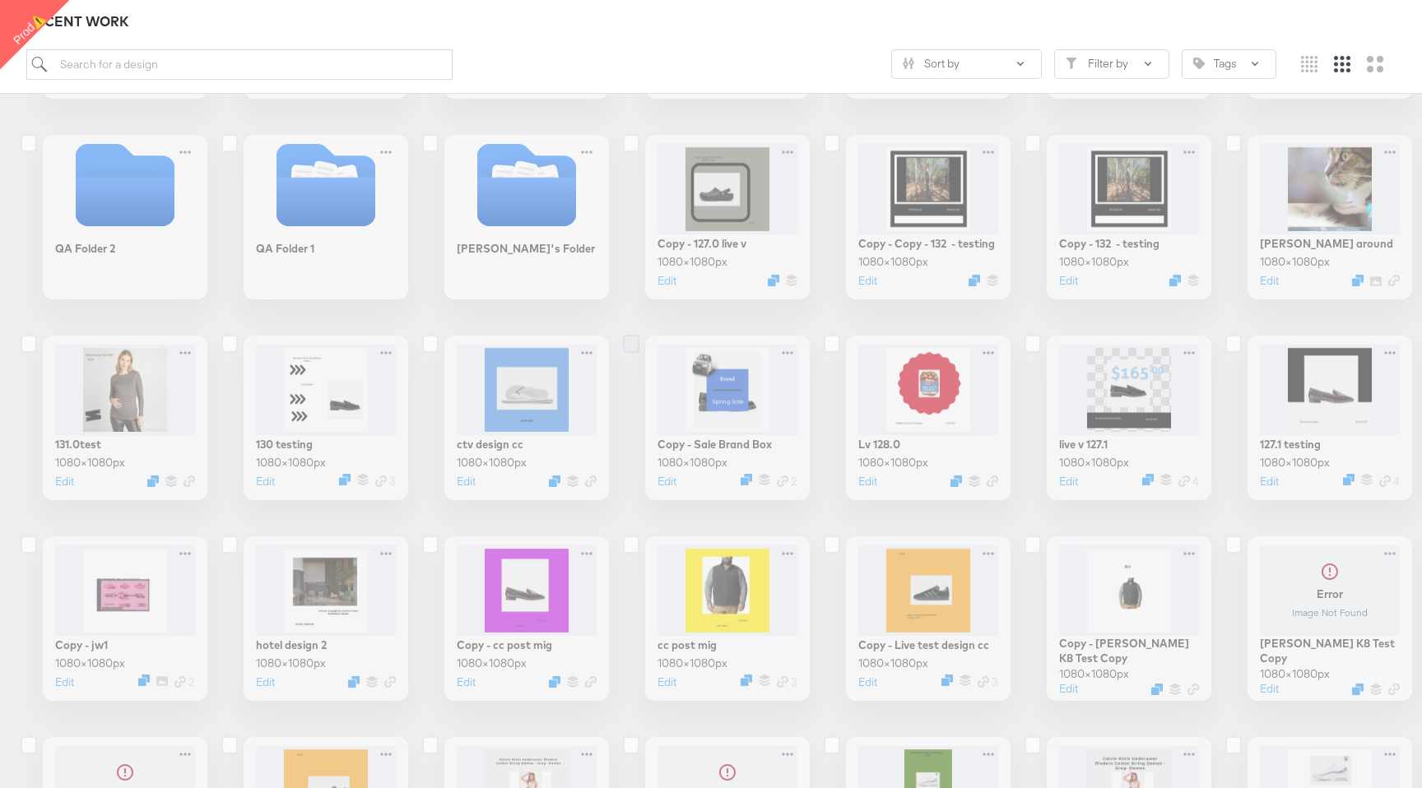
click at [631, 340] on icon at bounding box center [631, 344] width 16 height 18
click at [0, 0] on input "checkbox" at bounding box center [0, 0] width 0 height 0
click at [434, 342] on icon at bounding box center [430, 344] width 16 height 18
click at [0, 0] on input "checkbox" at bounding box center [0, 0] width 0 height 0
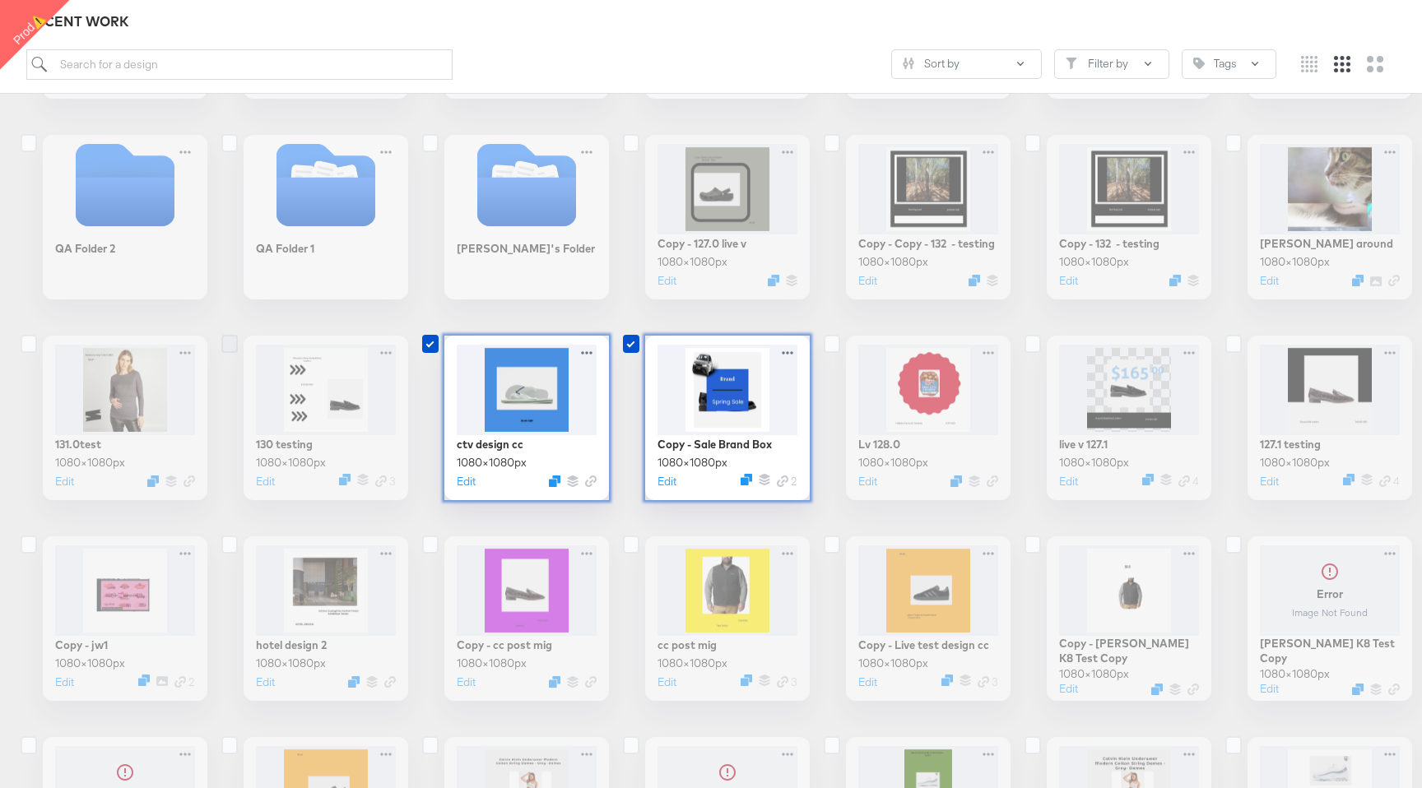
click at [232, 346] on icon at bounding box center [229, 344] width 16 height 18
click at [0, 0] on input "checkbox" at bounding box center [0, 0] width 0 height 0
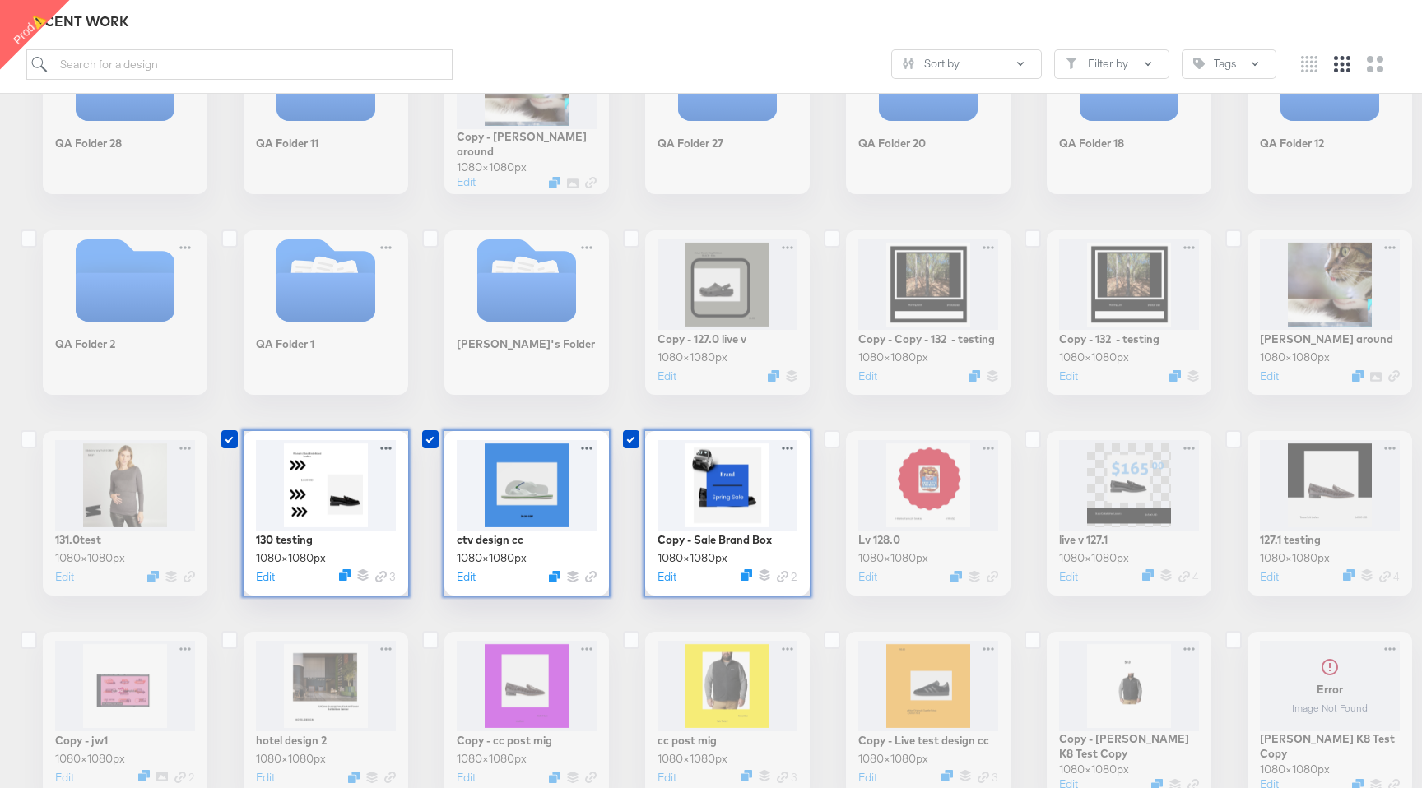
scroll to position [180, 0]
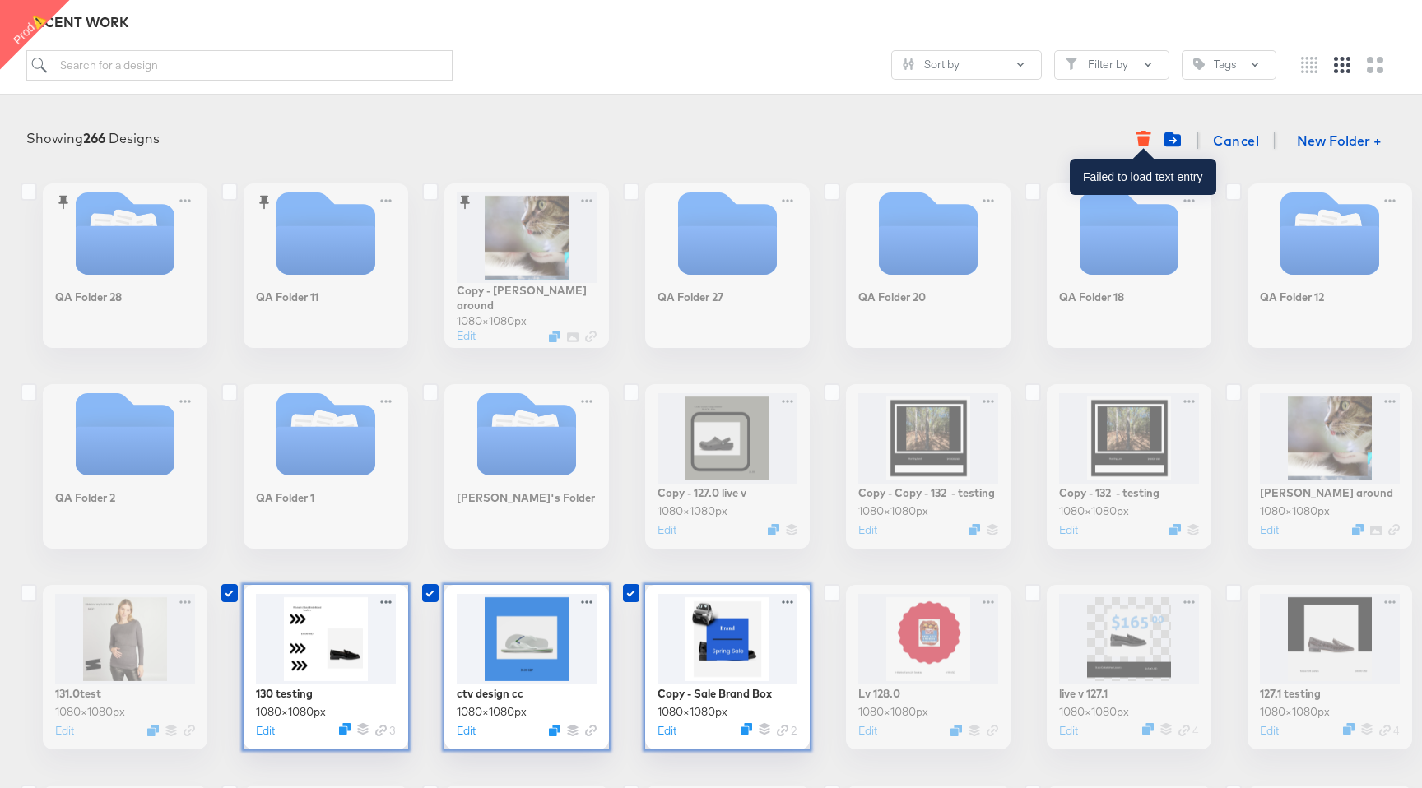
click at [1147, 137] on icon "button" at bounding box center [1143, 142] width 12 height 11
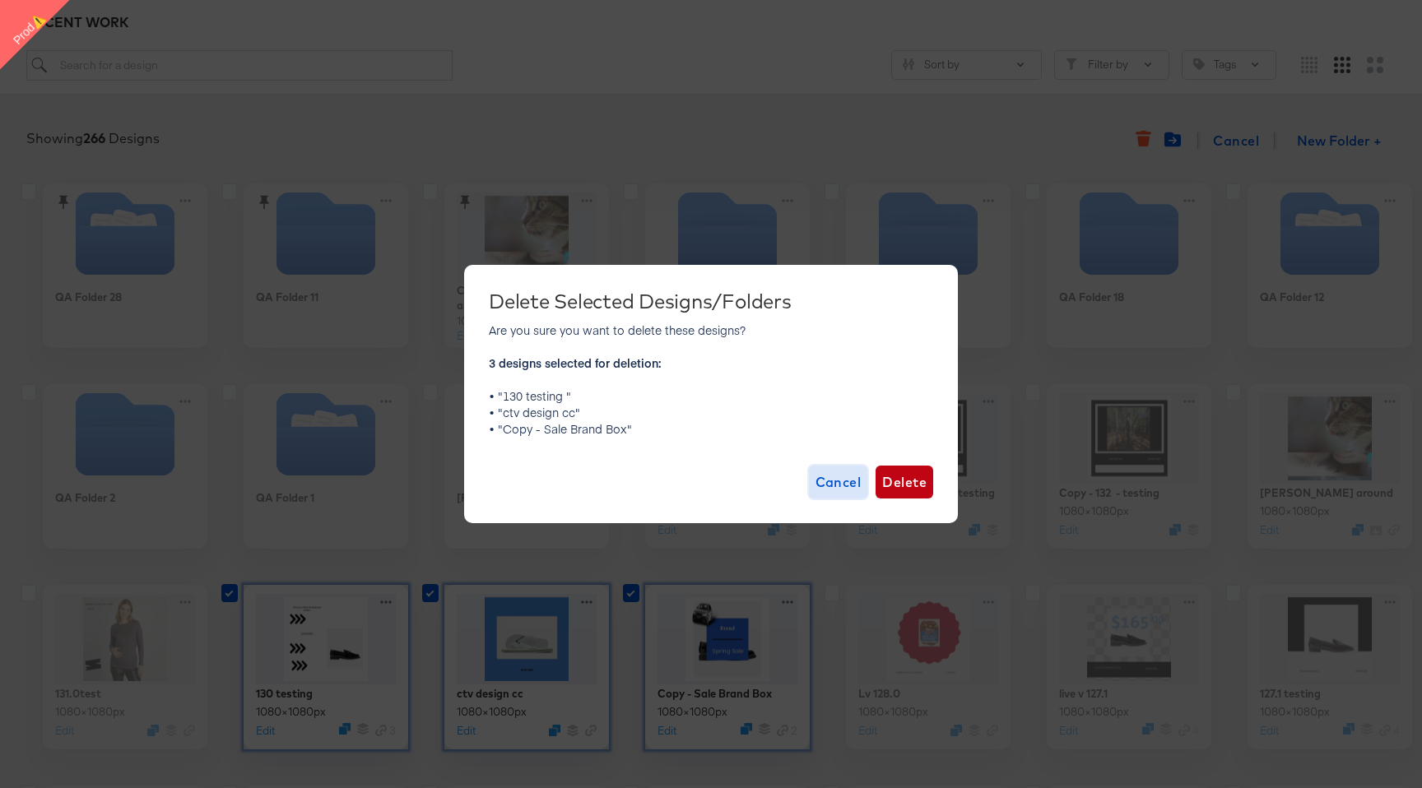
click at [836, 428] on span "Cancel" at bounding box center [839, 482] width 46 height 23
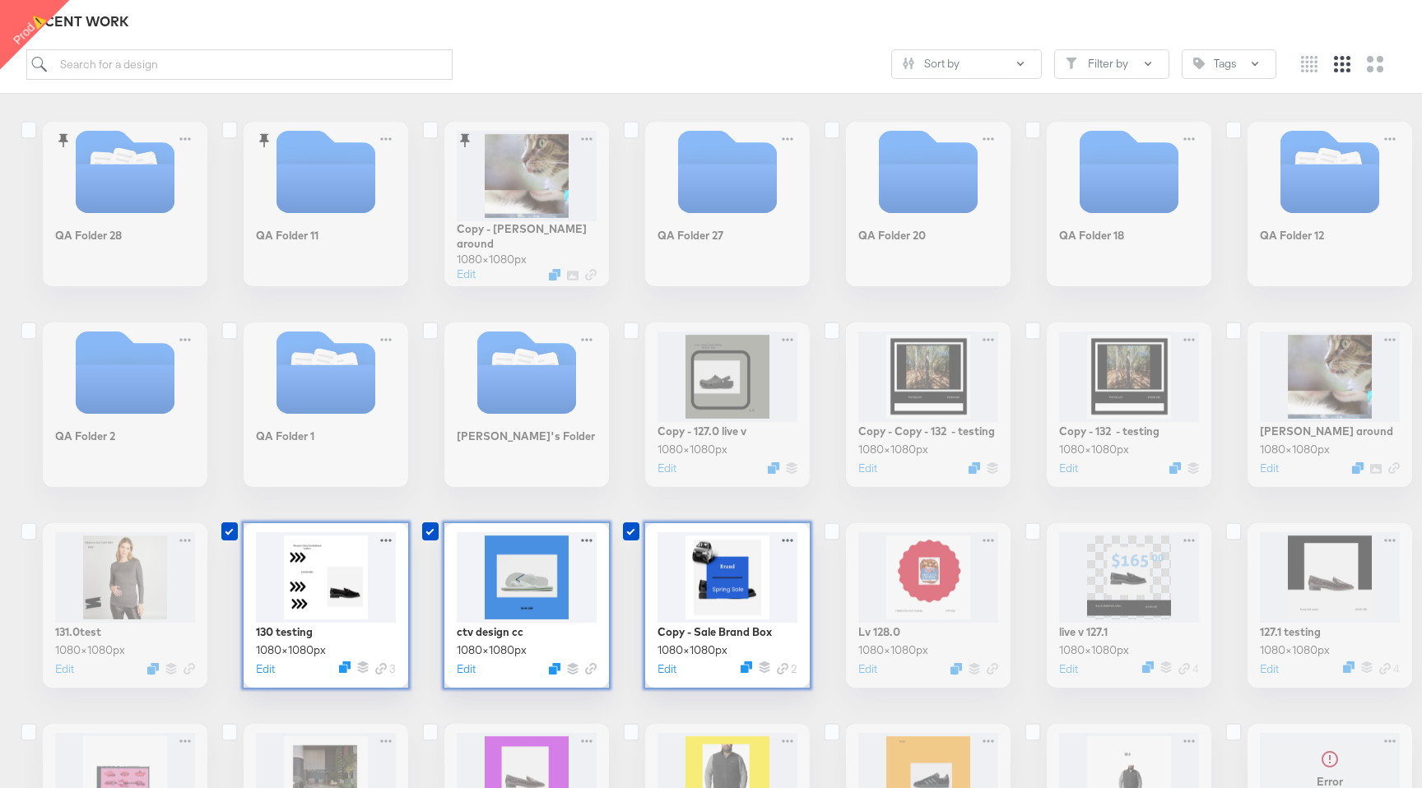
scroll to position [247, 0]
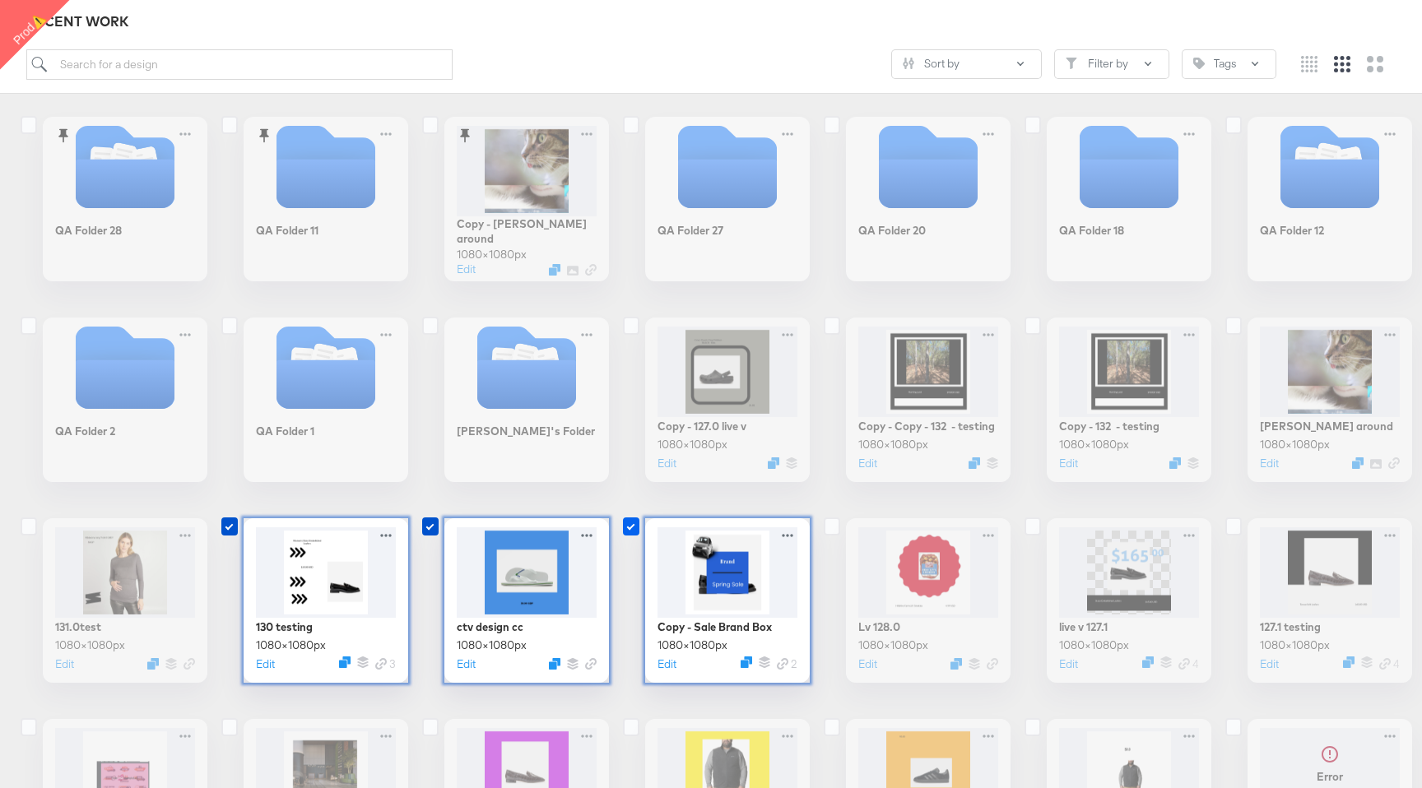
click at [626, 428] on icon at bounding box center [631, 527] width 16 height 18
click at [0, 0] on input "checkbox" at bounding box center [0, 0] width 0 height 0
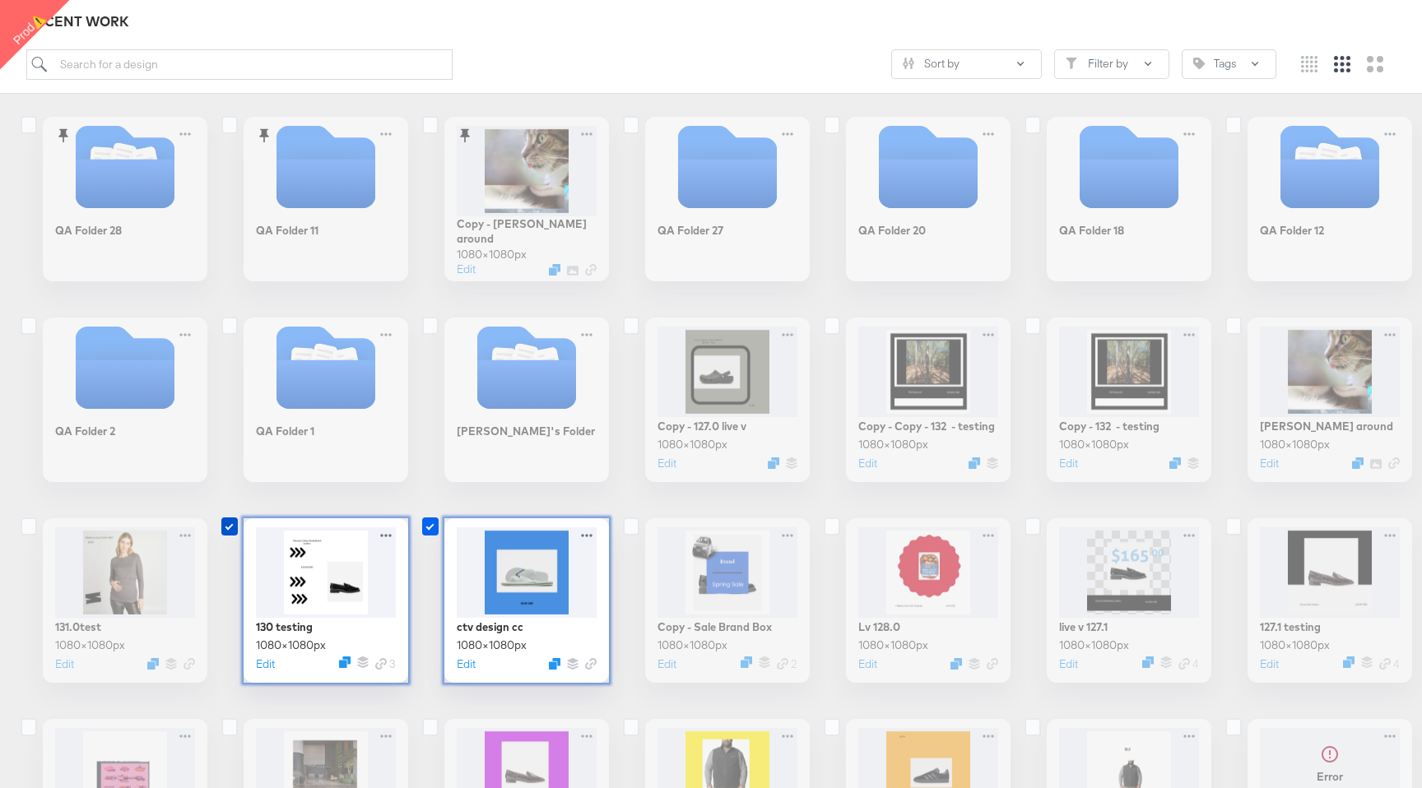
click at [425, 428] on icon at bounding box center [430, 527] width 16 height 18
click at [0, 0] on input "checkbox" at bounding box center [0, 0] width 0 height 0
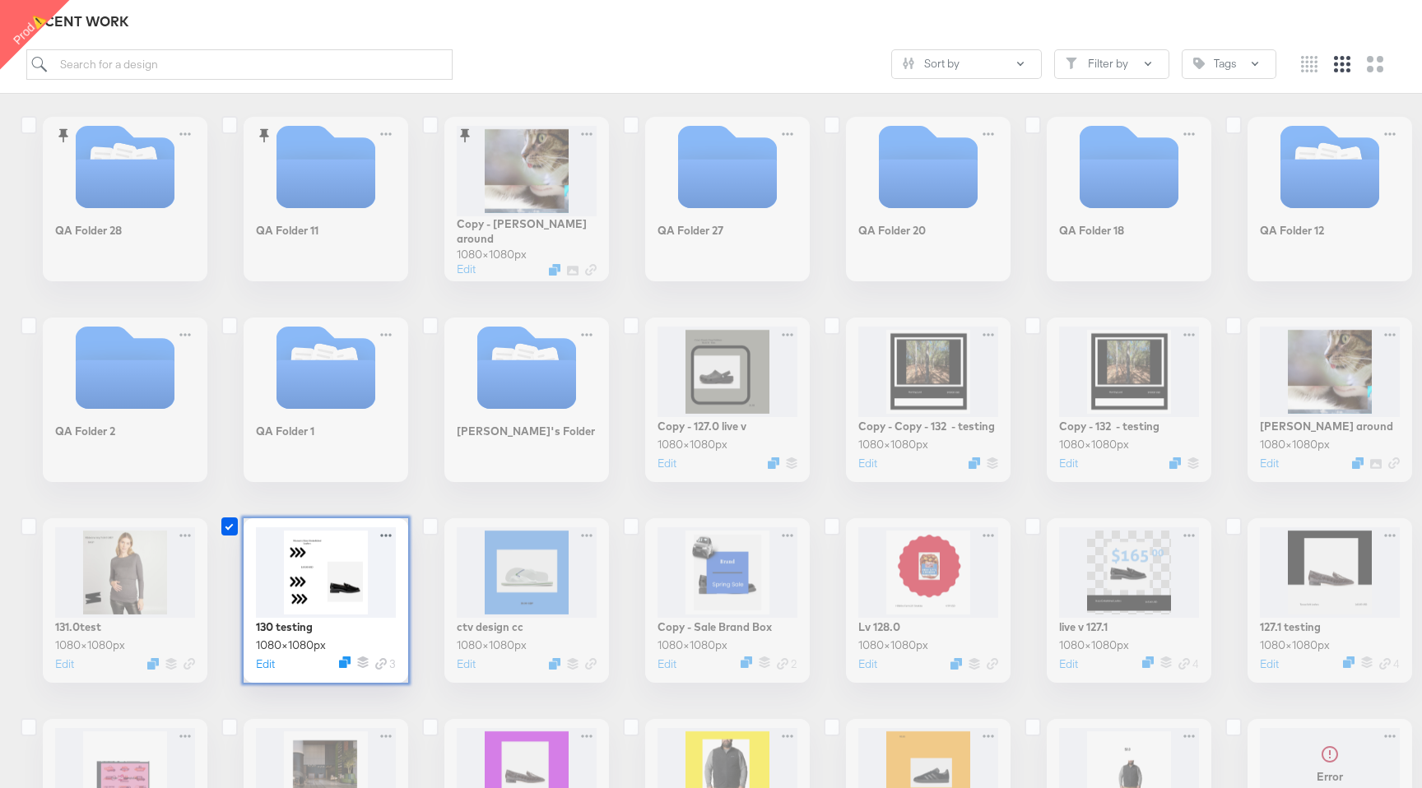
click at [229, 428] on icon at bounding box center [229, 527] width 16 height 18
click at [0, 0] on input "checkbox" at bounding box center [0, 0] width 0 height 0
click at [230, 428] on icon at bounding box center [229, 527] width 16 height 18
click at [0, 0] on input "checkbox" at bounding box center [0, 0] width 0 height 0
click at [428, 428] on icon at bounding box center [430, 527] width 16 height 18
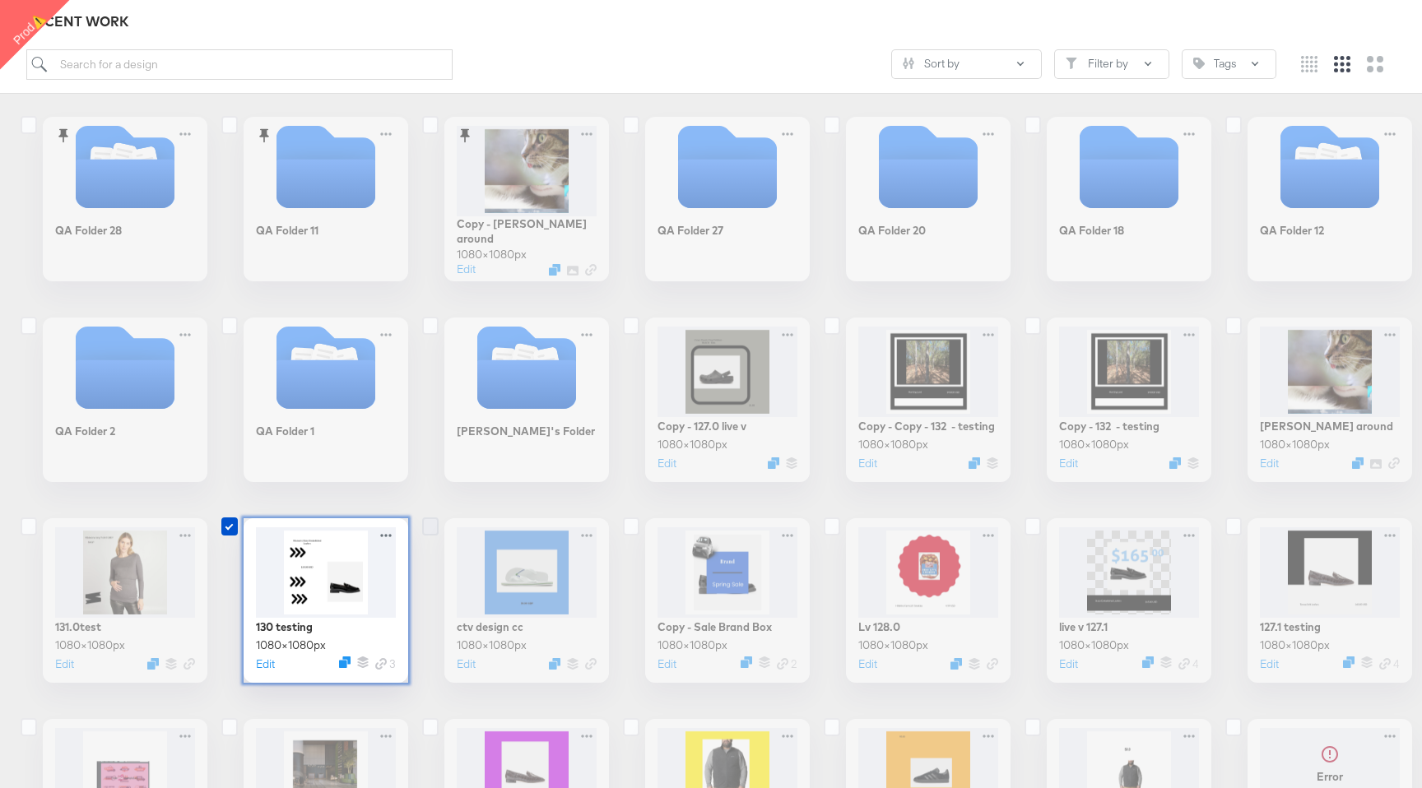
click at [0, 0] on input "checkbox" at bounding box center [0, 0] width 0 height 0
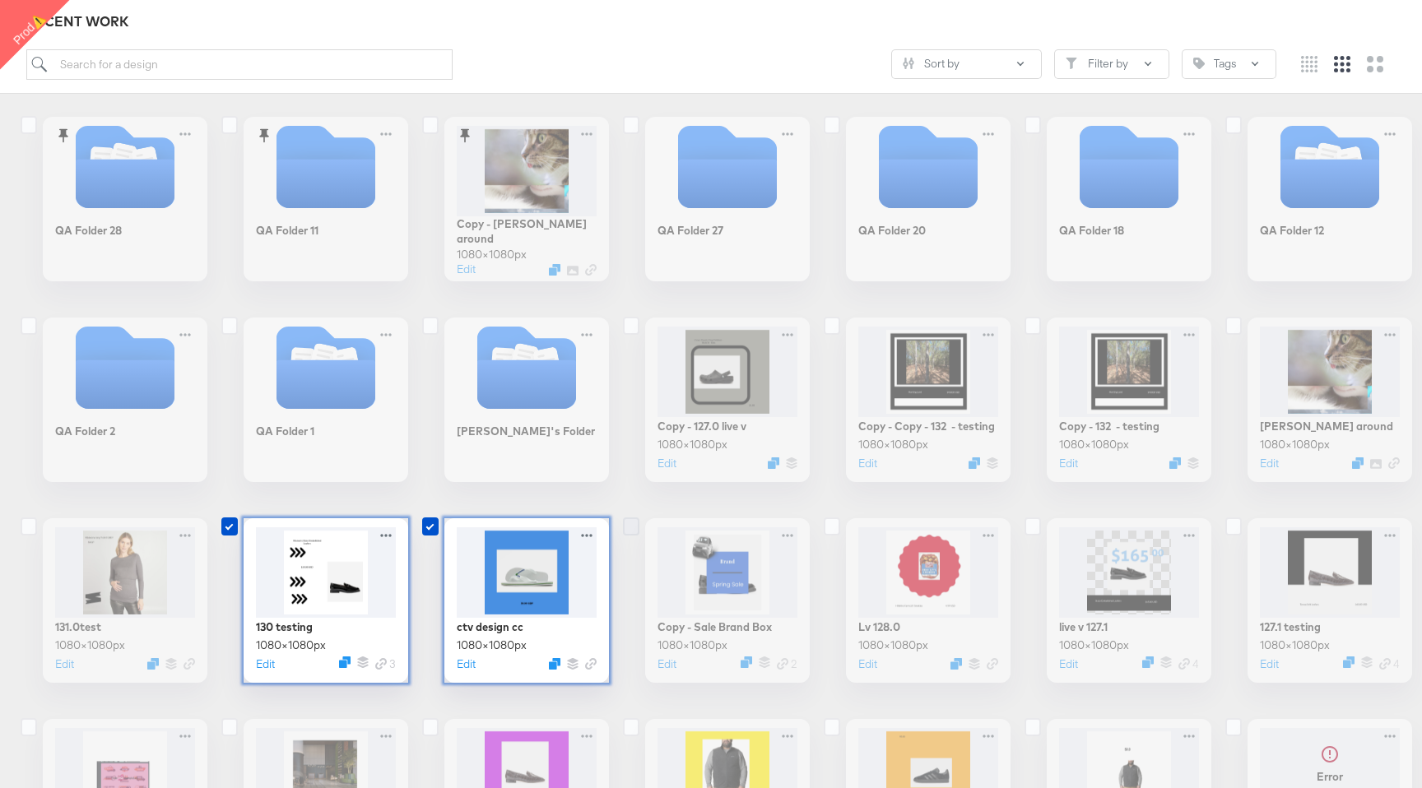
click at [627, 428] on icon at bounding box center [631, 527] width 16 height 18
click at [0, 0] on input "checkbox" at bounding box center [0, 0] width 0 height 0
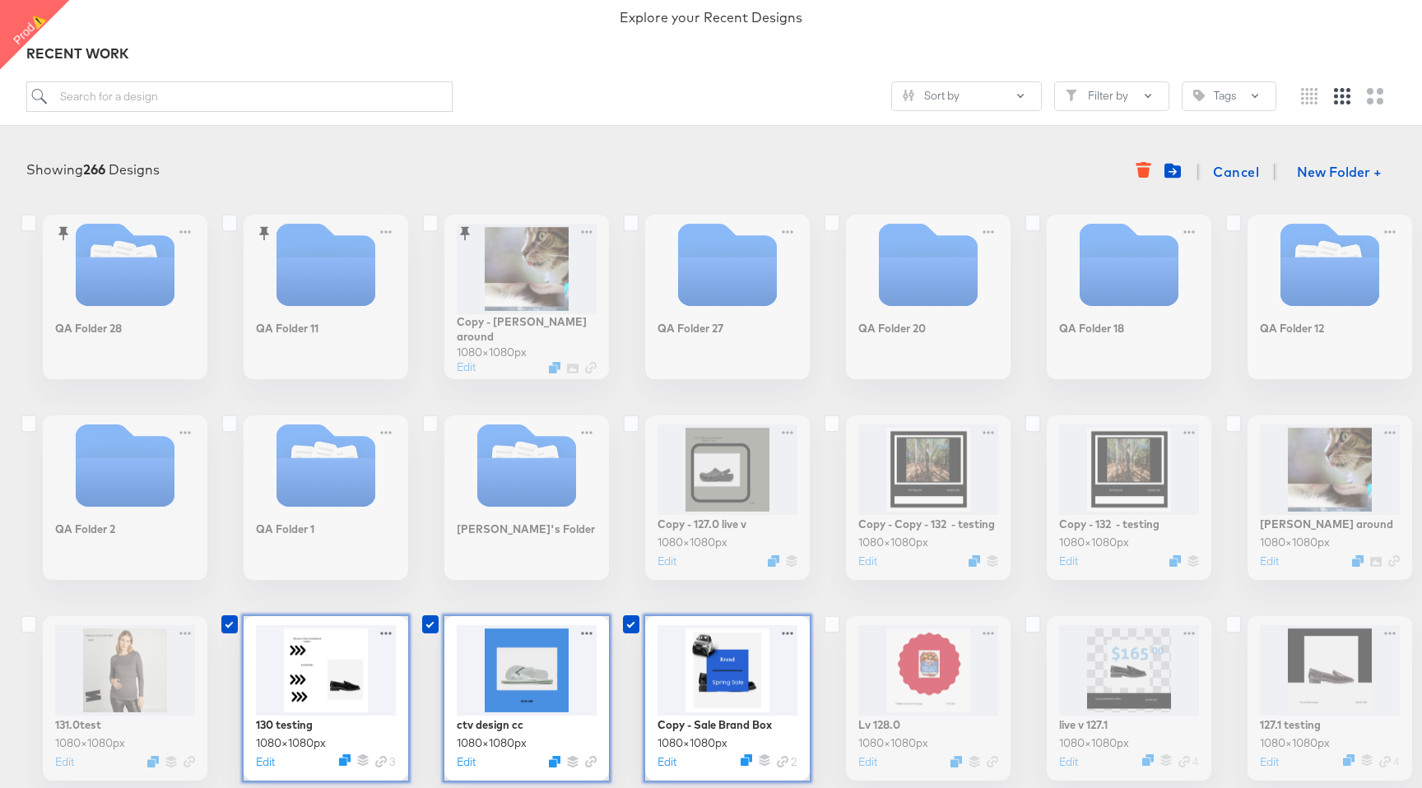
scroll to position [202, 0]
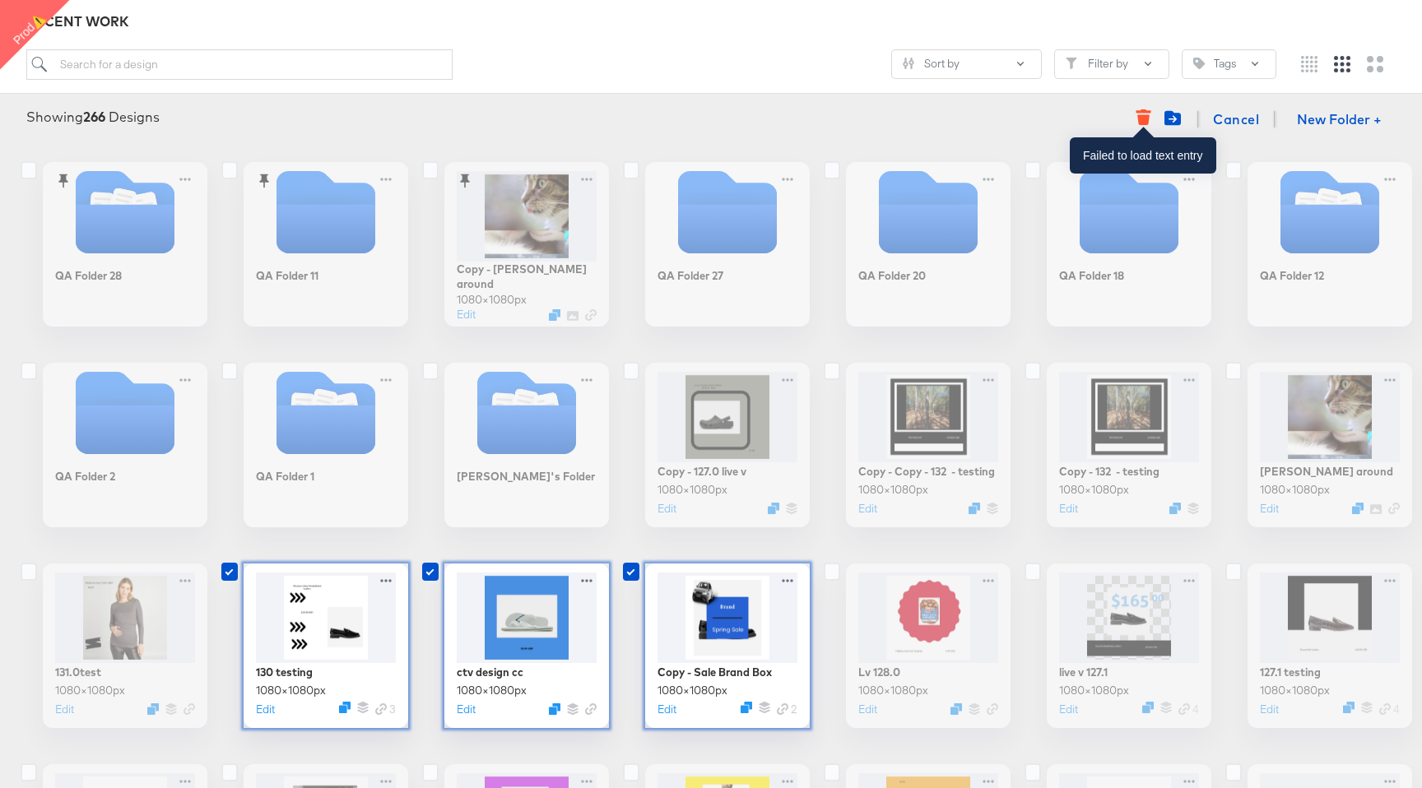
click at [1140, 119] on icon "button" at bounding box center [1143, 120] width 12 height 11
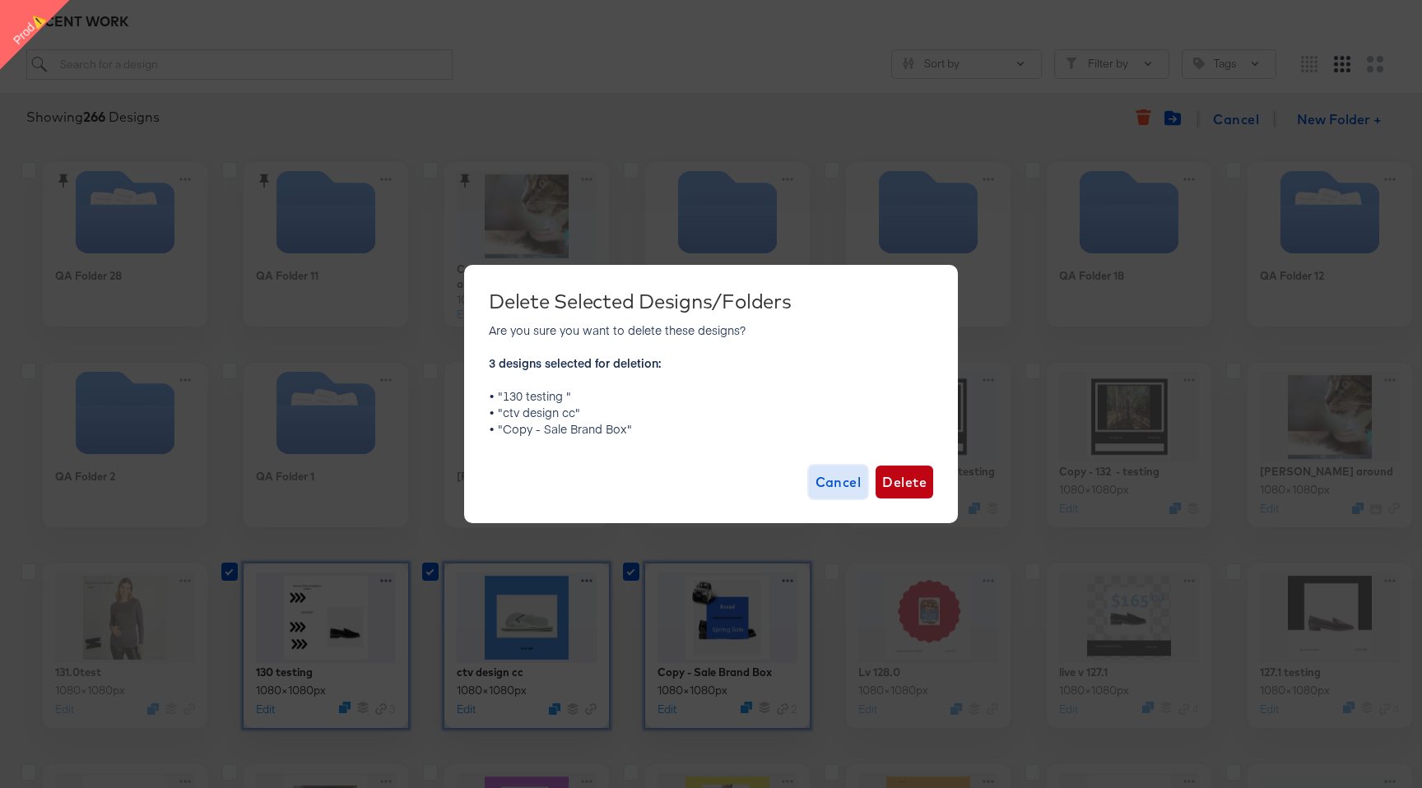
click at [847, 428] on span "Cancel" at bounding box center [839, 482] width 46 height 23
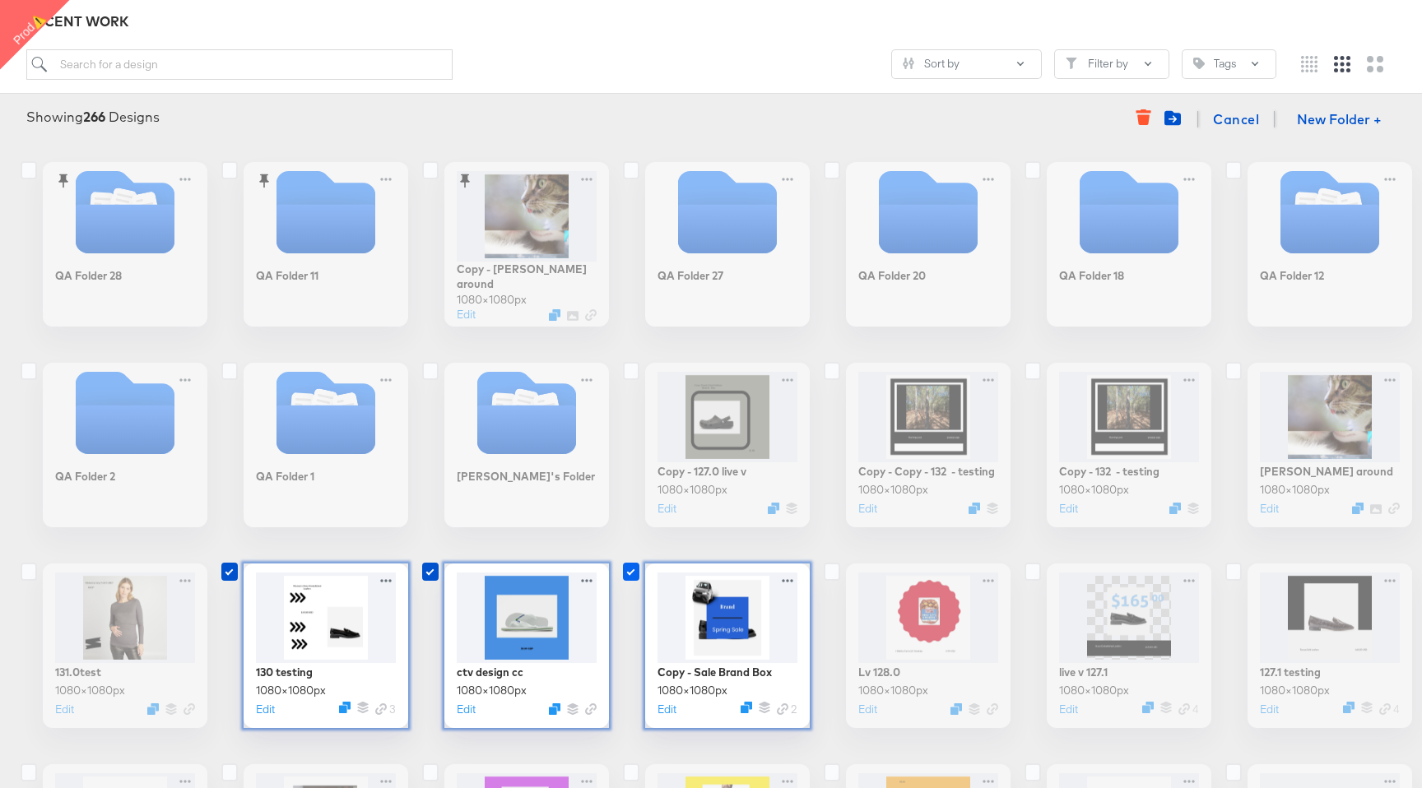
click at [634, 428] on icon at bounding box center [631, 572] width 16 height 18
click at [0, 0] on input "checkbox" at bounding box center [0, 0] width 0 height 0
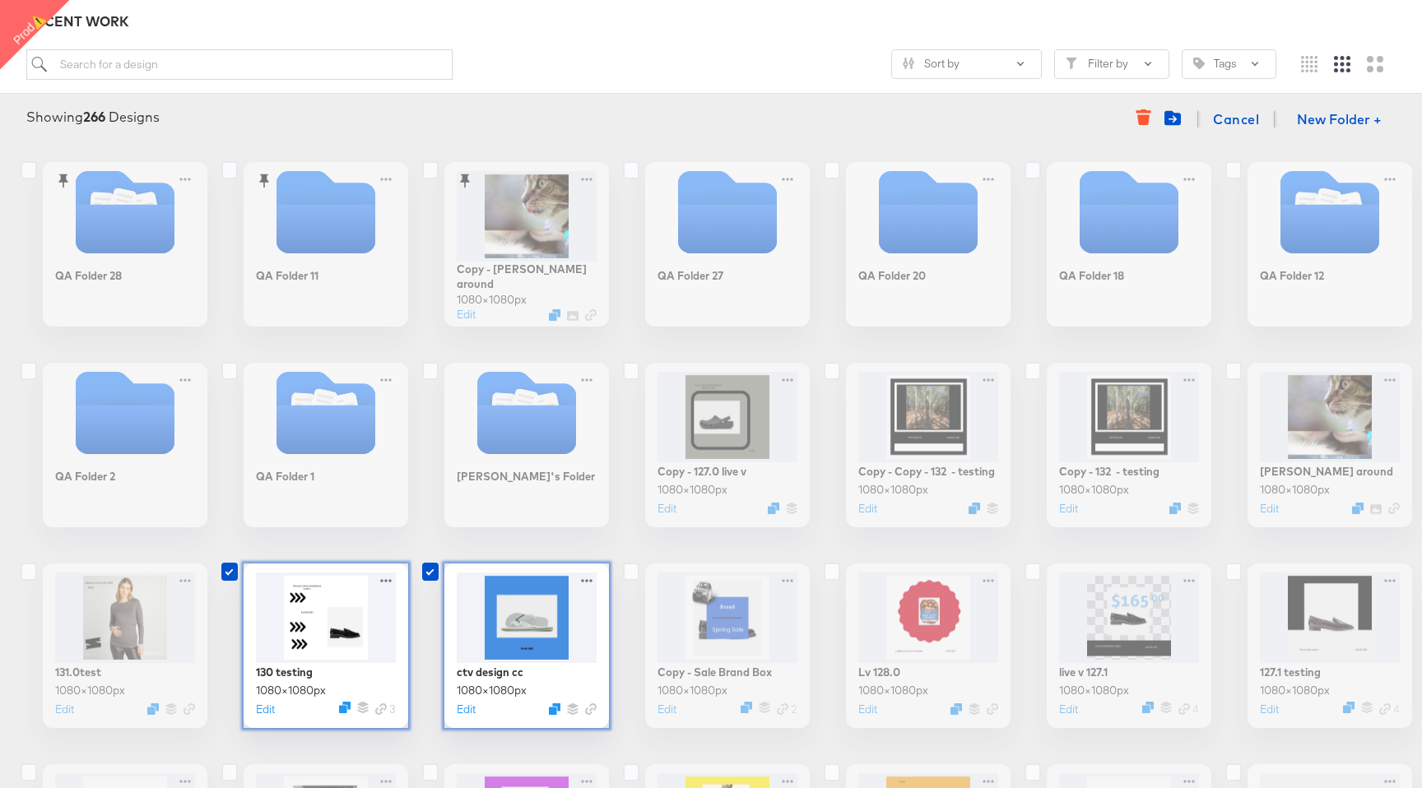
click at [426, 428] on icon at bounding box center [430, 572] width 16 height 18
click at [0, 0] on input "checkbox" at bounding box center [0, 0] width 0 height 0
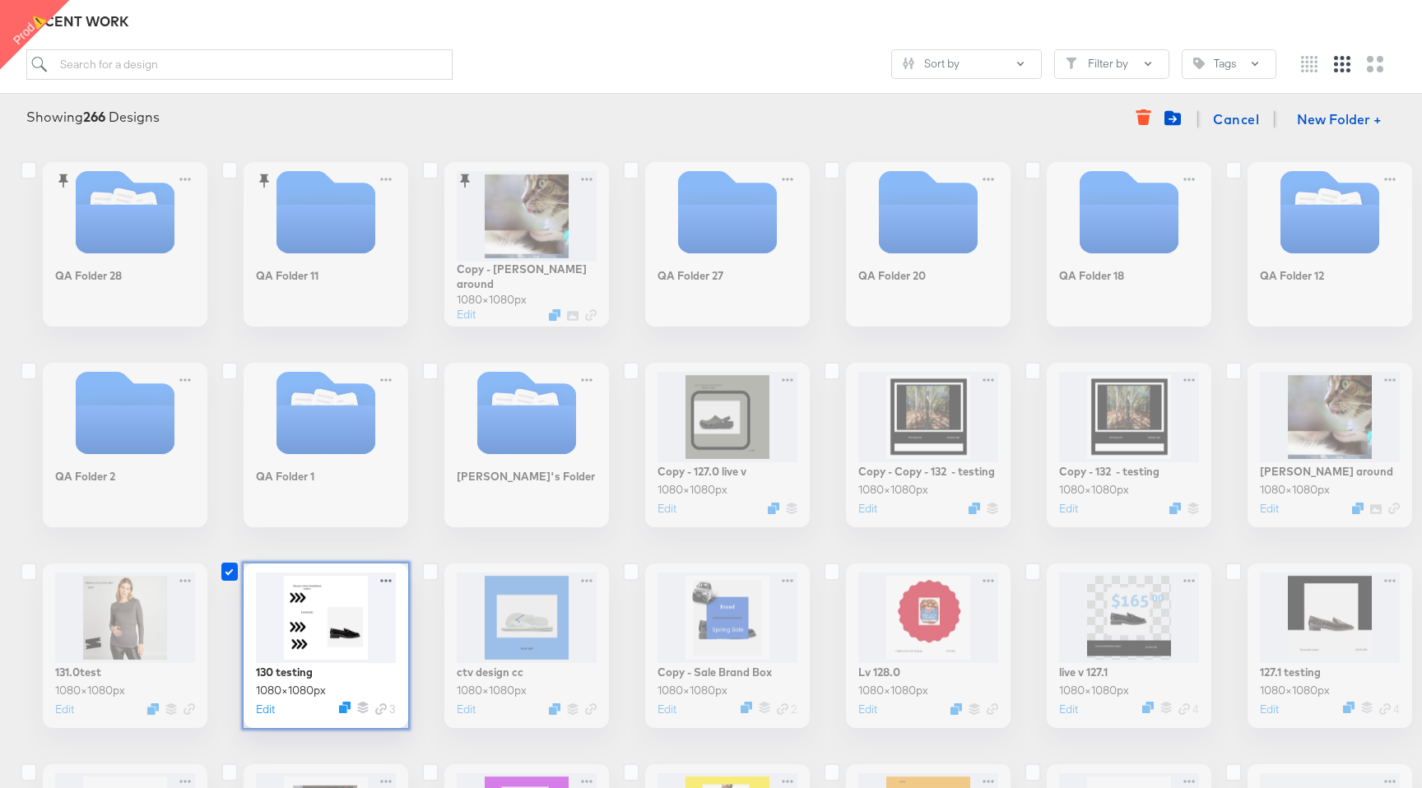
click at [235, 428] on icon at bounding box center [229, 572] width 16 height 18
click at [0, 0] on input "checkbox" at bounding box center [0, 0] width 0 height 0
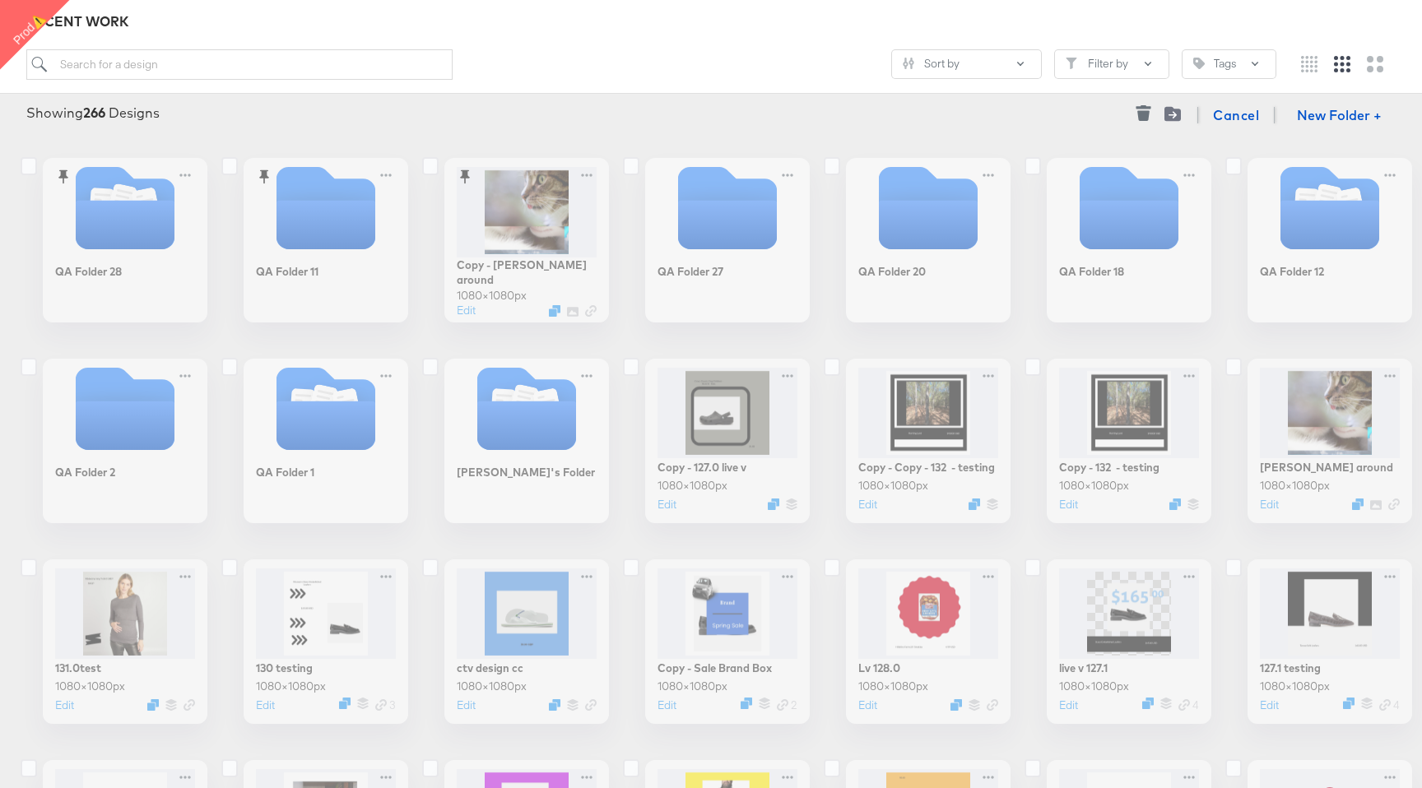
scroll to position [89, 0]
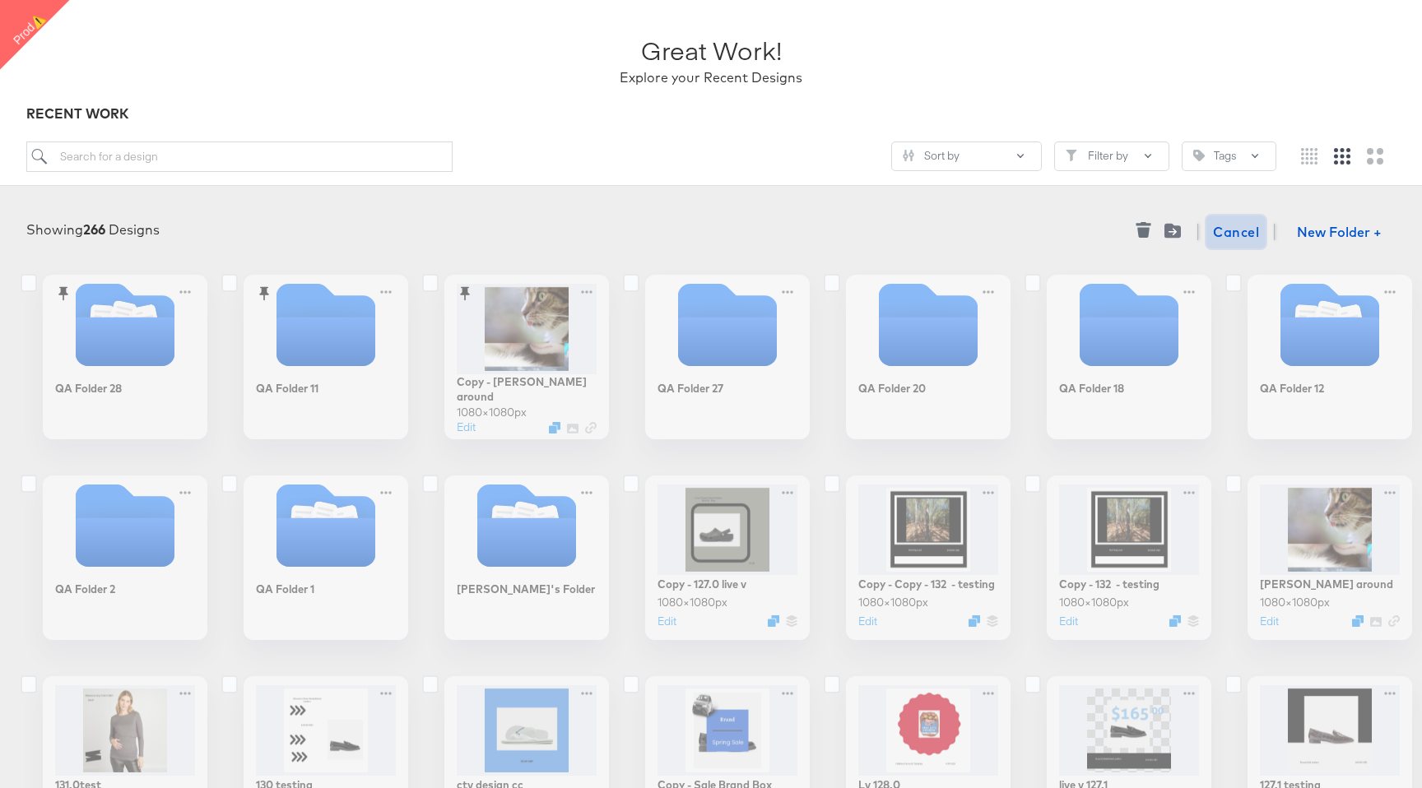
click at [1250, 229] on span "Cancel" at bounding box center [1236, 232] width 46 height 23
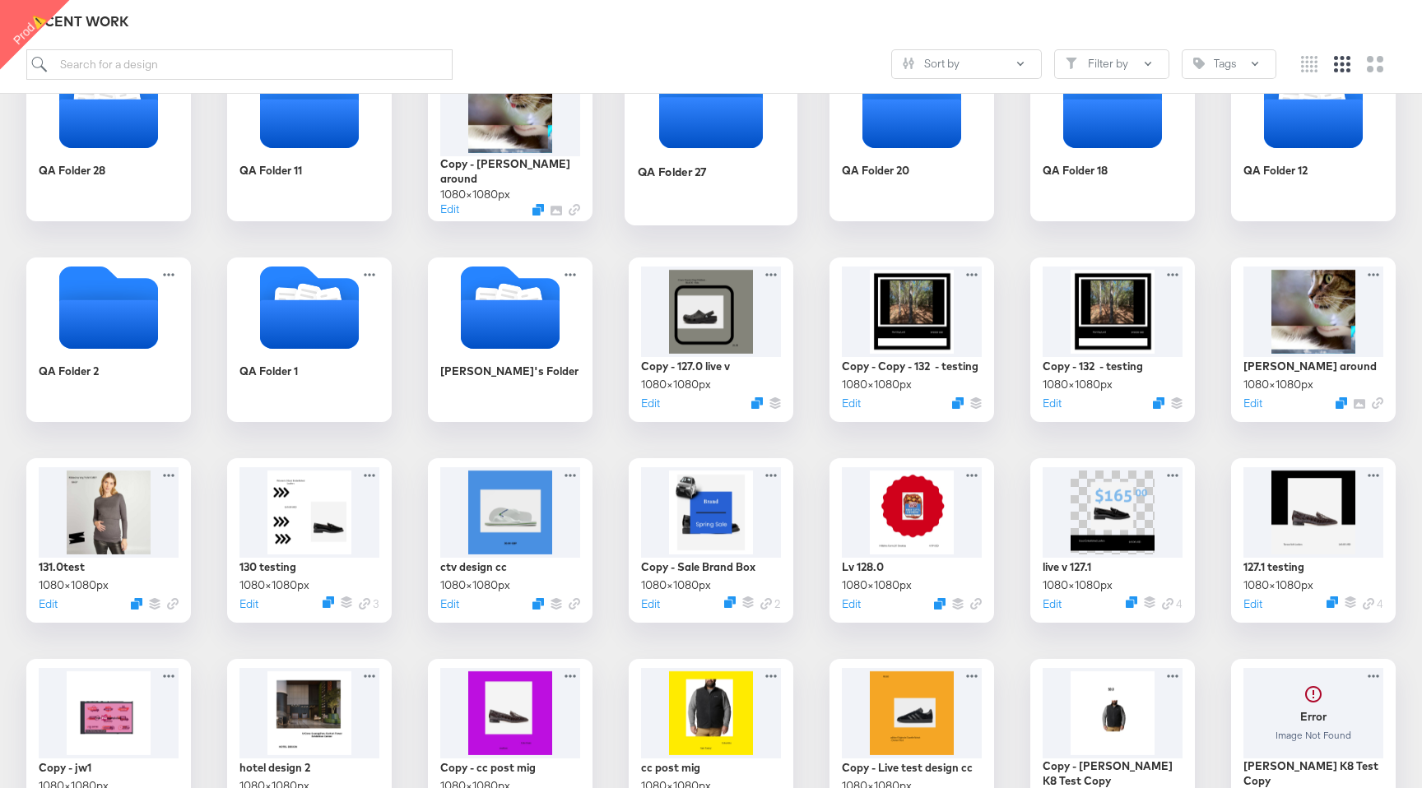
scroll to position [312, 0]
